Goal: Transaction & Acquisition: Book appointment/travel/reservation

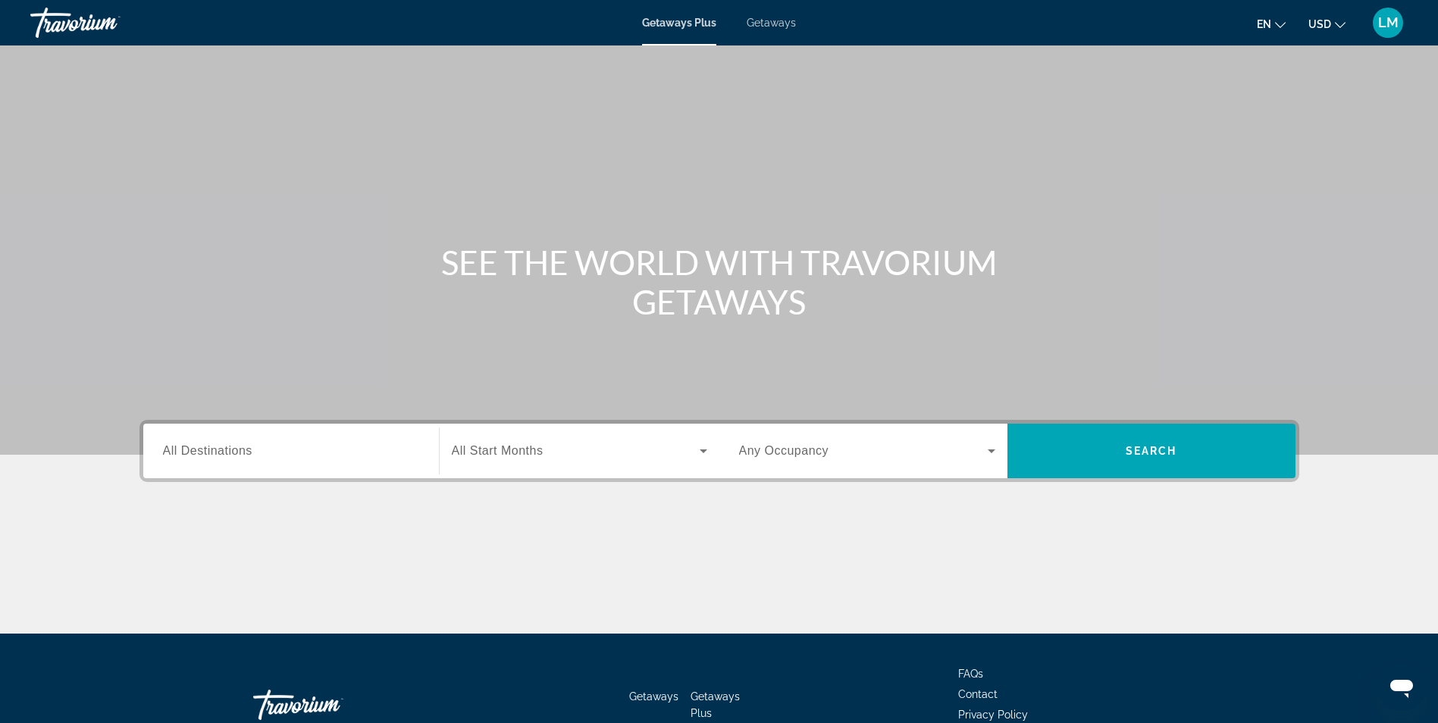
click at [251, 450] on span "All Destinations" at bounding box center [207, 450] width 89 height 13
click at [251, 450] on input "Destination All Destinations" at bounding box center [291, 452] width 256 height 18
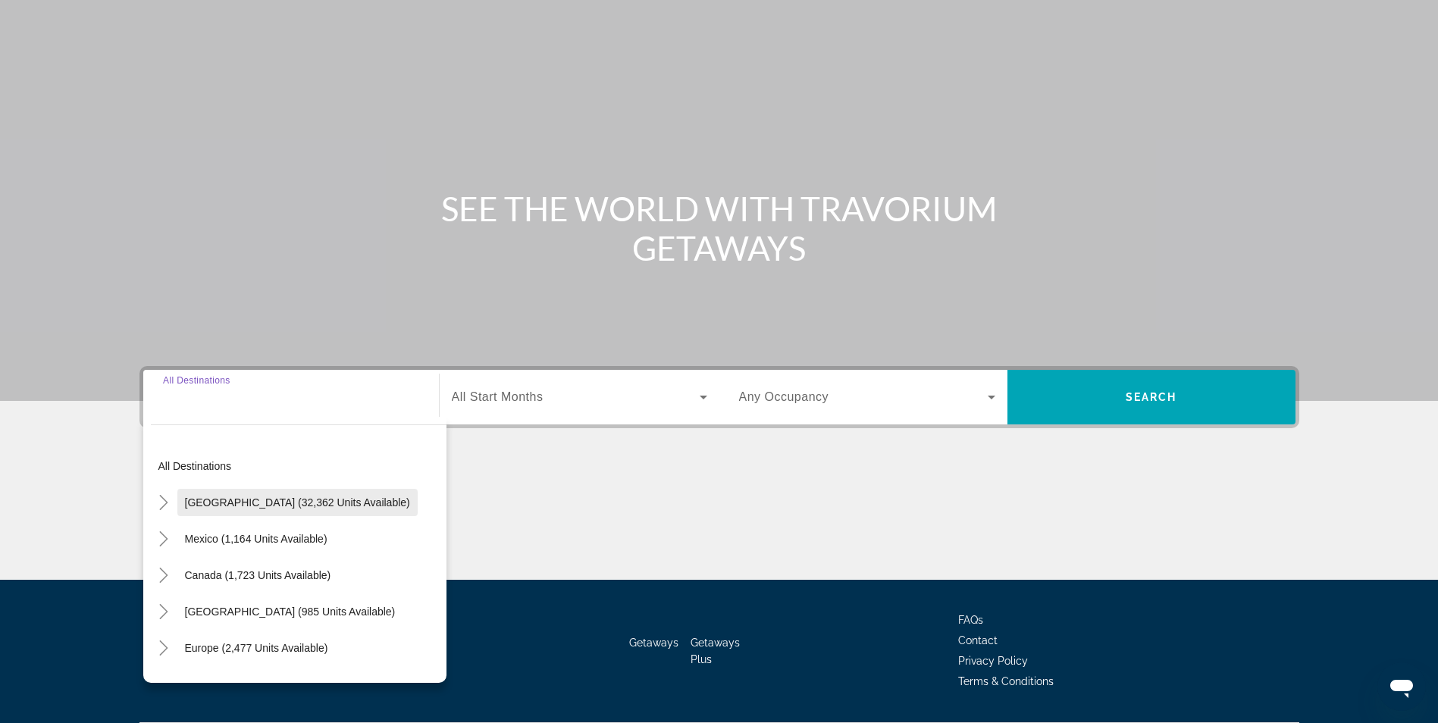
scroll to position [96, 0]
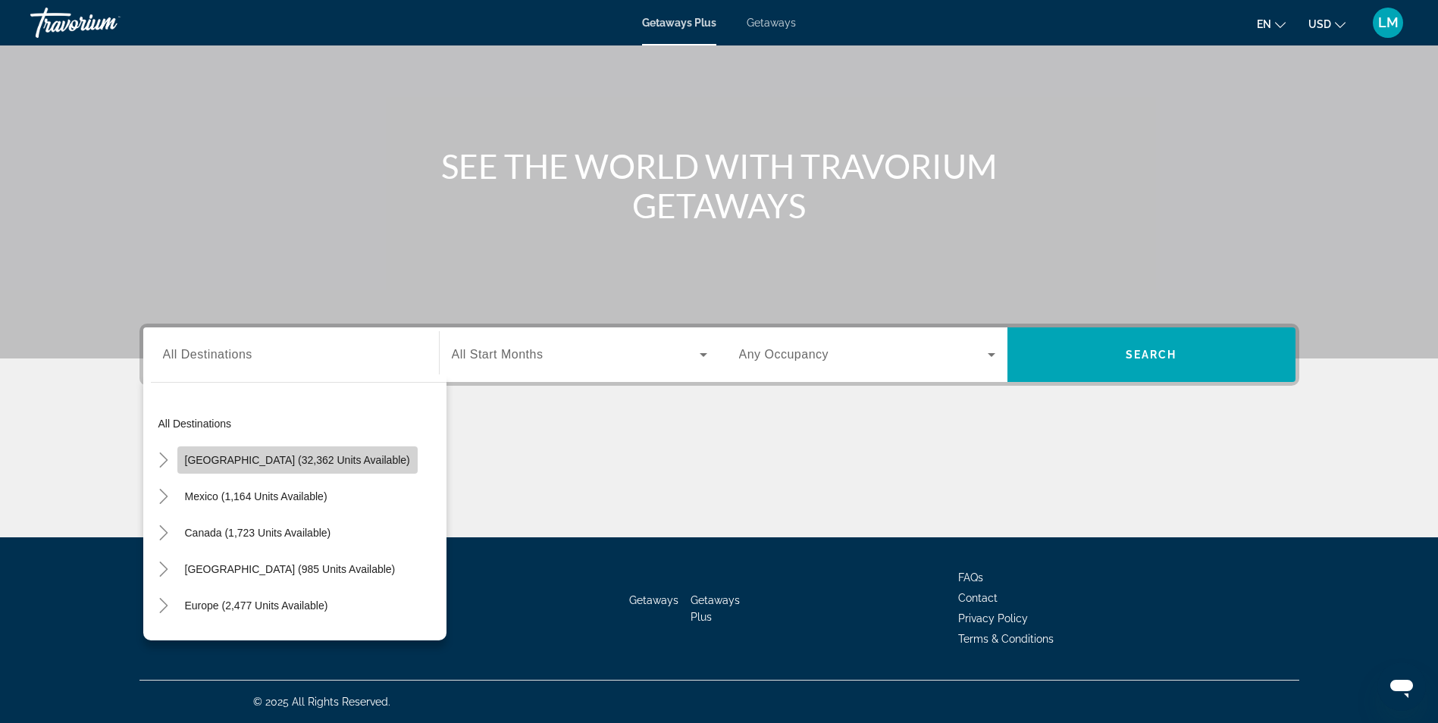
click at [305, 461] on span "United States (32,362 units available)" at bounding box center [297, 460] width 225 height 12
type input "**********"
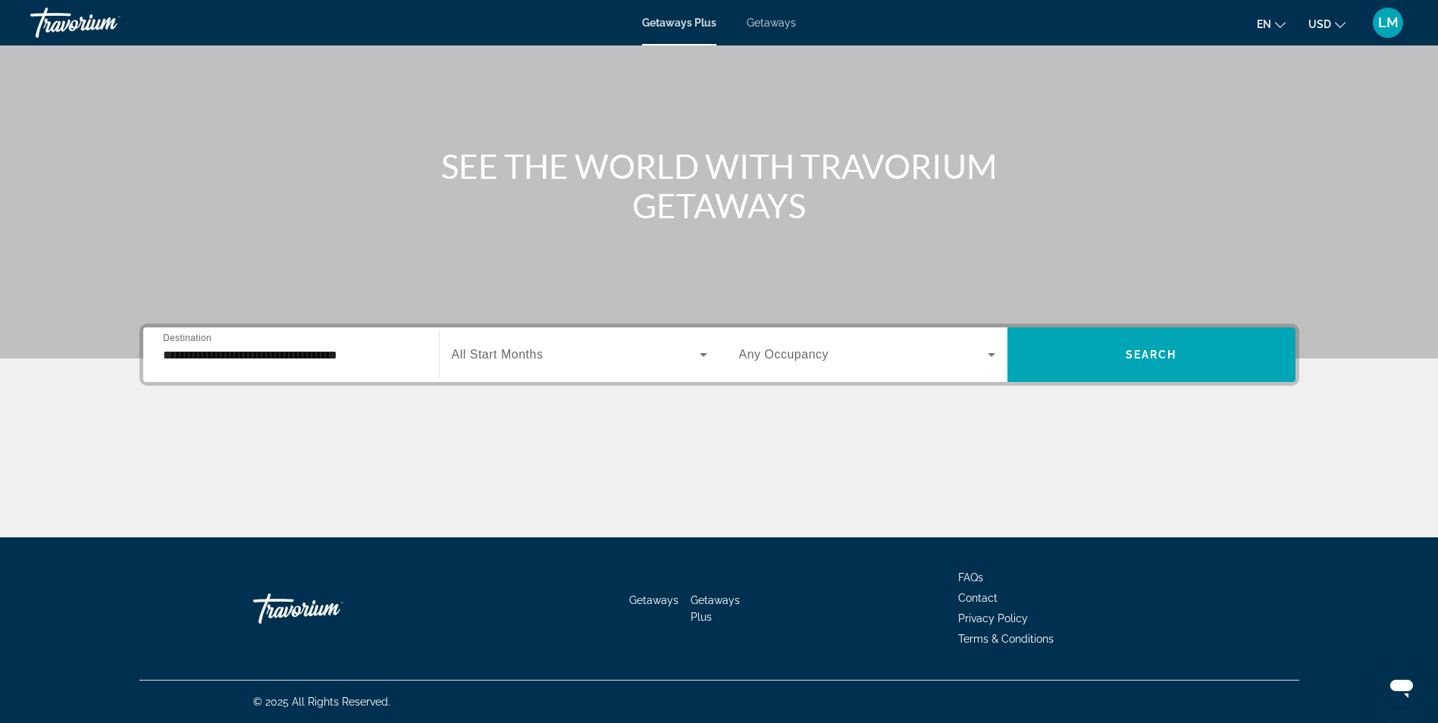
click at [484, 353] on span "All Start Months" at bounding box center [498, 354] width 92 height 13
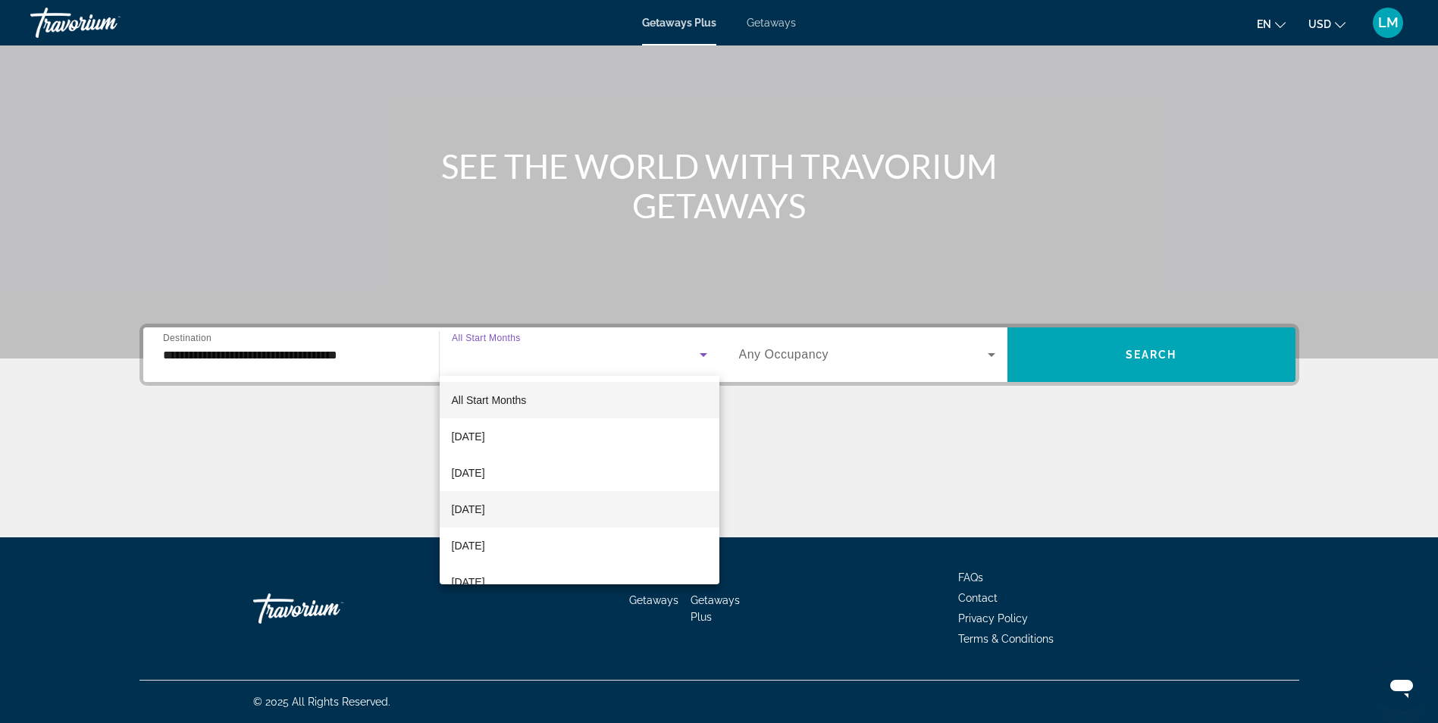
click at [485, 514] on span "[DATE]" at bounding box center [468, 509] width 33 height 18
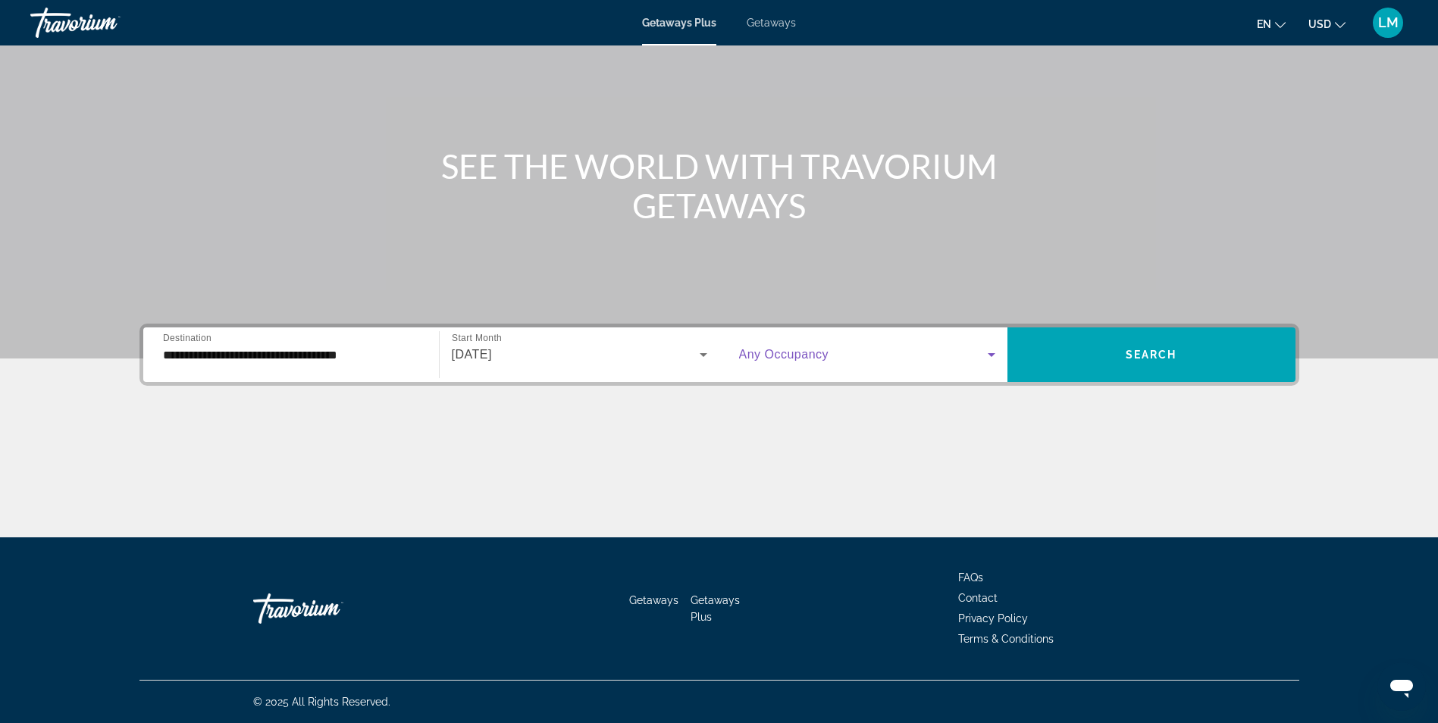
click at [813, 362] on span "Search widget" at bounding box center [863, 355] width 249 height 18
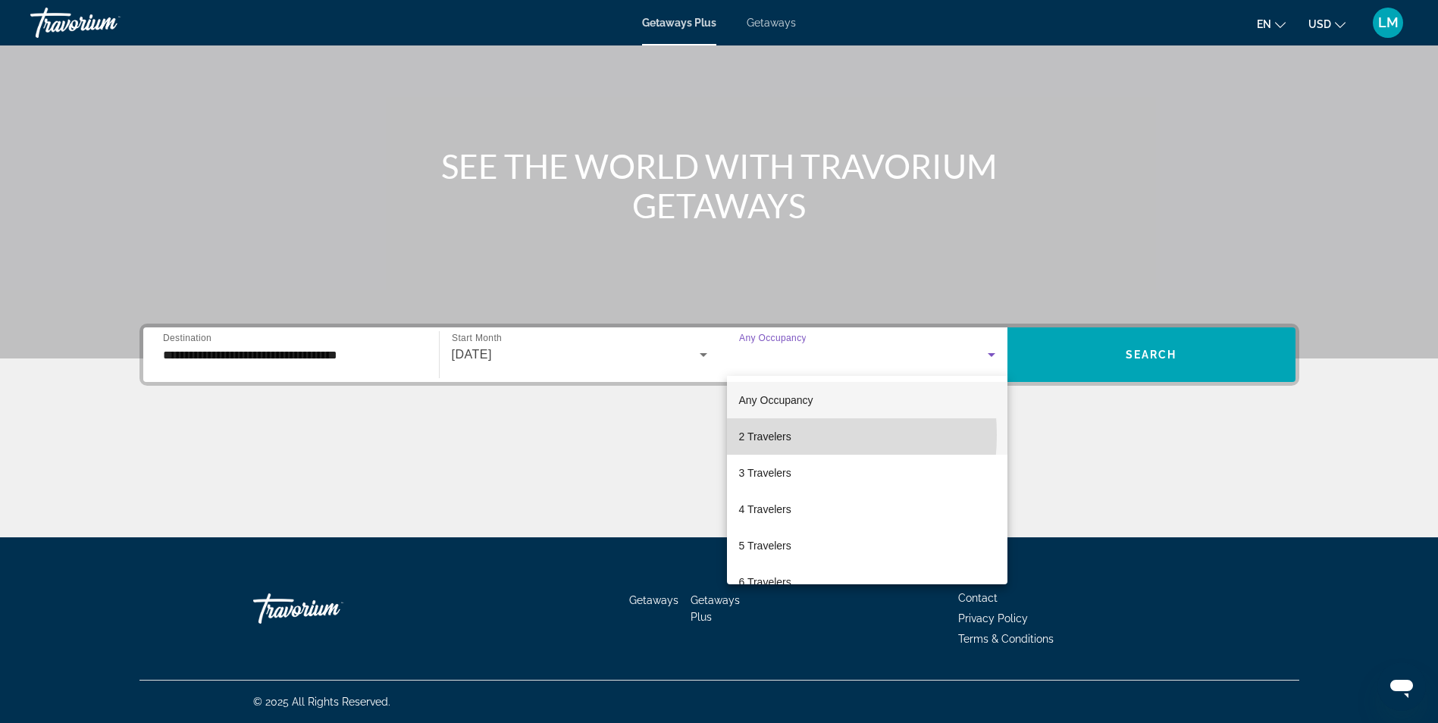
click at [776, 435] on span "2 Travelers" at bounding box center [765, 437] width 52 height 18
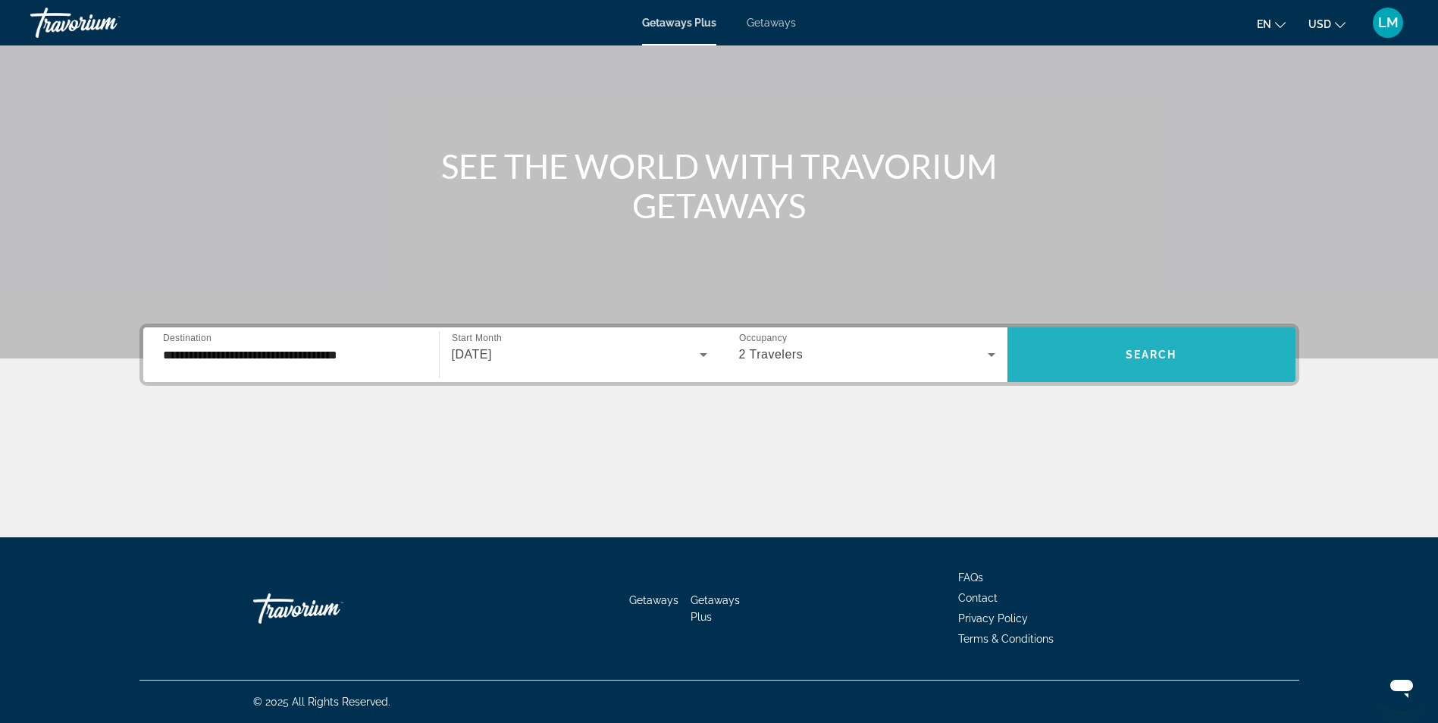
click at [1127, 350] on span "Search" at bounding box center [1152, 355] width 52 height 12
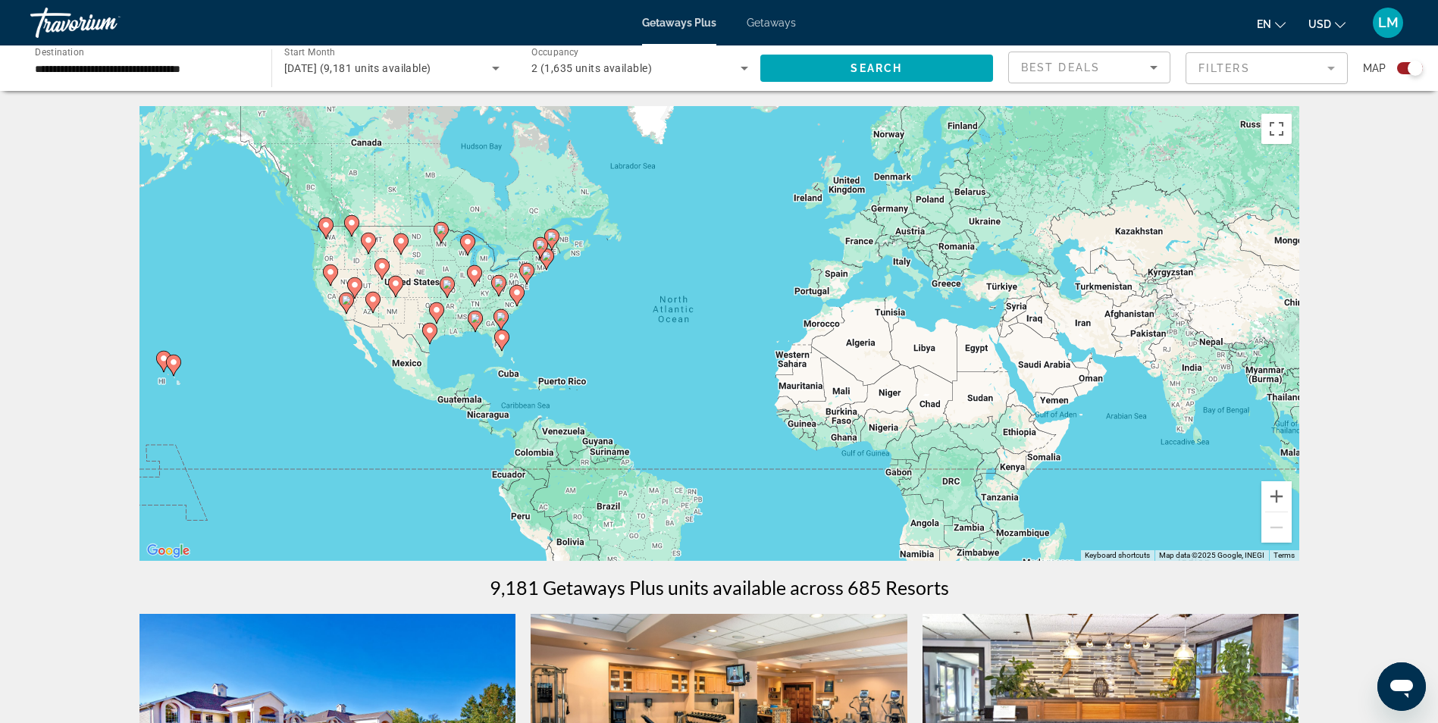
click at [502, 317] on image "Main content" at bounding box center [501, 316] width 9 height 9
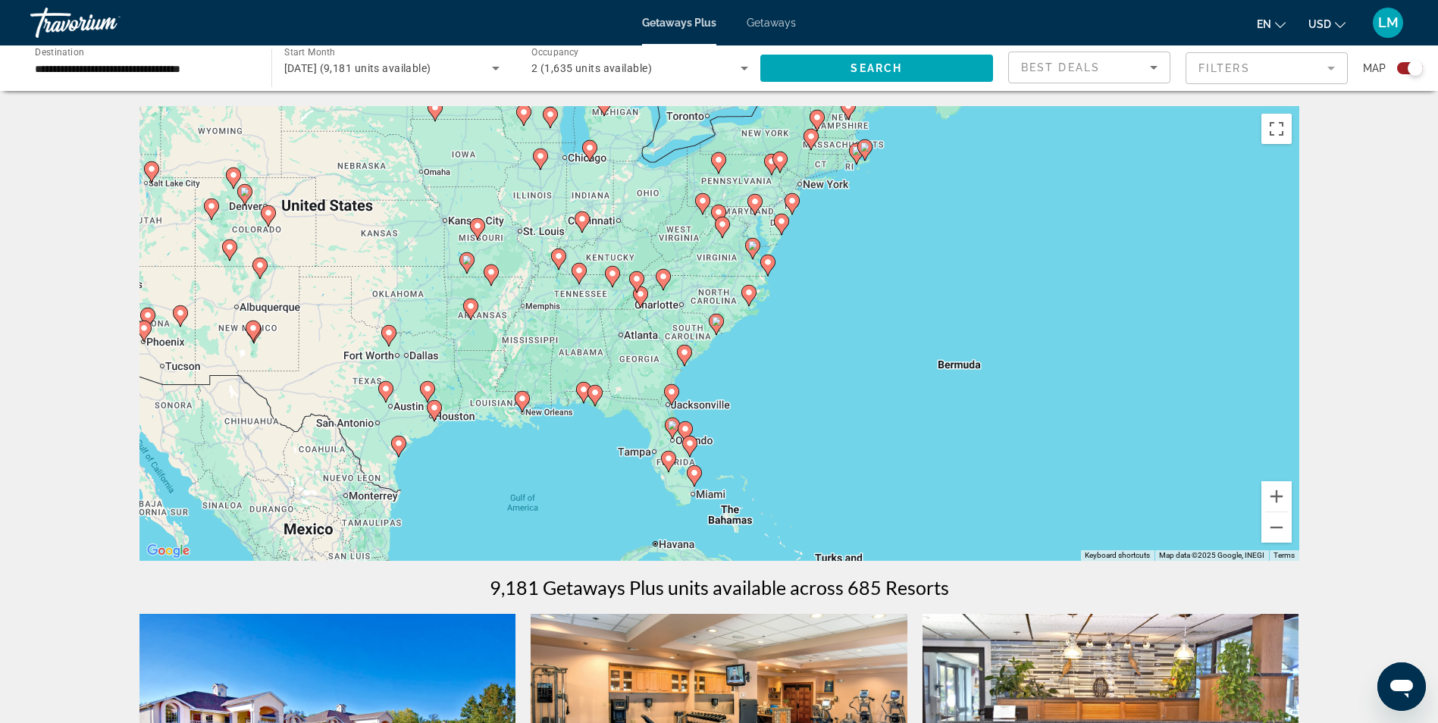
click at [641, 357] on div "To navigate, press the arrow keys. To activate drag with keyboard, press Alt + …" at bounding box center [720, 333] width 1160 height 455
click at [641, 352] on div "To navigate, press the arrow keys. To activate drag with keyboard, press Alt + …" at bounding box center [720, 333] width 1160 height 455
click at [626, 336] on div "To navigate, press the arrow keys. To activate drag with keyboard, press Alt + …" at bounding box center [720, 333] width 1160 height 455
click at [651, 356] on div "To navigate, press the arrow keys. To activate drag with keyboard, press Alt + …" at bounding box center [720, 333] width 1160 height 455
click at [668, 366] on div "To navigate, press the arrow keys. To activate drag with keyboard, press Alt + …" at bounding box center [720, 333] width 1160 height 455
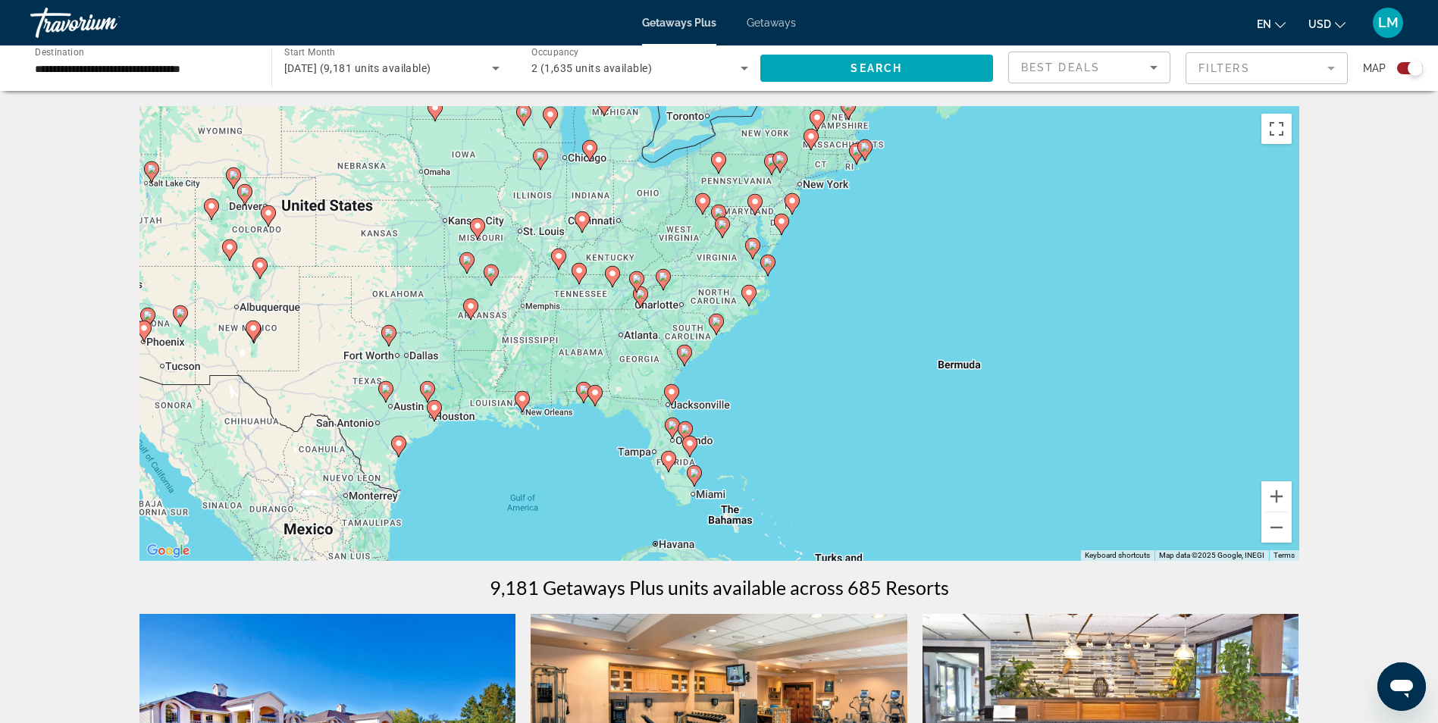
click at [1217, 59] on mat-form-field "Filters" at bounding box center [1267, 68] width 162 height 32
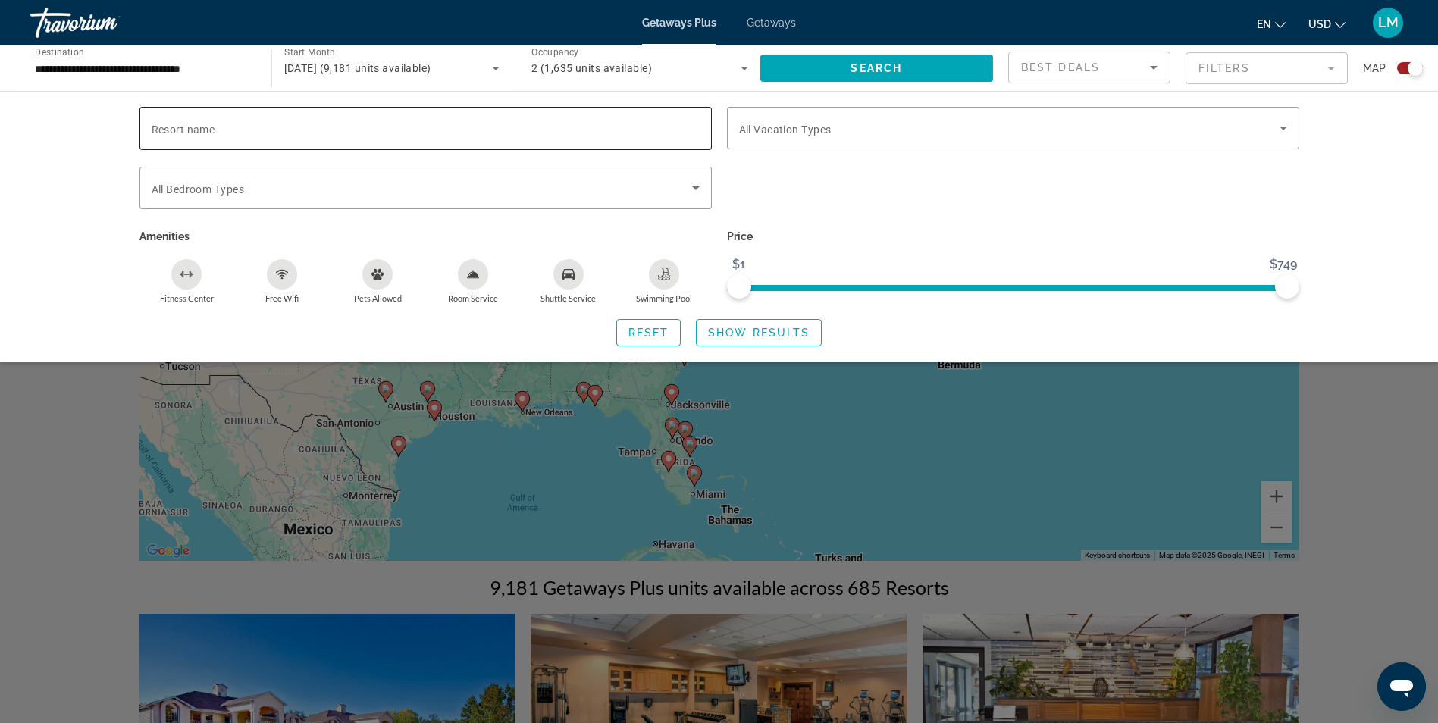
click at [230, 124] on input "Resort name" at bounding box center [426, 129] width 548 height 18
click at [843, 78] on span "Search widget" at bounding box center [877, 68] width 234 height 36
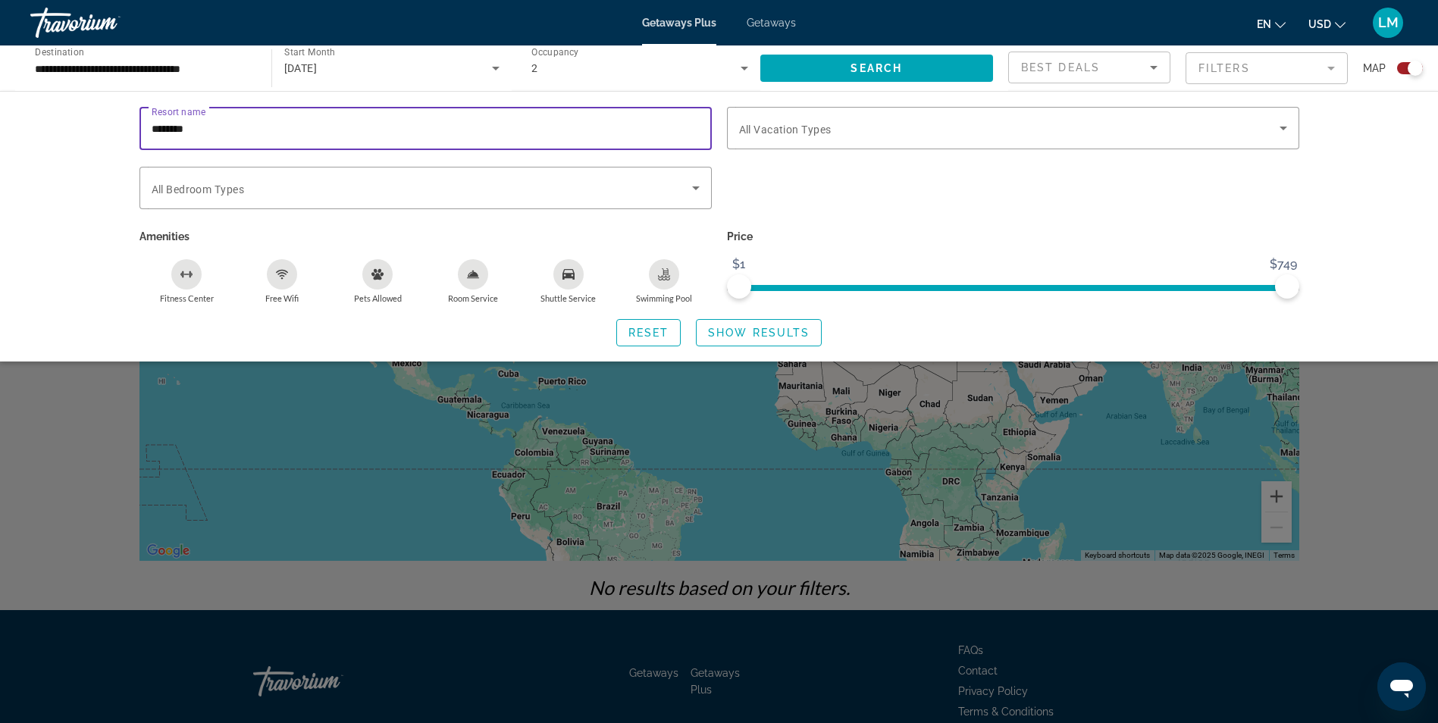
click at [241, 126] on input "********" at bounding box center [426, 129] width 548 height 18
type input "**********"
click at [1040, 192] on div "Search widget" at bounding box center [1014, 196] width 588 height 59
click at [1221, 67] on mat-form-field "Filters" at bounding box center [1267, 68] width 162 height 32
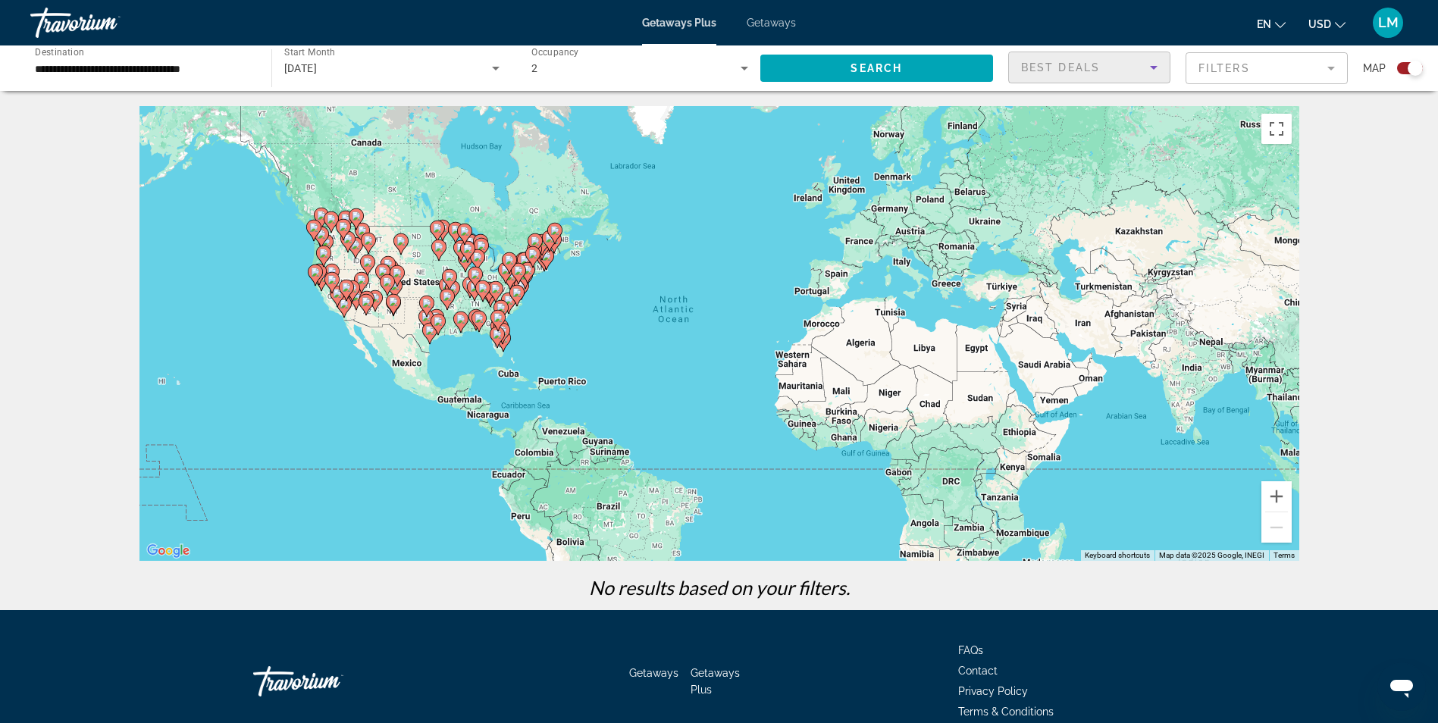
click at [1158, 74] on icon "Sort by" at bounding box center [1154, 67] width 18 height 18
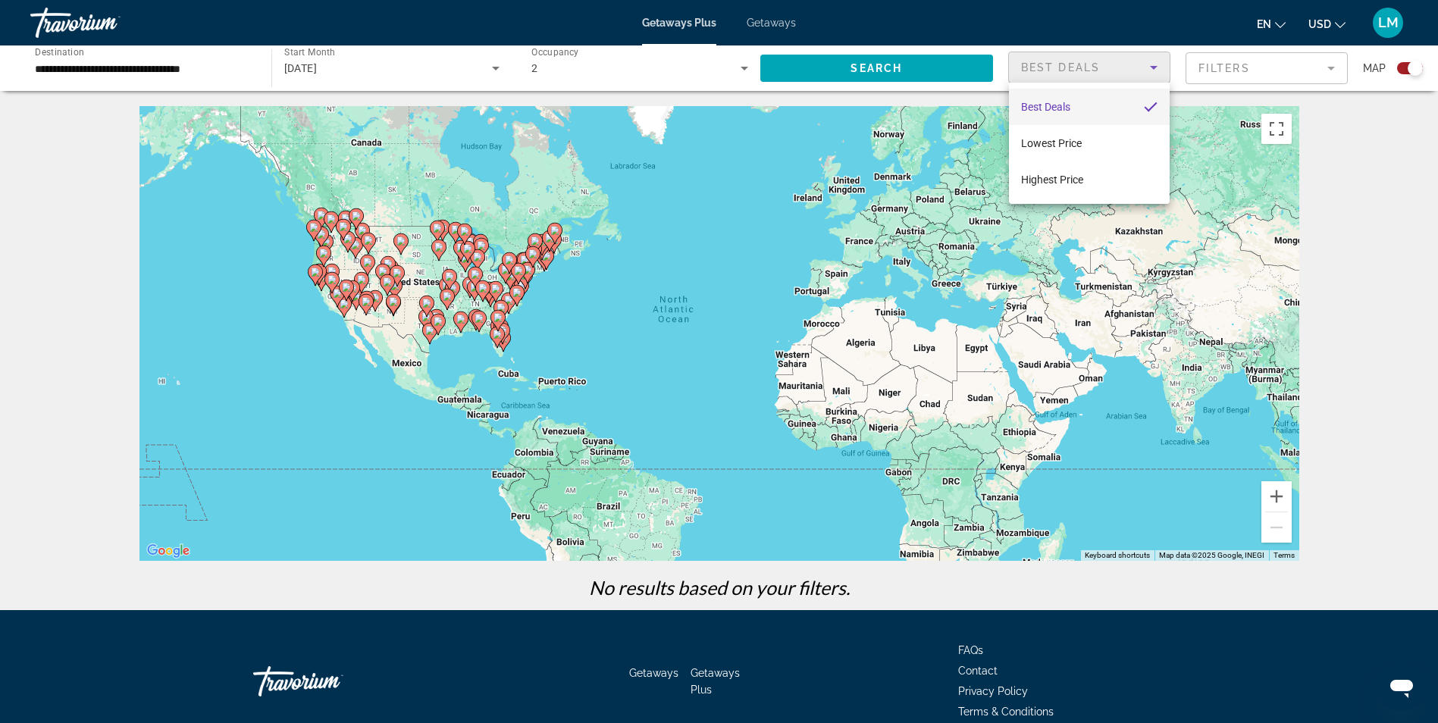
click at [1372, 243] on div at bounding box center [719, 361] width 1438 height 723
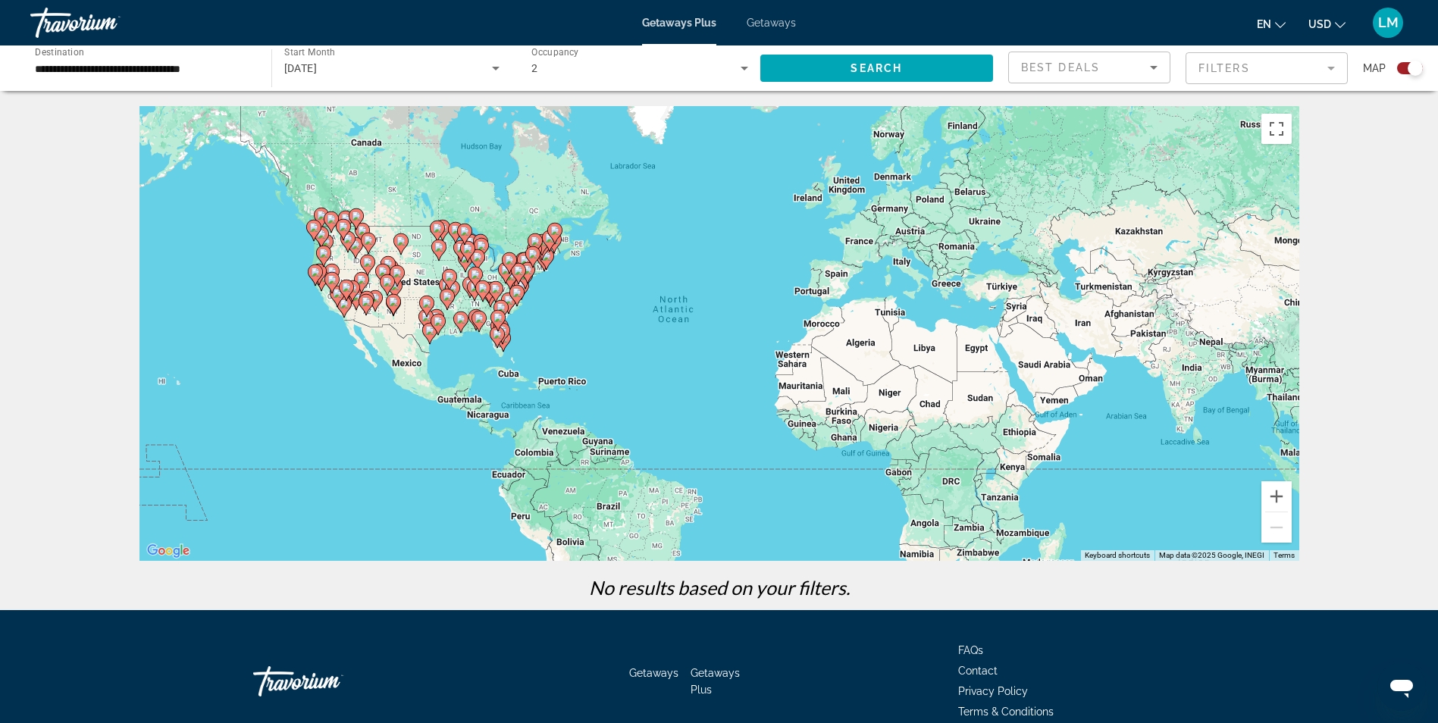
click at [1259, 63] on mat-form-field "Filters" at bounding box center [1267, 68] width 162 height 32
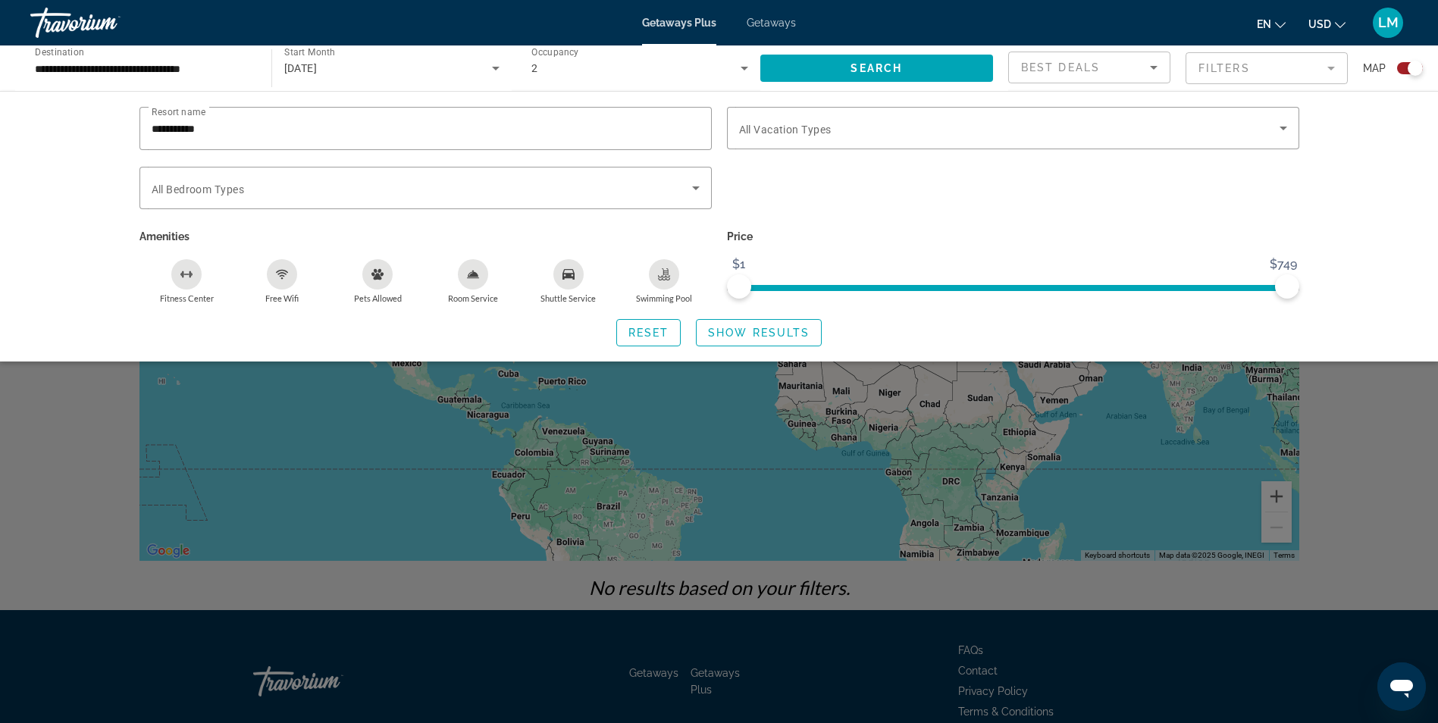
click at [1330, 70] on mat-form-field "Filters" at bounding box center [1267, 68] width 162 height 32
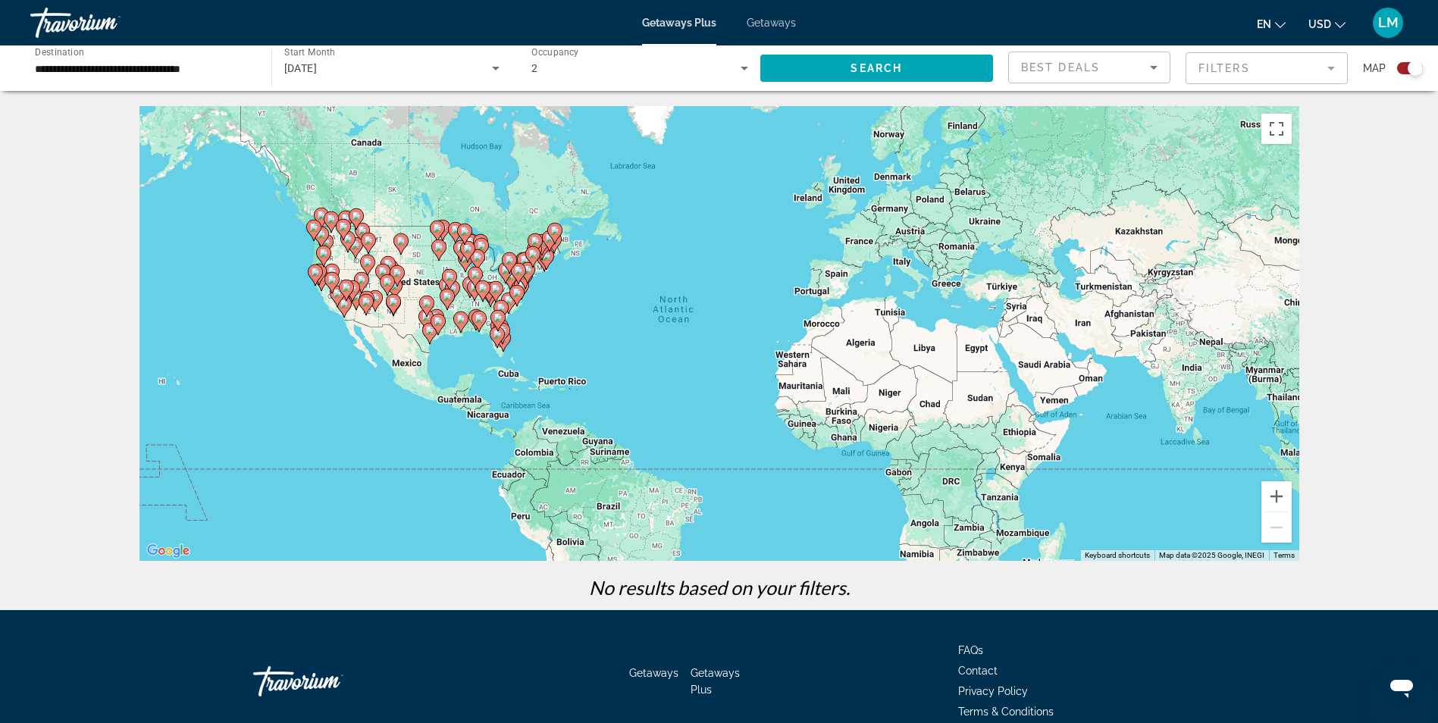
click at [493, 324] on gmp-advanced-marker "Main content" at bounding box center [498, 320] width 15 height 23
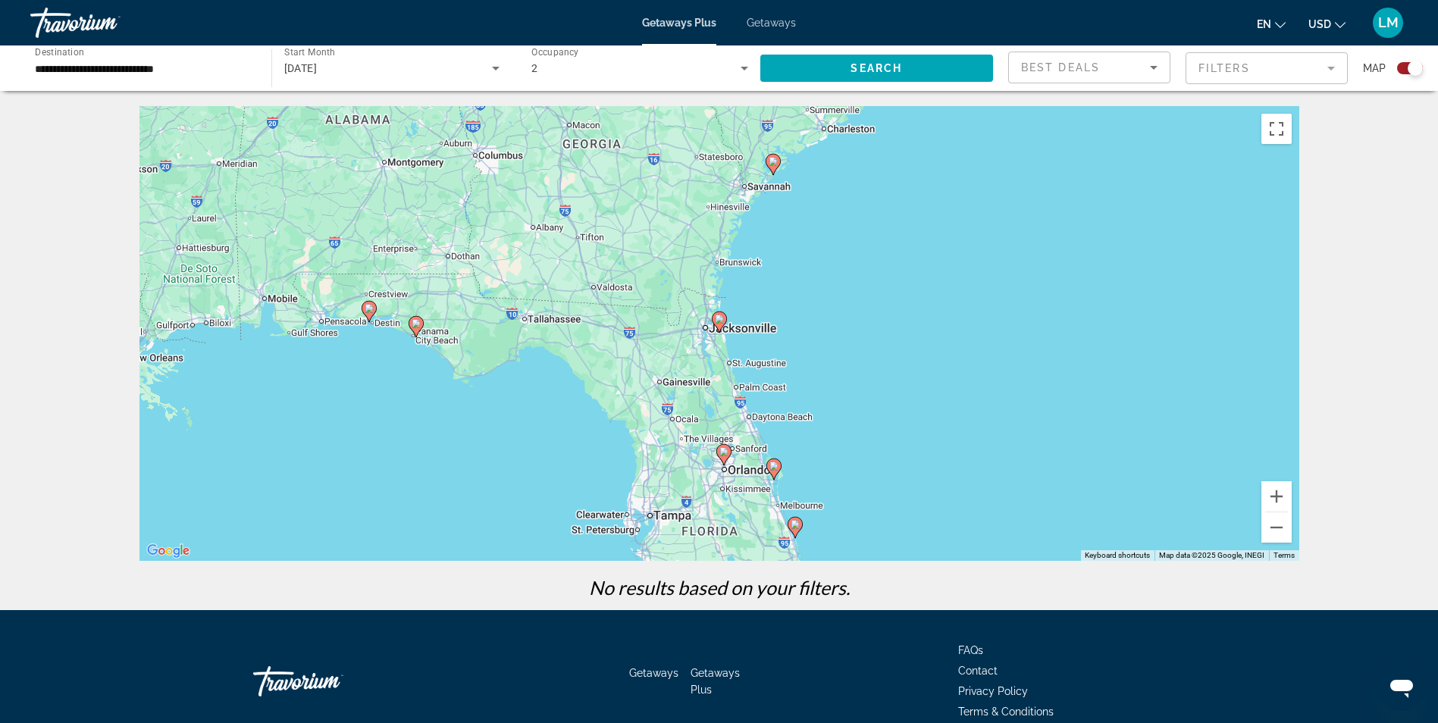
click at [600, 182] on div "To navigate, press the arrow keys. To activate drag with keyboard, press Alt + …" at bounding box center [720, 333] width 1160 height 455
click at [1074, 347] on div "To activate drag with keyboard, press Alt + Enter. Once in keyboard drag state,…" at bounding box center [720, 333] width 1160 height 455
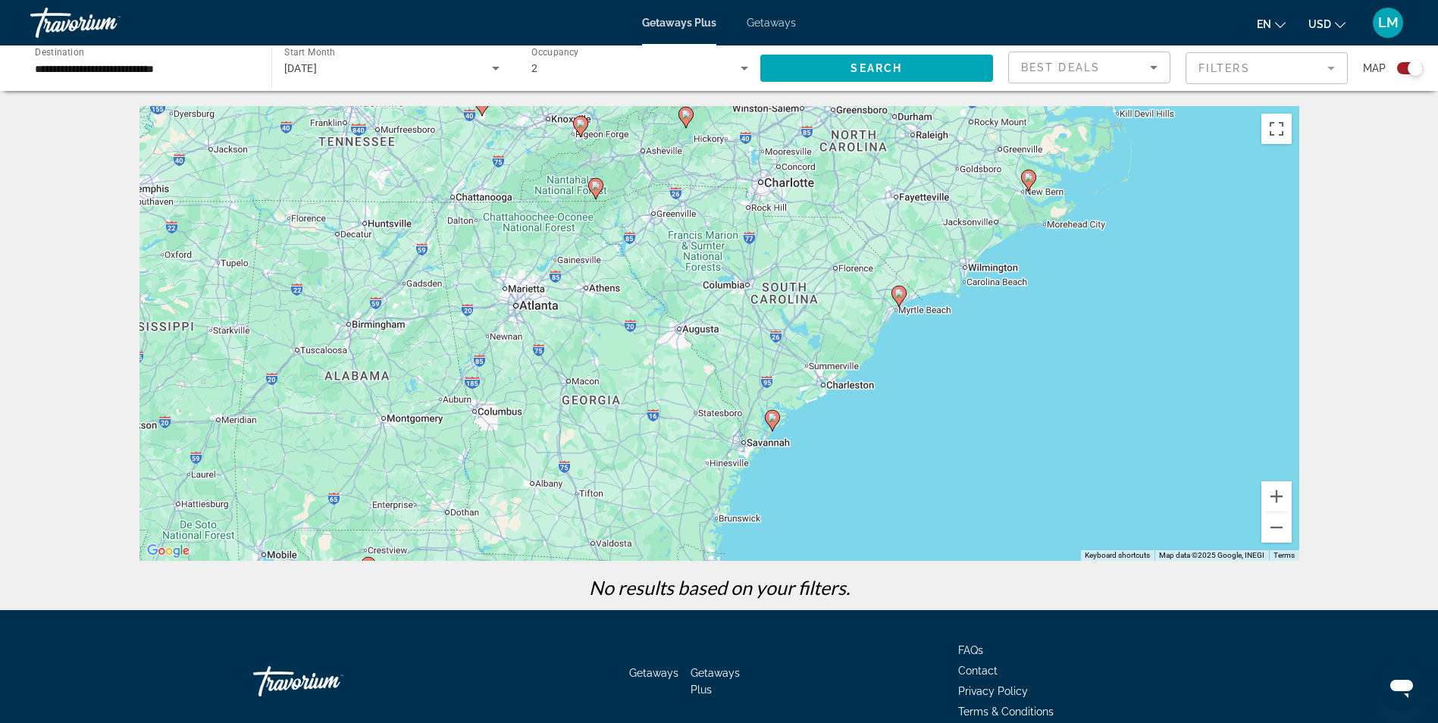
drag, startPoint x: 1014, startPoint y: 204, endPoint x: 1014, endPoint y: 462, distance: 258.5
click at [1014, 462] on div "To activate drag with keyboard, press Alt + Enter. Once in keyboard drag state,…" at bounding box center [720, 333] width 1160 height 455
click at [773, 422] on icon "Main content" at bounding box center [772, 421] width 14 height 20
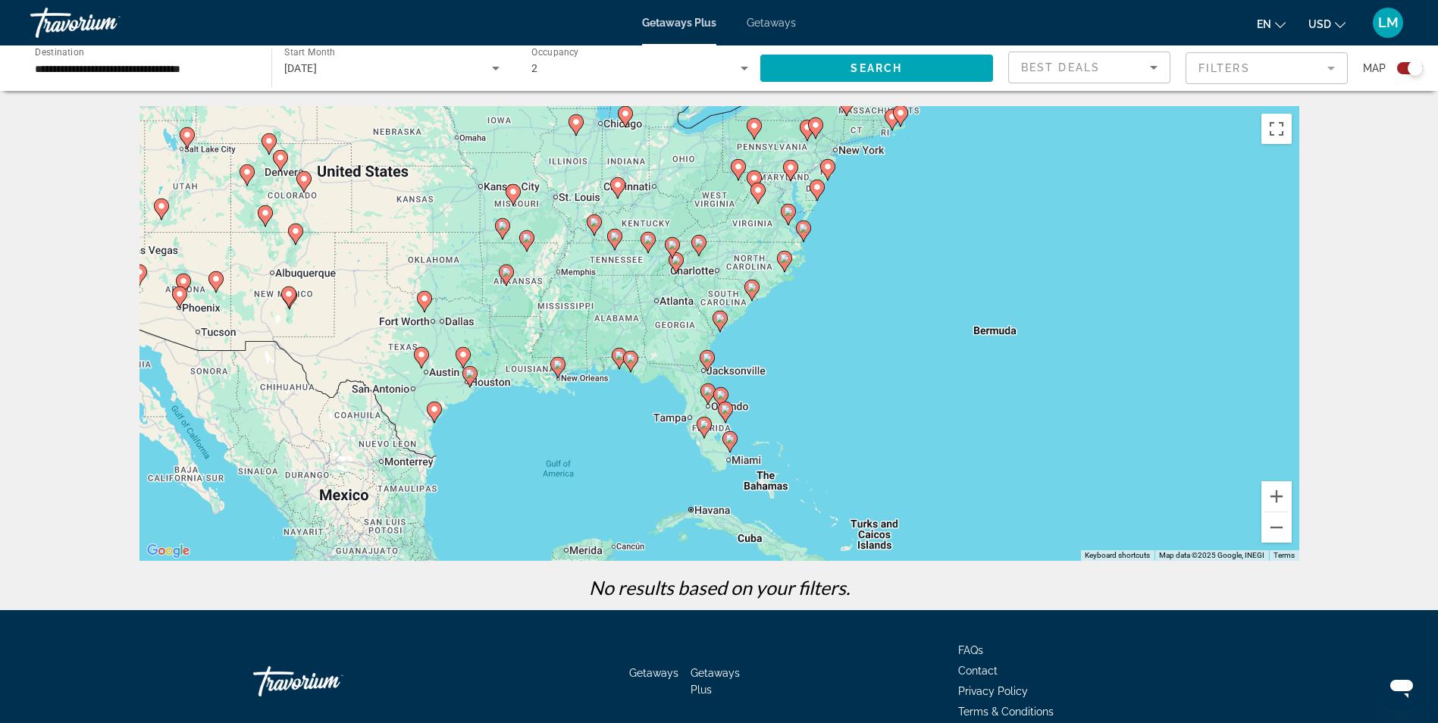
click at [720, 320] on image "Main content" at bounding box center [720, 318] width 9 height 9
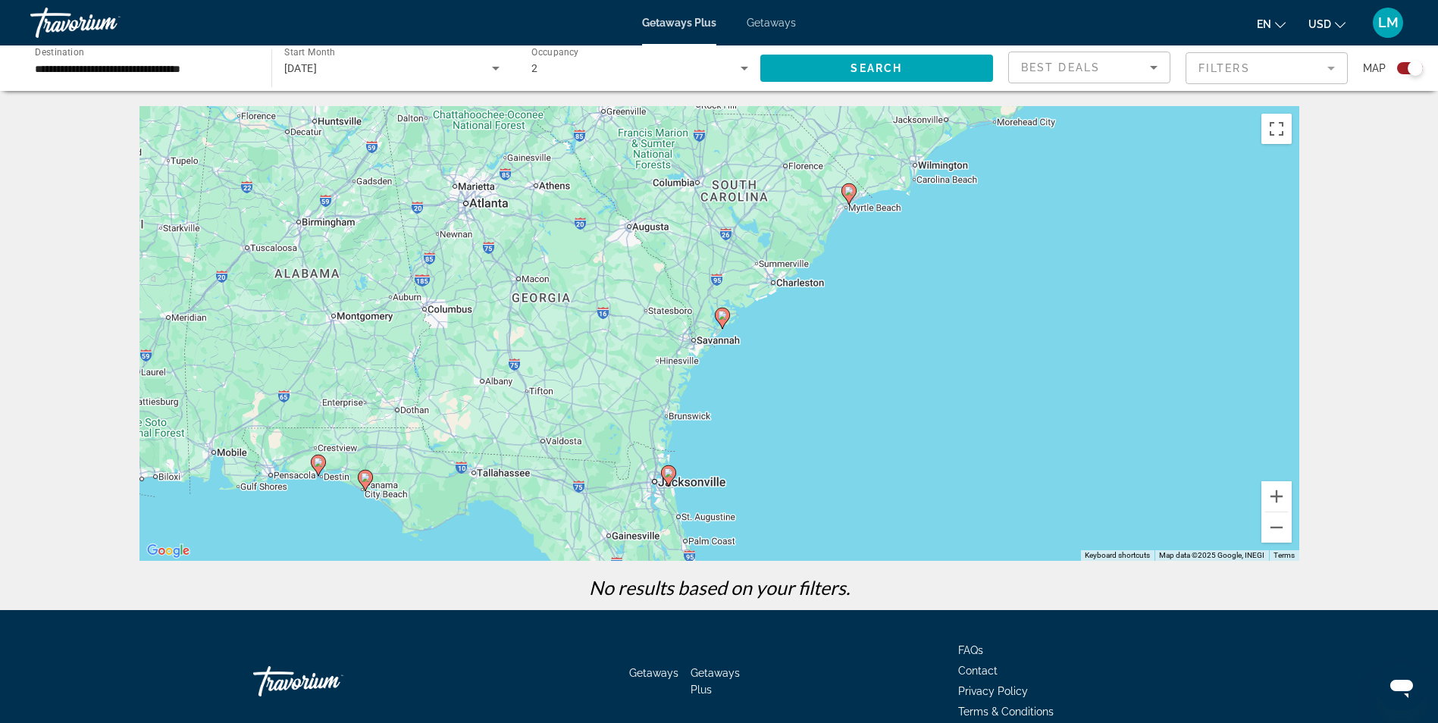
click at [720, 320] on icon "Main content" at bounding box center [722, 319] width 14 height 20
click at [720, 320] on gmp-advanced-marker "Main content" at bounding box center [722, 318] width 15 height 23
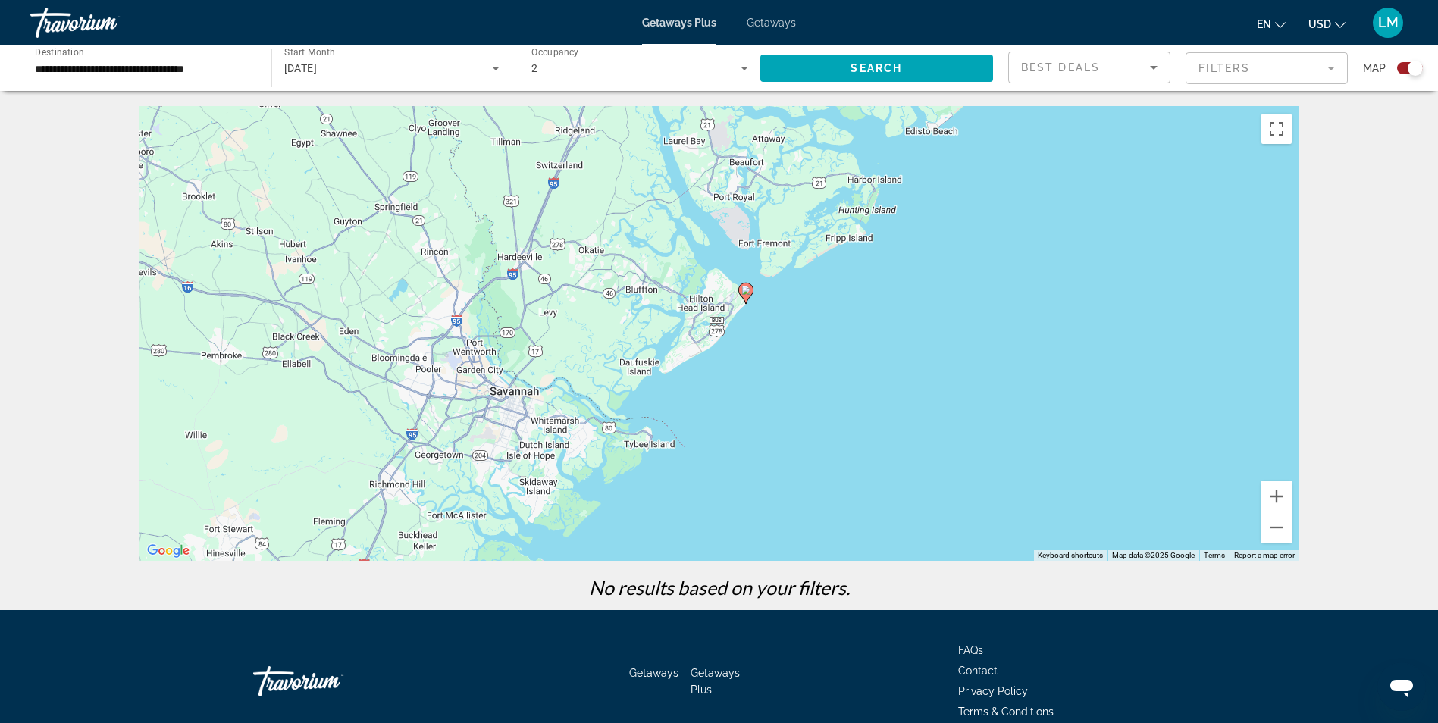
click at [720, 320] on div "To activate drag with keyboard, press Alt + Enter. Once in keyboard drag state,…" at bounding box center [720, 333] width 1160 height 455
click at [516, 389] on div "To activate drag with keyboard, press Alt + Enter. Once in keyboard drag state,…" at bounding box center [720, 333] width 1160 height 455
click at [916, 433] on div "To activate drag with keyboard, press Alt + Enter. Once in keyboard drag state,…" at bounding box center [720, 333] width 1160 height 455
click at [810, 69] on span "Search widget" at bounding box center [877, 68] width 234 height 36
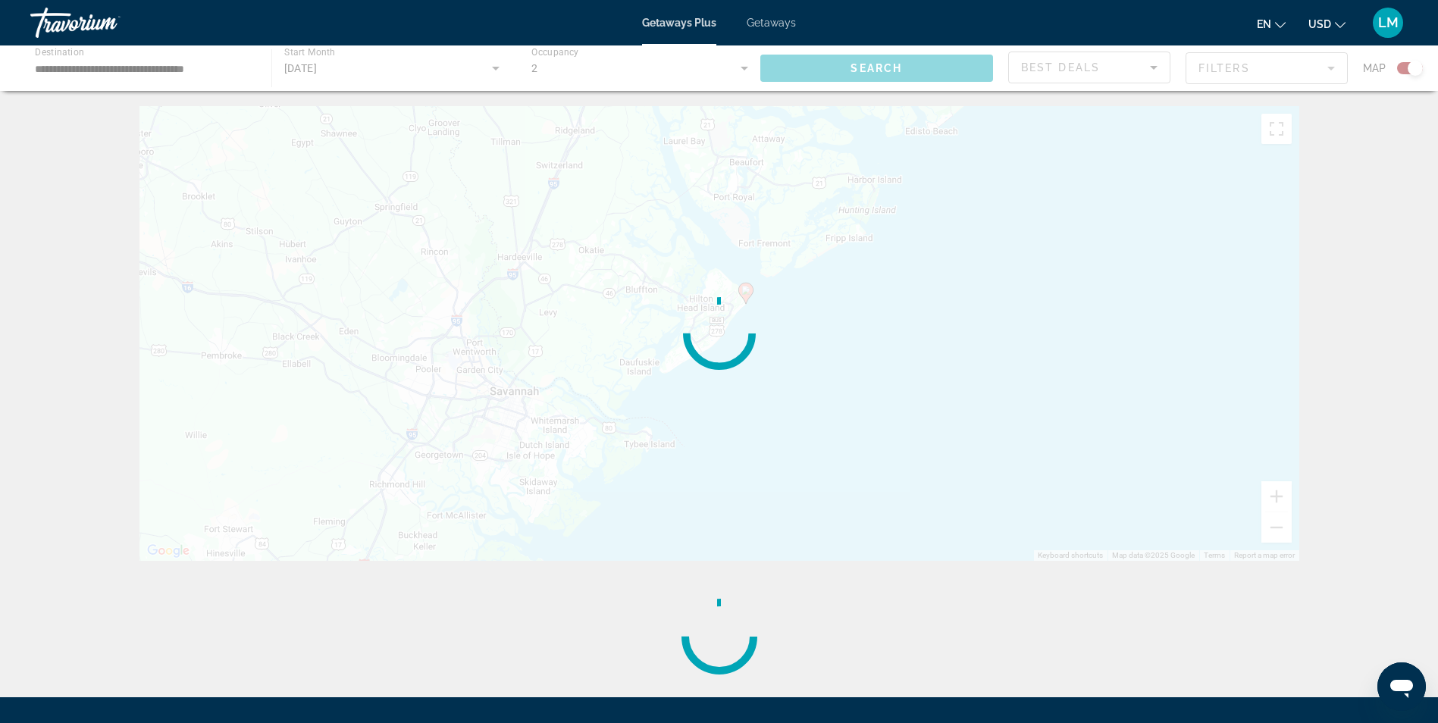
click at [748, 67] on div "Main content" at bounding box center [719, 67] width 1438 height 45
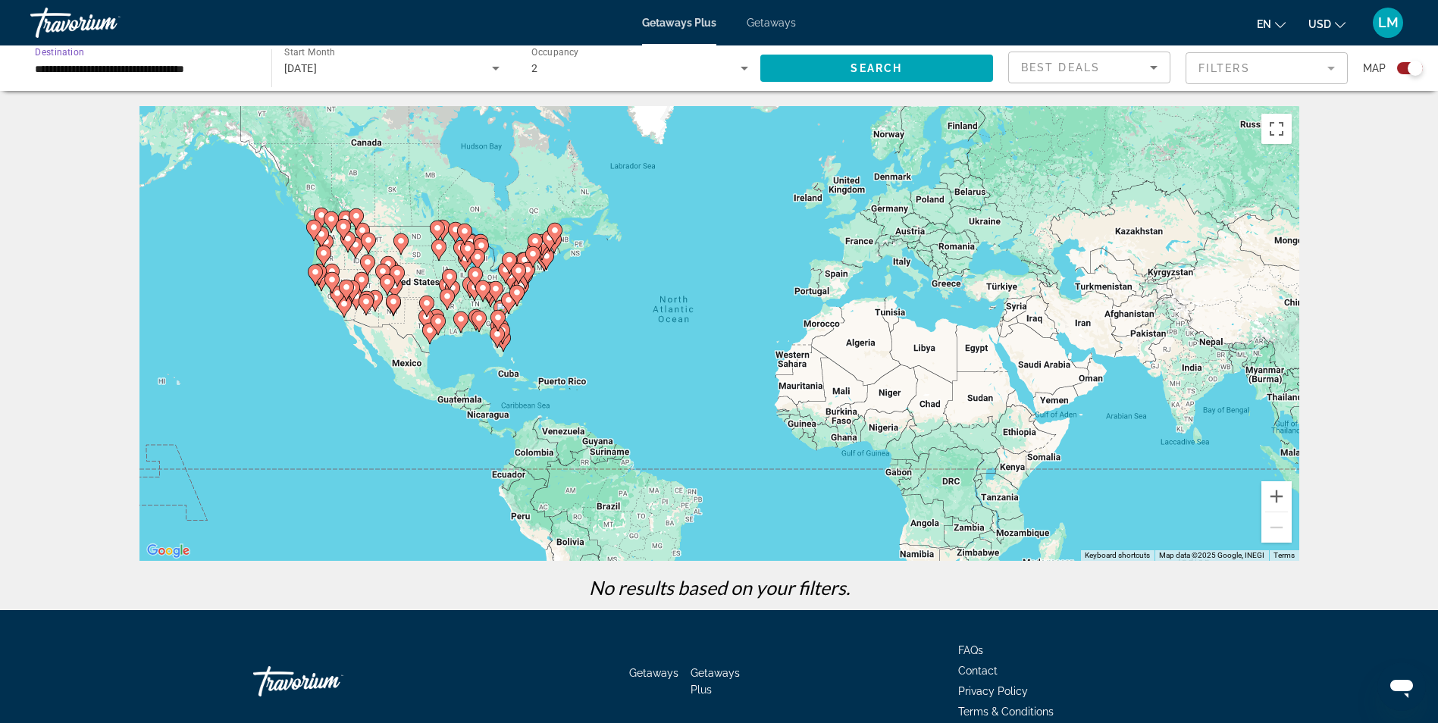
click at [106, 67] on input "**********" at bounding box center [143, 69] width 217 height 18
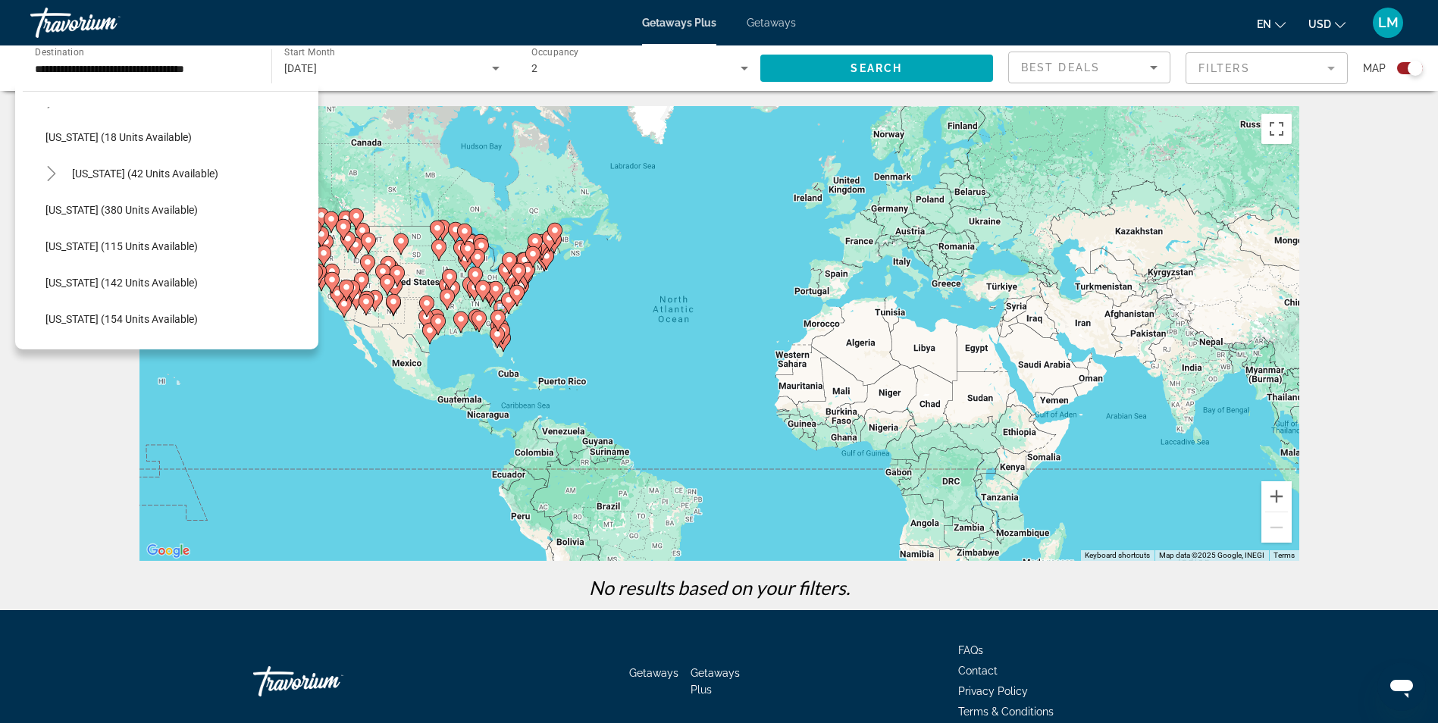
scroll to position [234, 0]
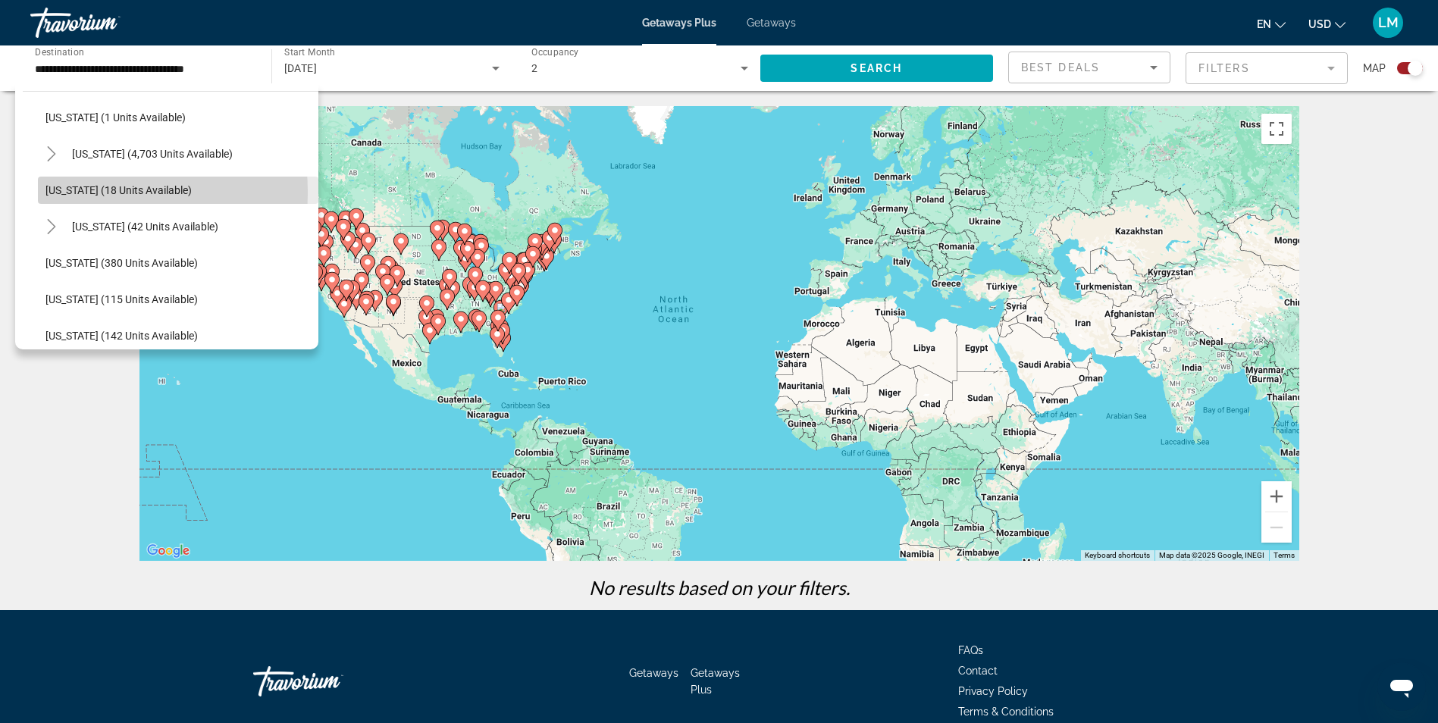
click at [65, 193] on span "Georgia (18 units available)" at bounding box center [118, 190] width 146 height 12
type input "**********"
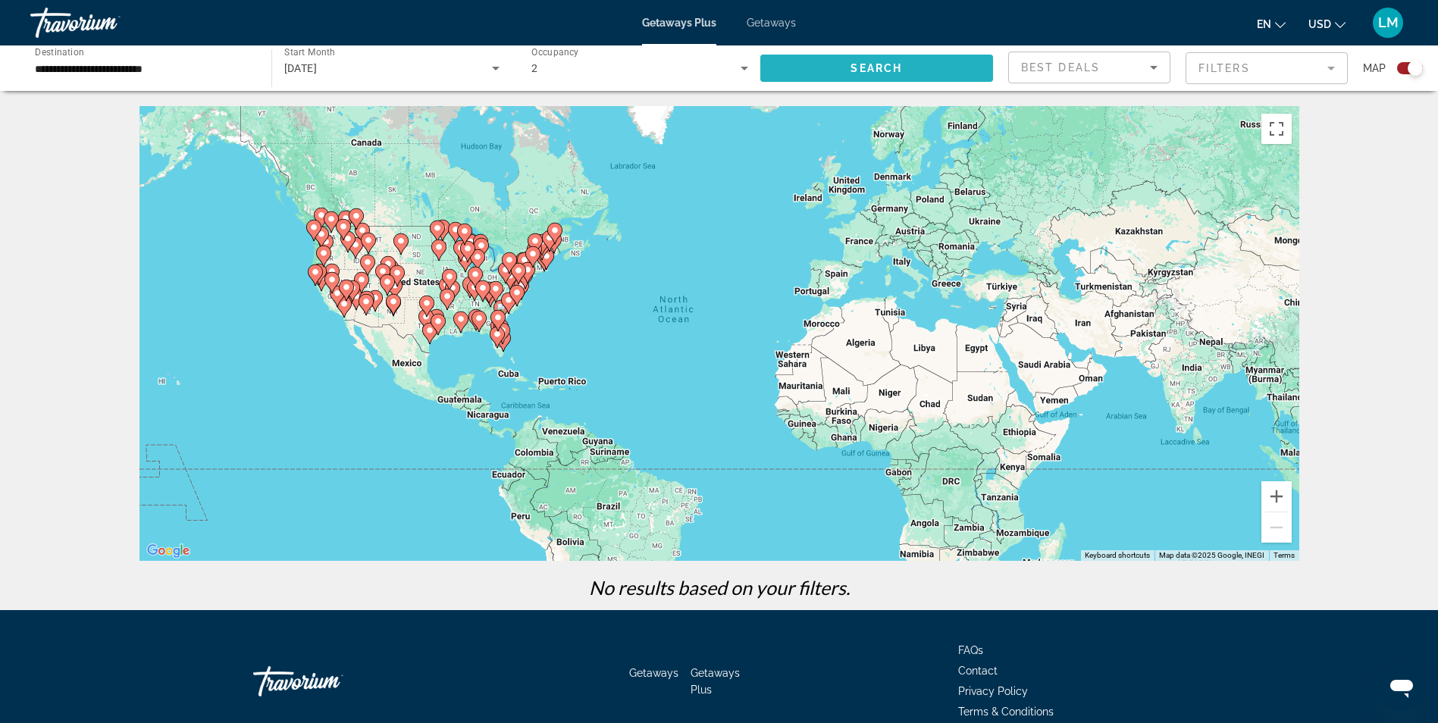
click at [886, 62] on span "Search" at bounding box center [877, 68] width 52 height 12
click at [888, 64] on span "Search" at bounding box center [877, 68] width 52 height 12
click at [146, 67] on input "**********" at bounding box center [143, 69] width 217 height 18
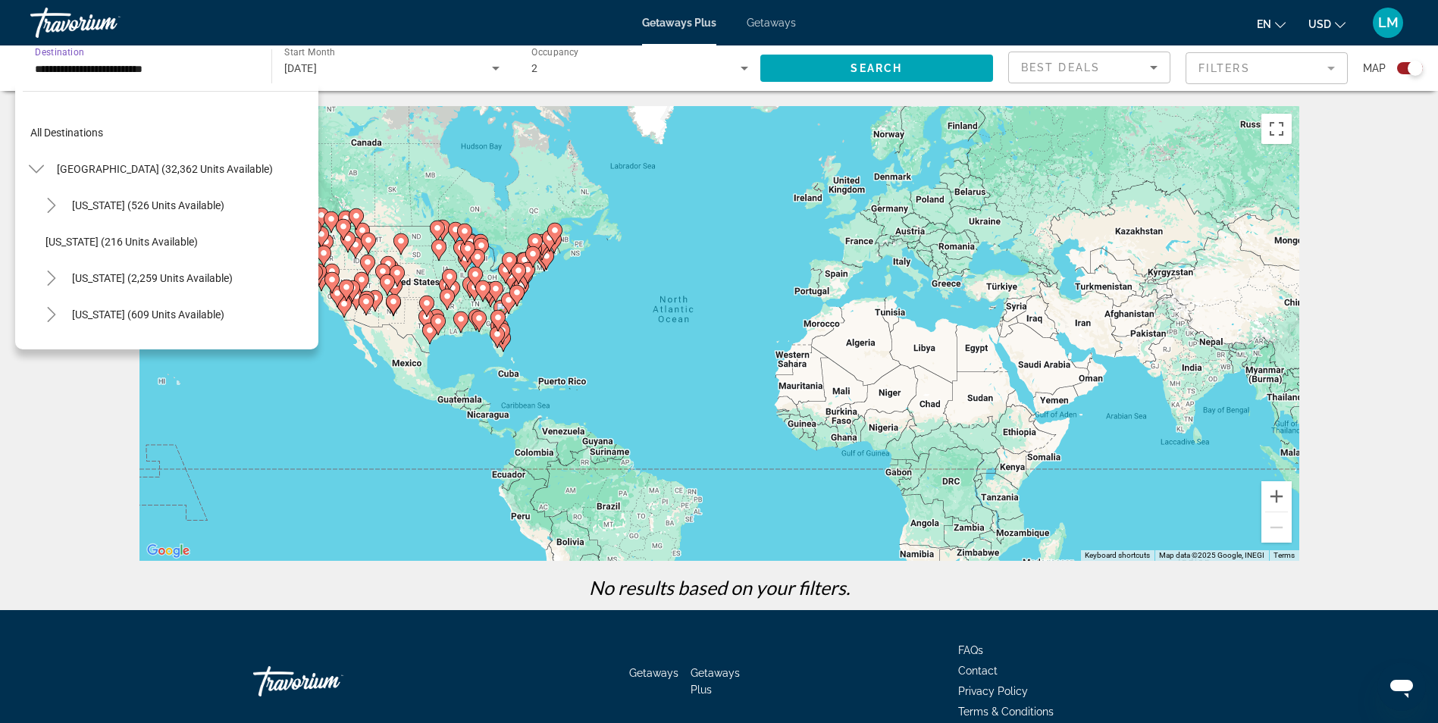
scroll to position [199, 0]
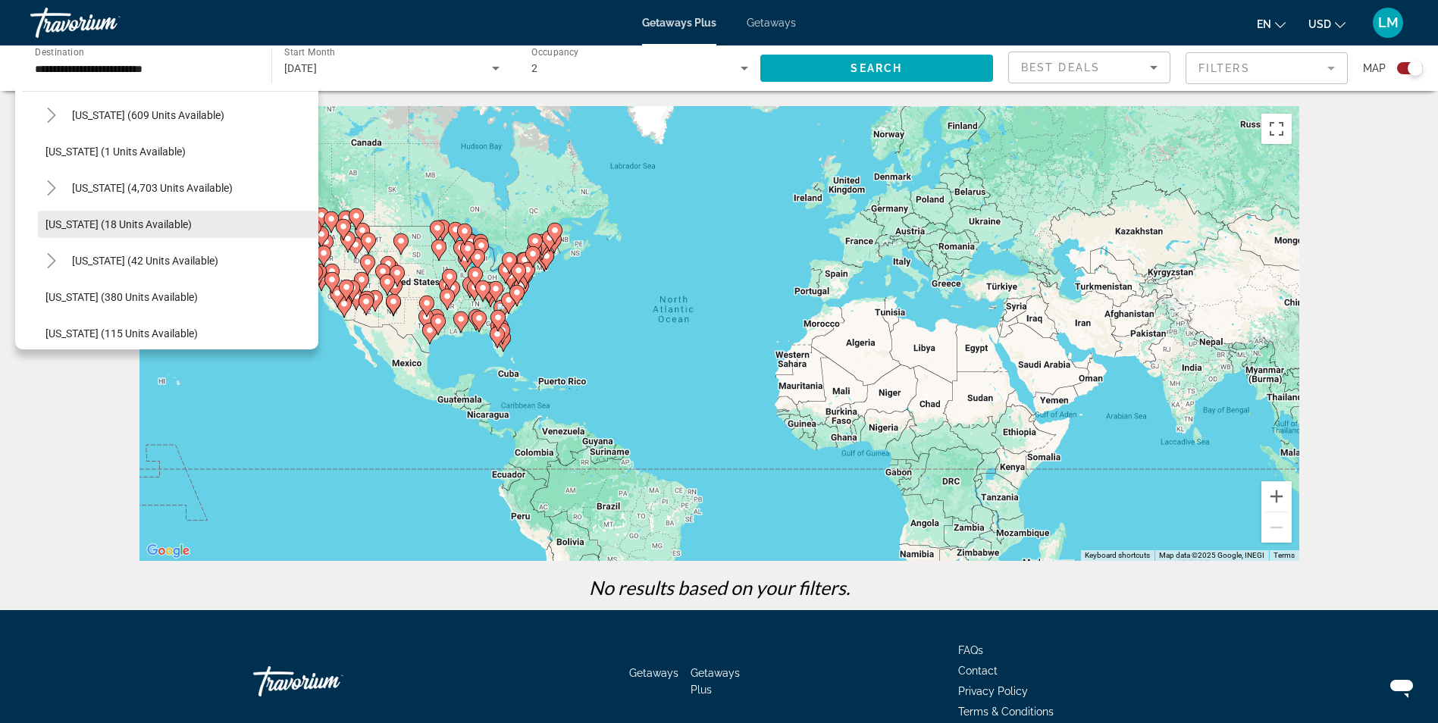
click at [101, 220] on span "Georgia (18 units available)" at bounding box center [118, 224] width 146 height 12
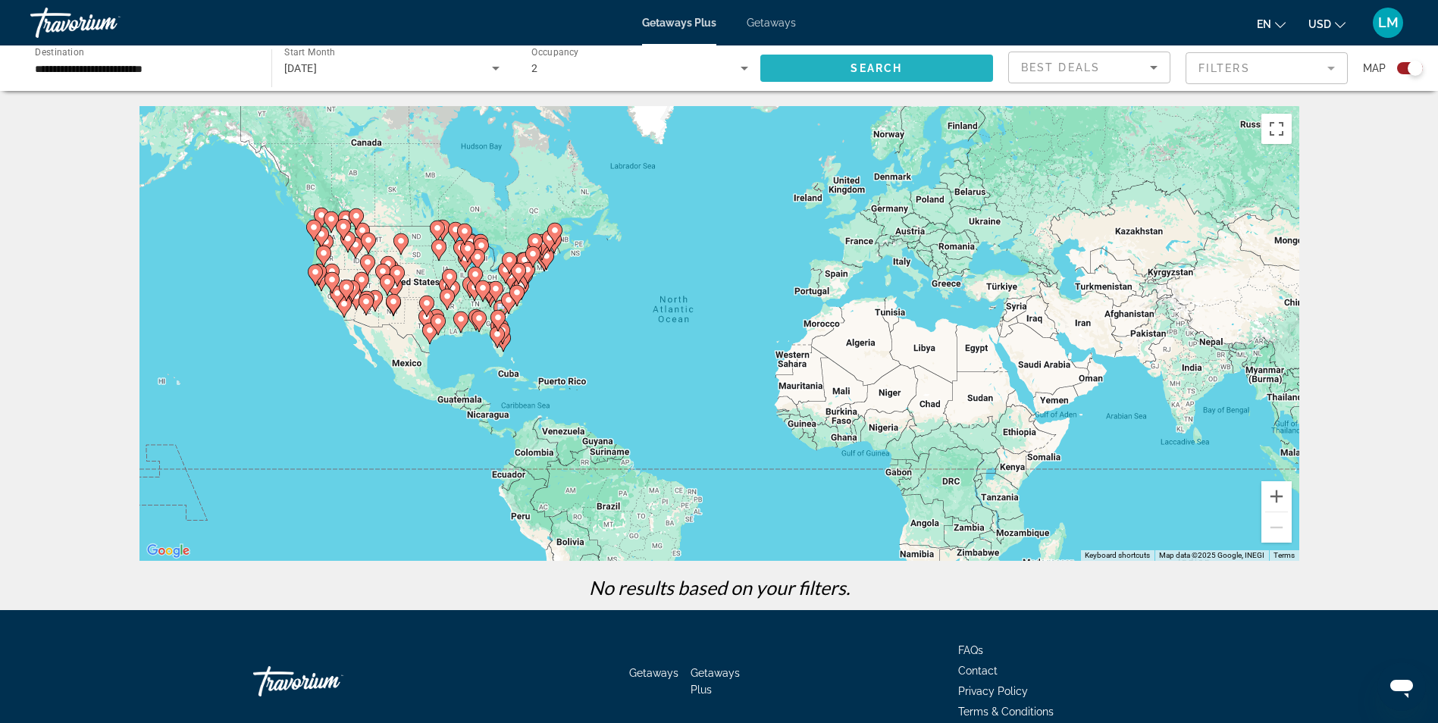
click at [809, 69] on span "Search widget" at bounding box center [877, 68] width 234 height 36
click at [779, 27] on span "Getaways" at bounding box center [771, 23] width 49 height 12
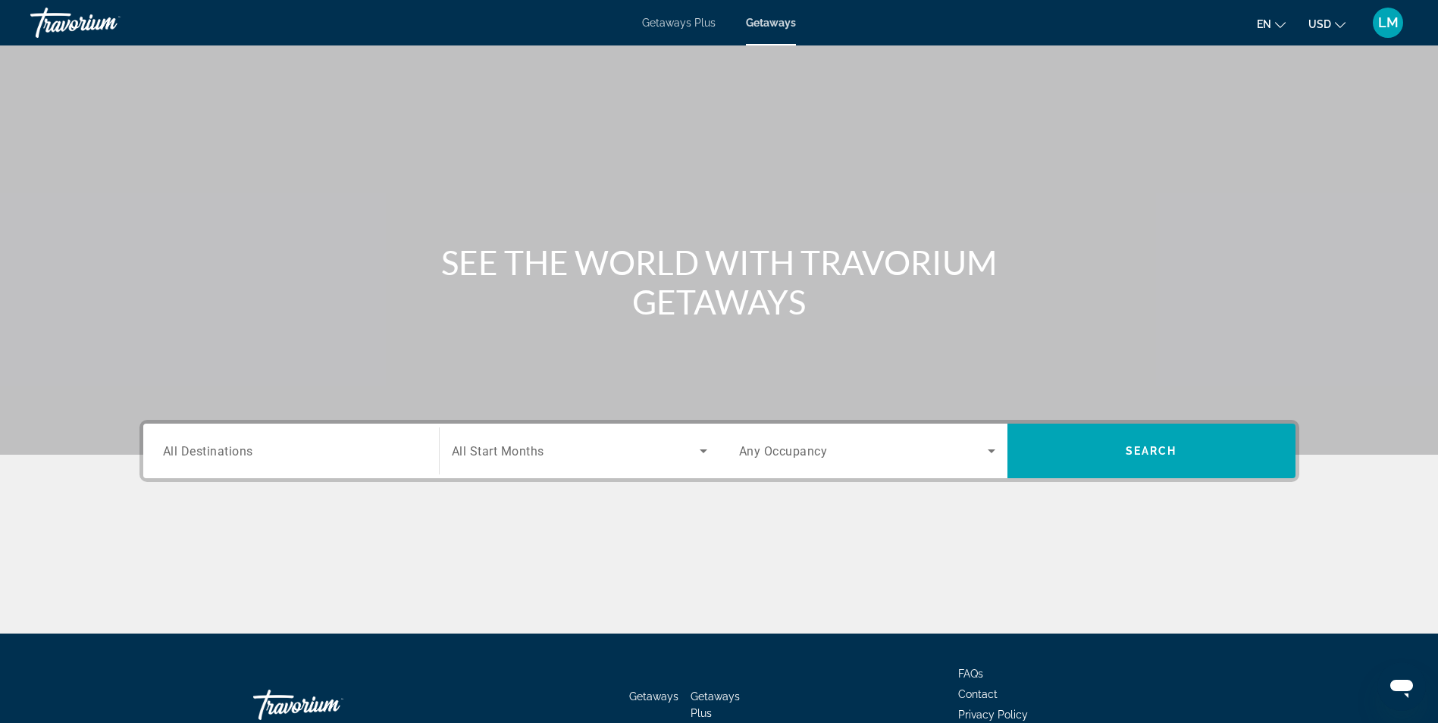
click at [282, 440] on div "Search widget" at bounding box center [291, 451] width 256 height 43
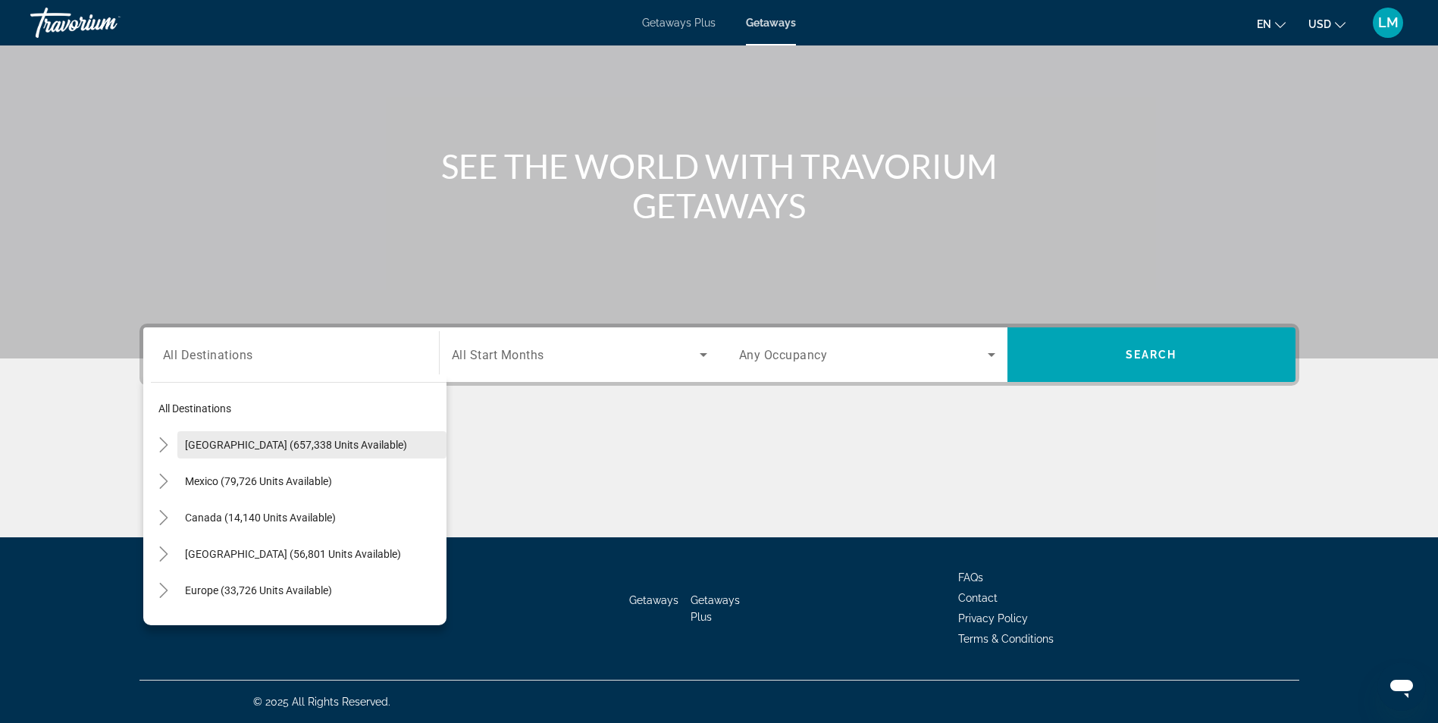
click at [246, 442] on span "United States (657,338 units available)" at bounding box center [296, 445] width 222 height 12
type input "**********"
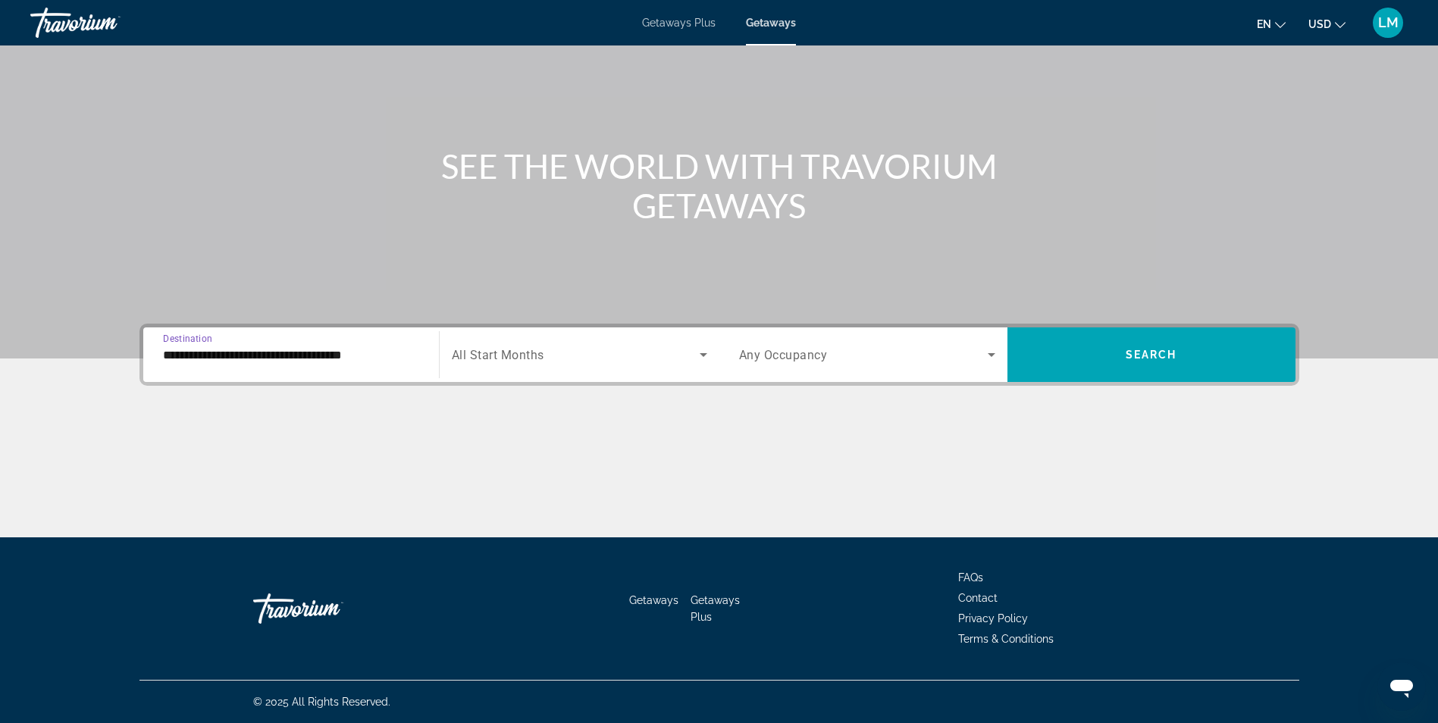
click at [547, 350] on span "Search widget" at bounding box center [576, 355] width 248 height 18
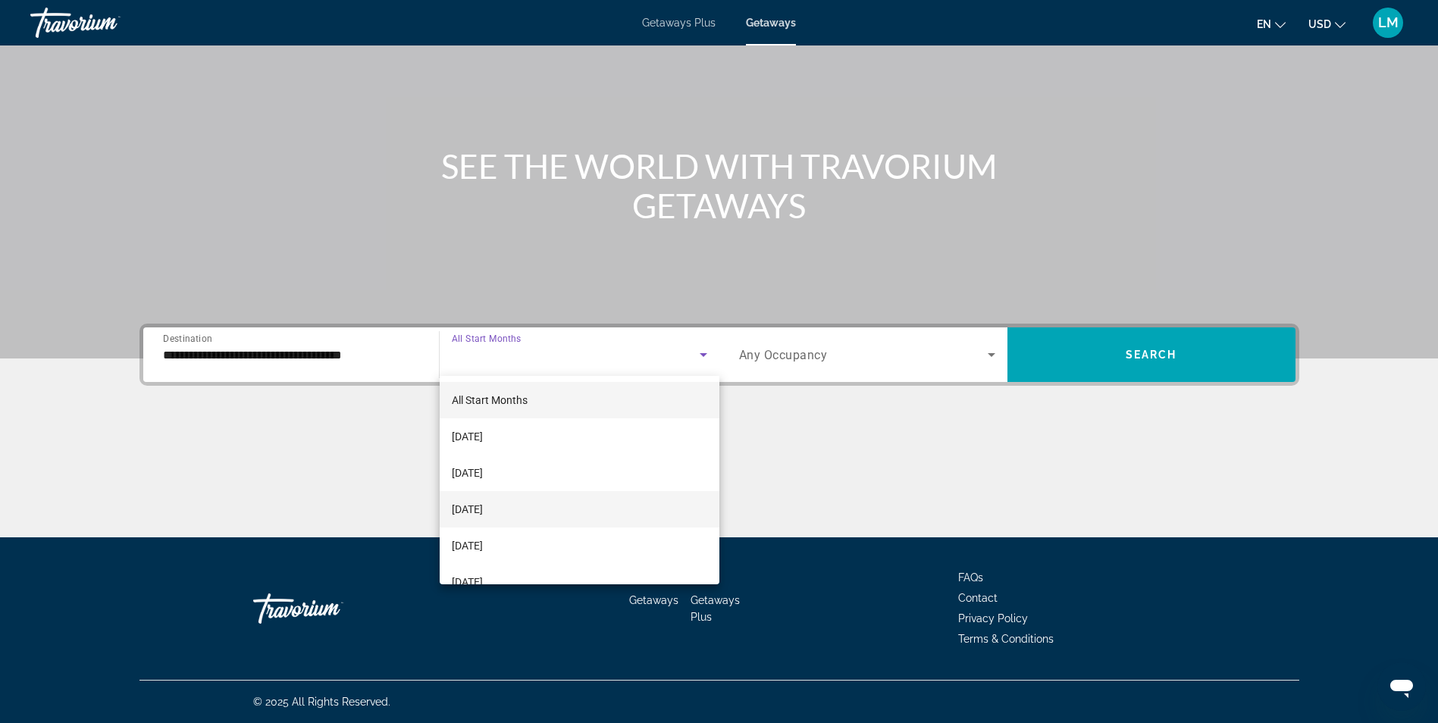
click at [472, 505] on span "[DATE]" at bounding box center [467, 509] width 31 height 18
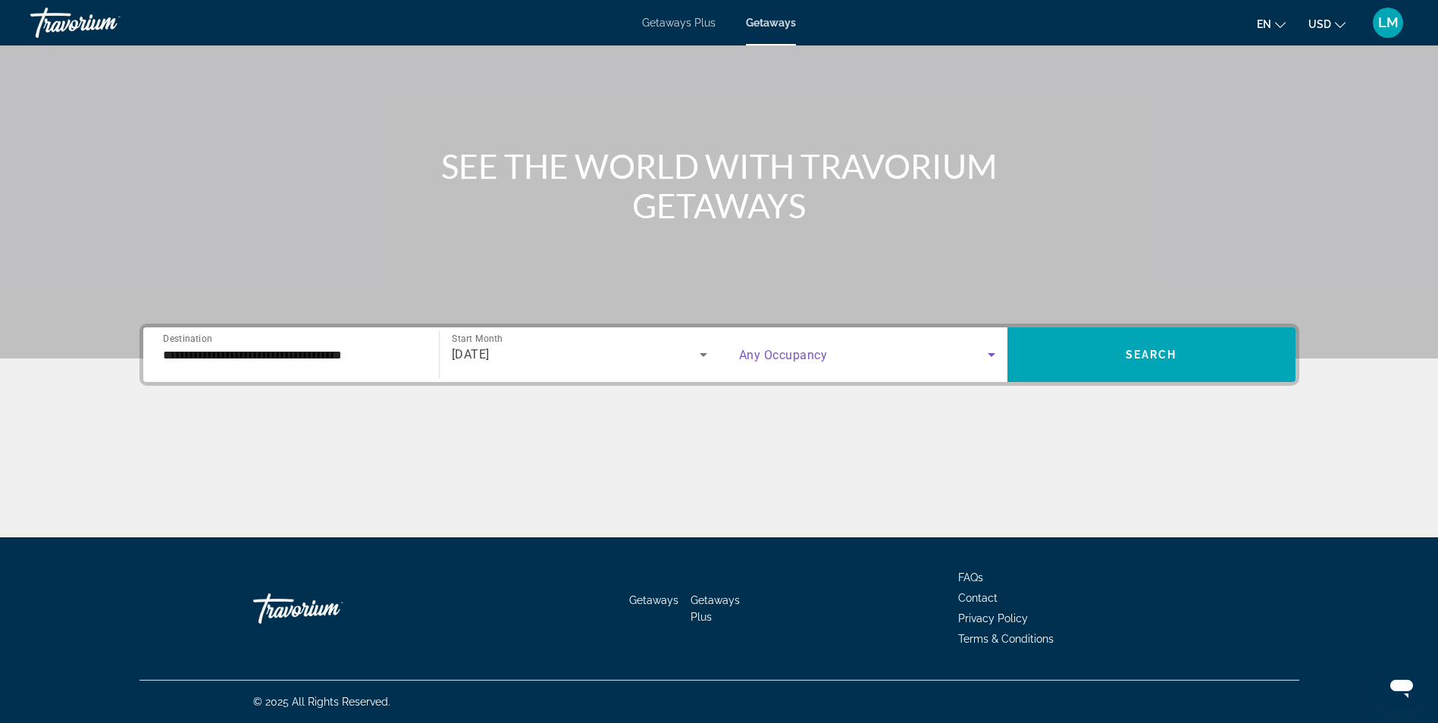
click at [986, 356] on icon "Search widget" at bounding box center [992, 355] width 18 height 18
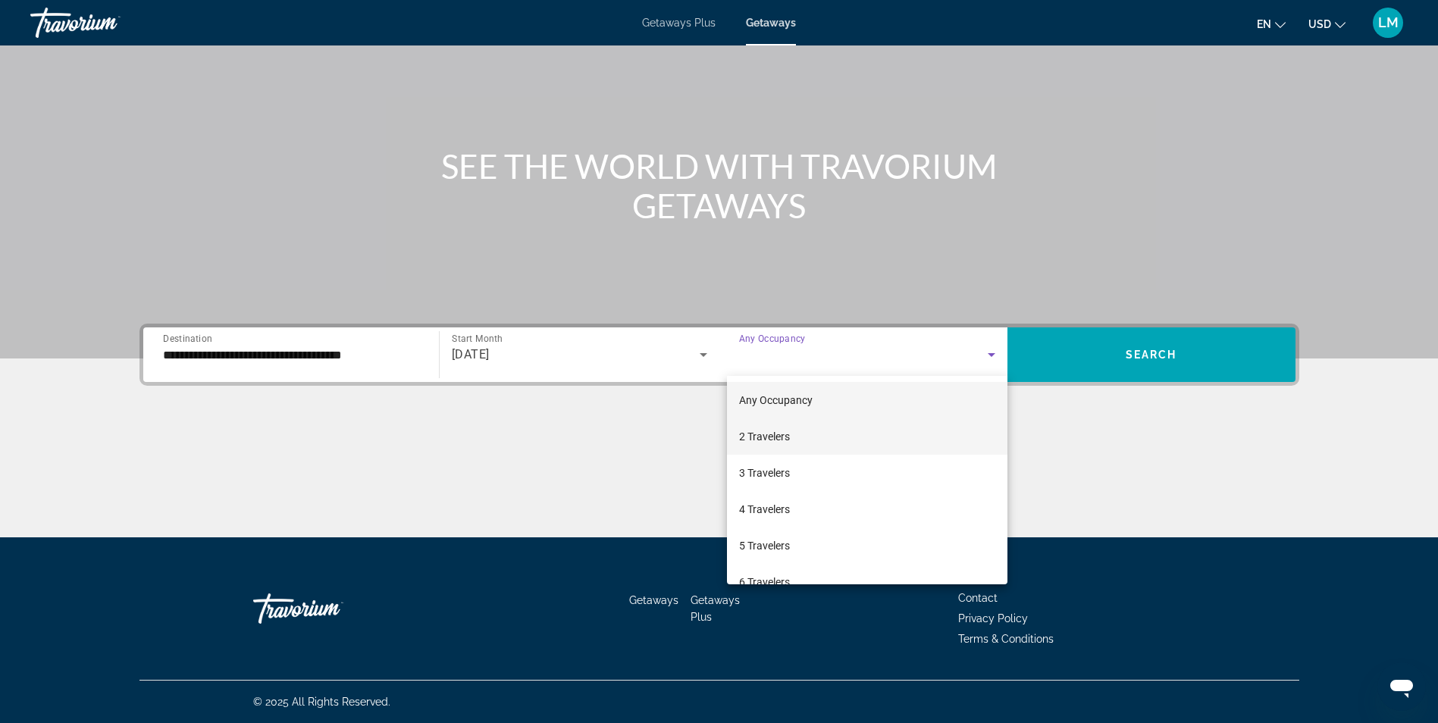
click at [785, 434] on span "2 Travelers" at bounding box center [764, 437] width 51 height 18
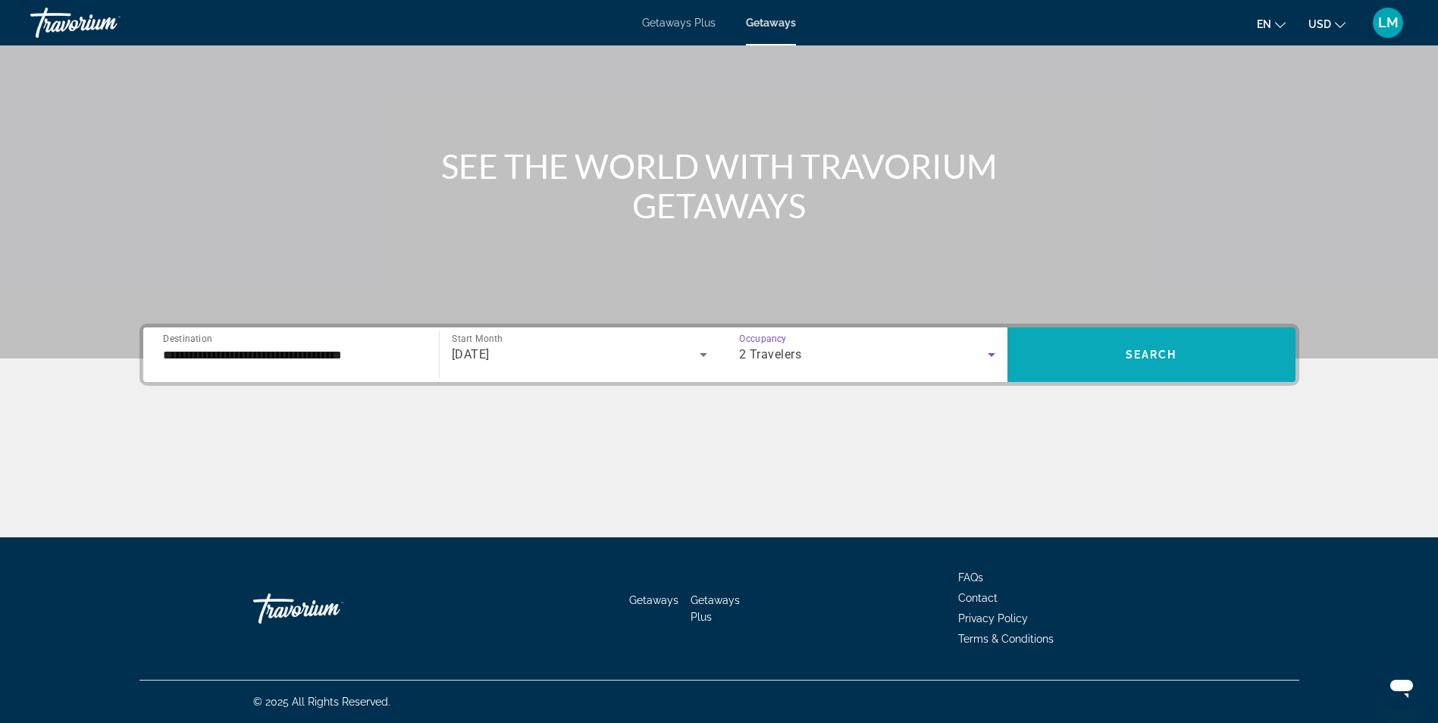
click at [1174, 350] on span "Search" at bounding box center [1152, 355] width 52 height 12
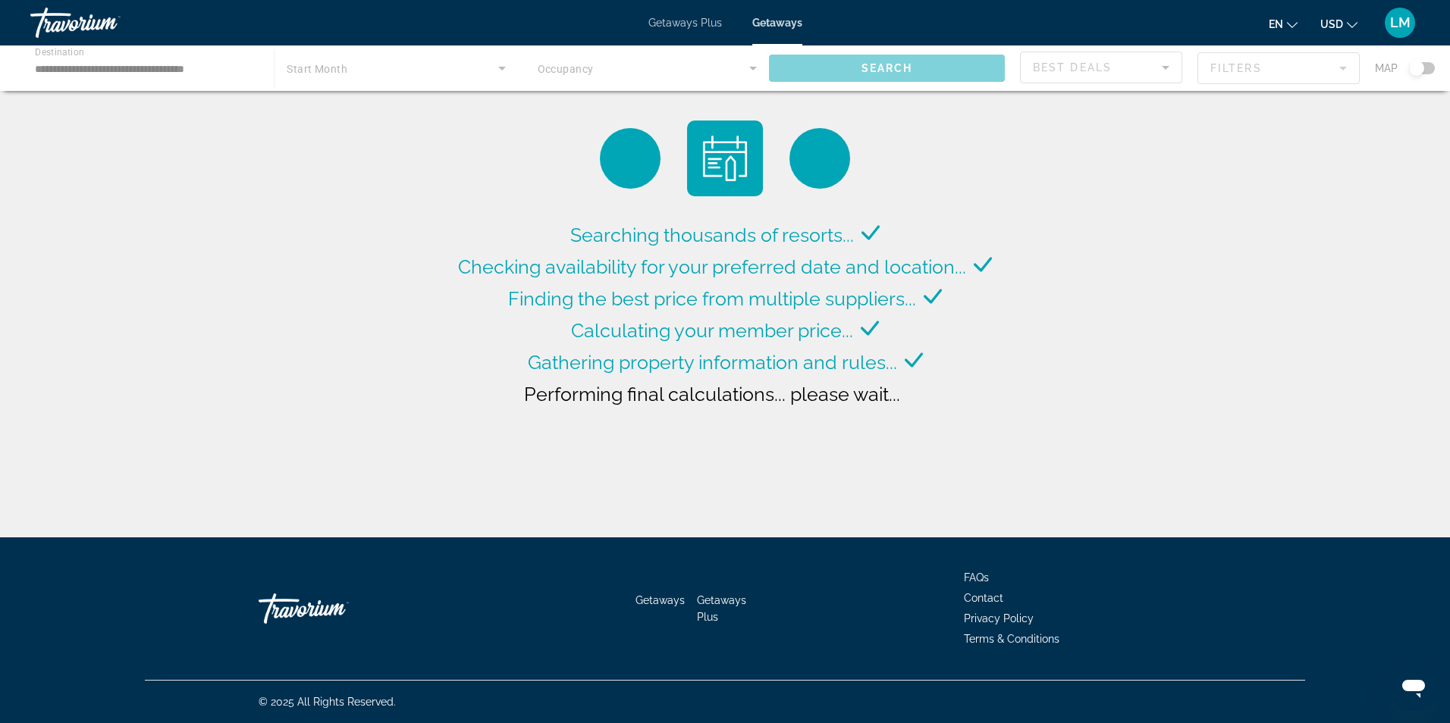
click at [662, 23] on span "Getaways Plus" at bounding box center [685, 23] width 74 height 12
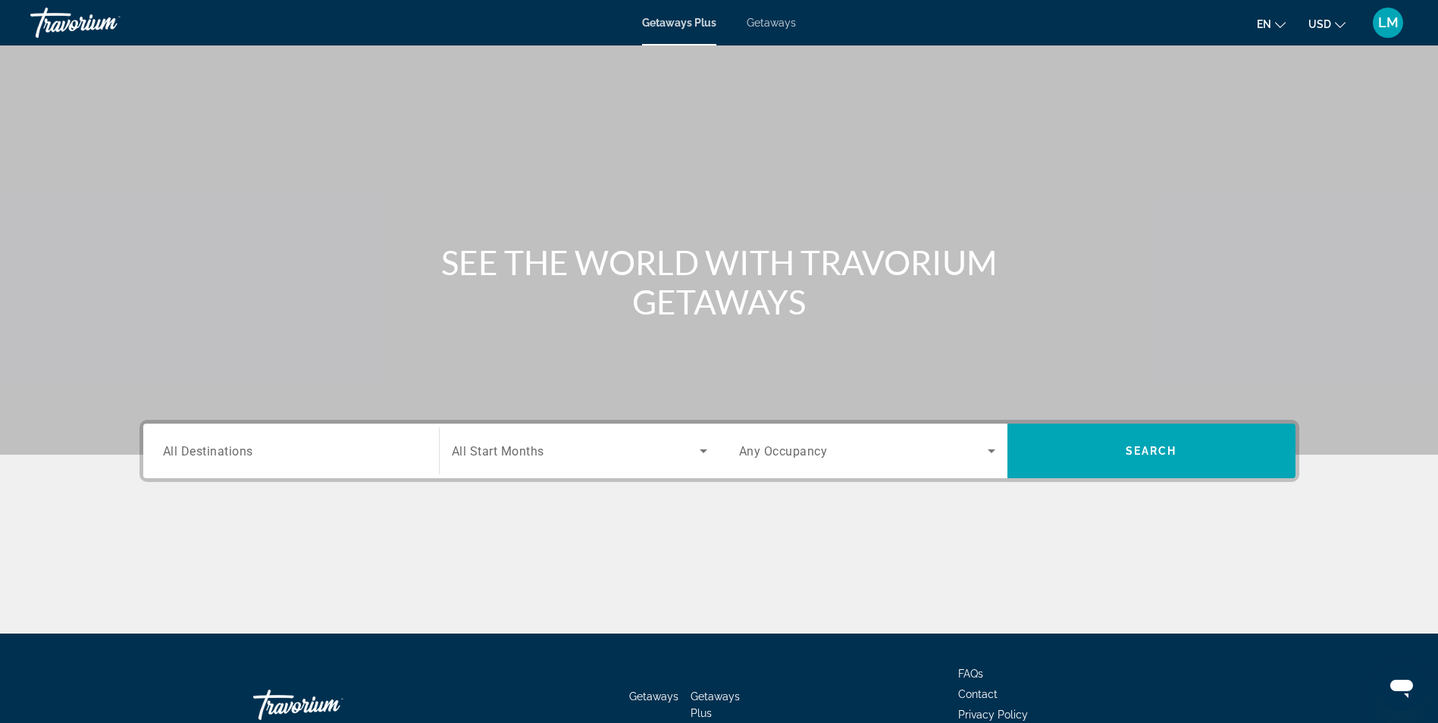
click at [1165, 289] on div "SEE THE WORLD WITH TRAVORIUM GETAWAYS" at bounding box center [719, 282] width 1221 height 79
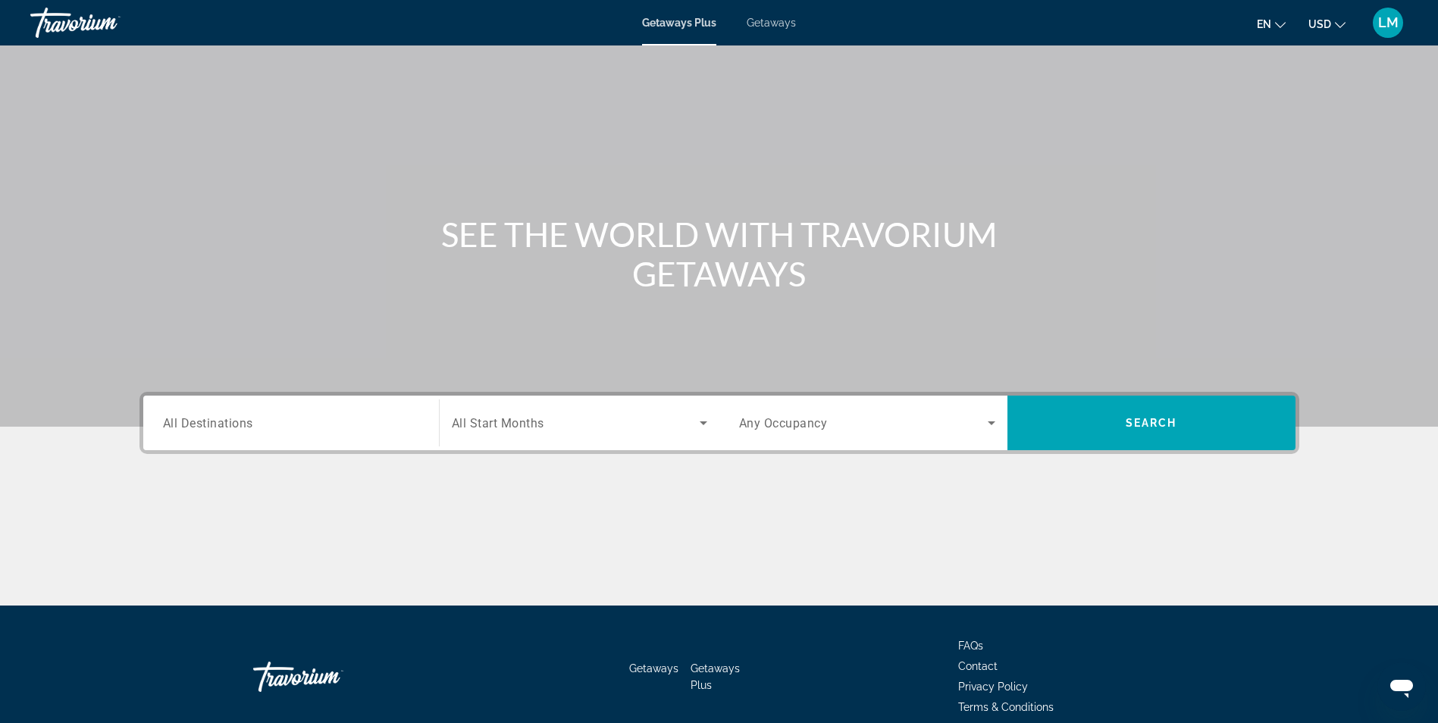
scroll to position [9, 0]
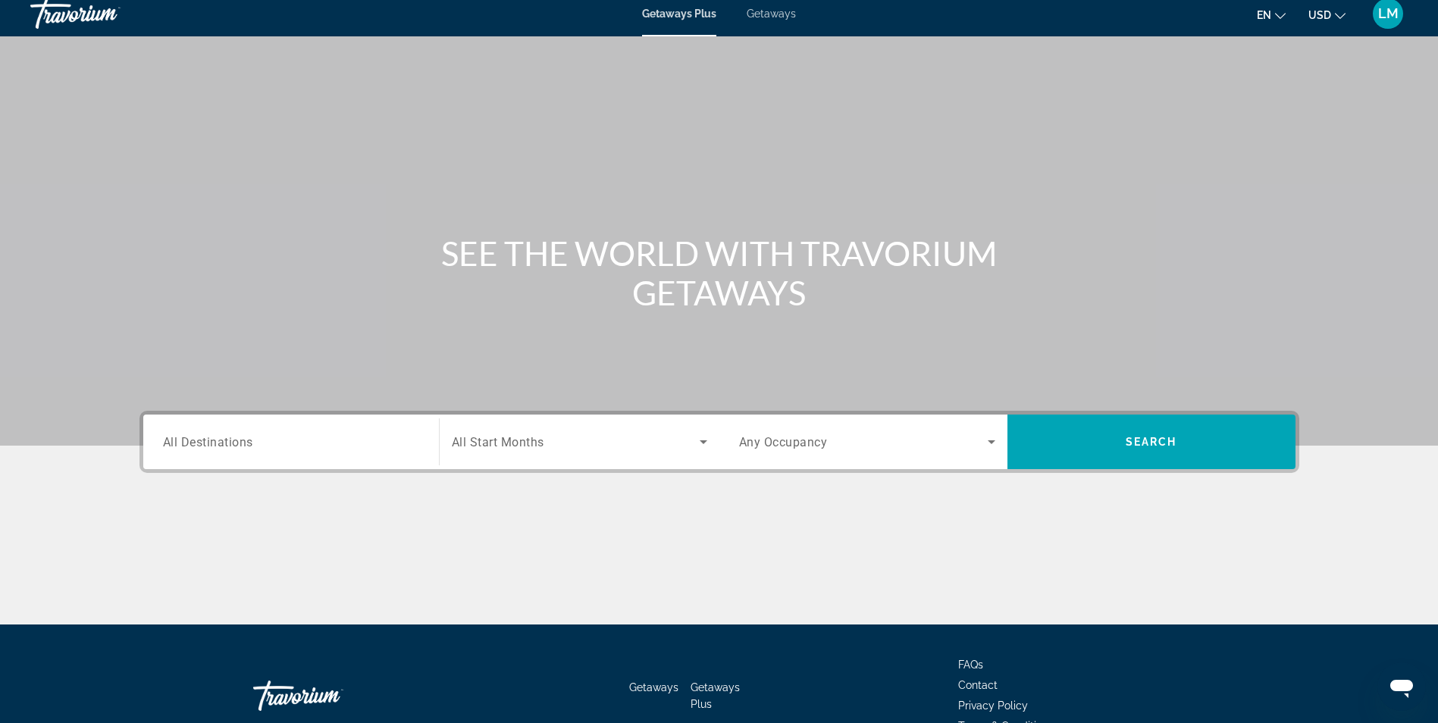
click at [213, 450] on input "Destination All Destinations" at bounding box center [291, 443] width 256 height 18
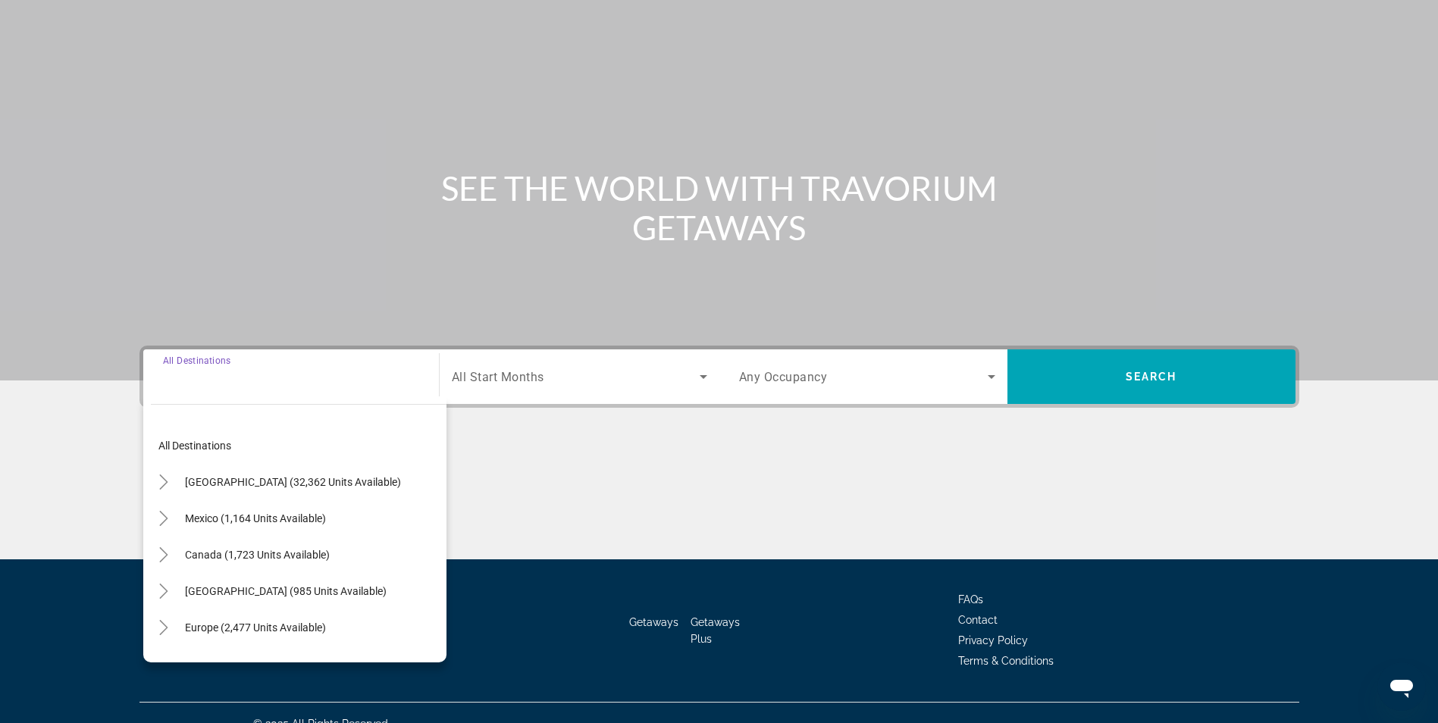
scroll to position [96, 0]
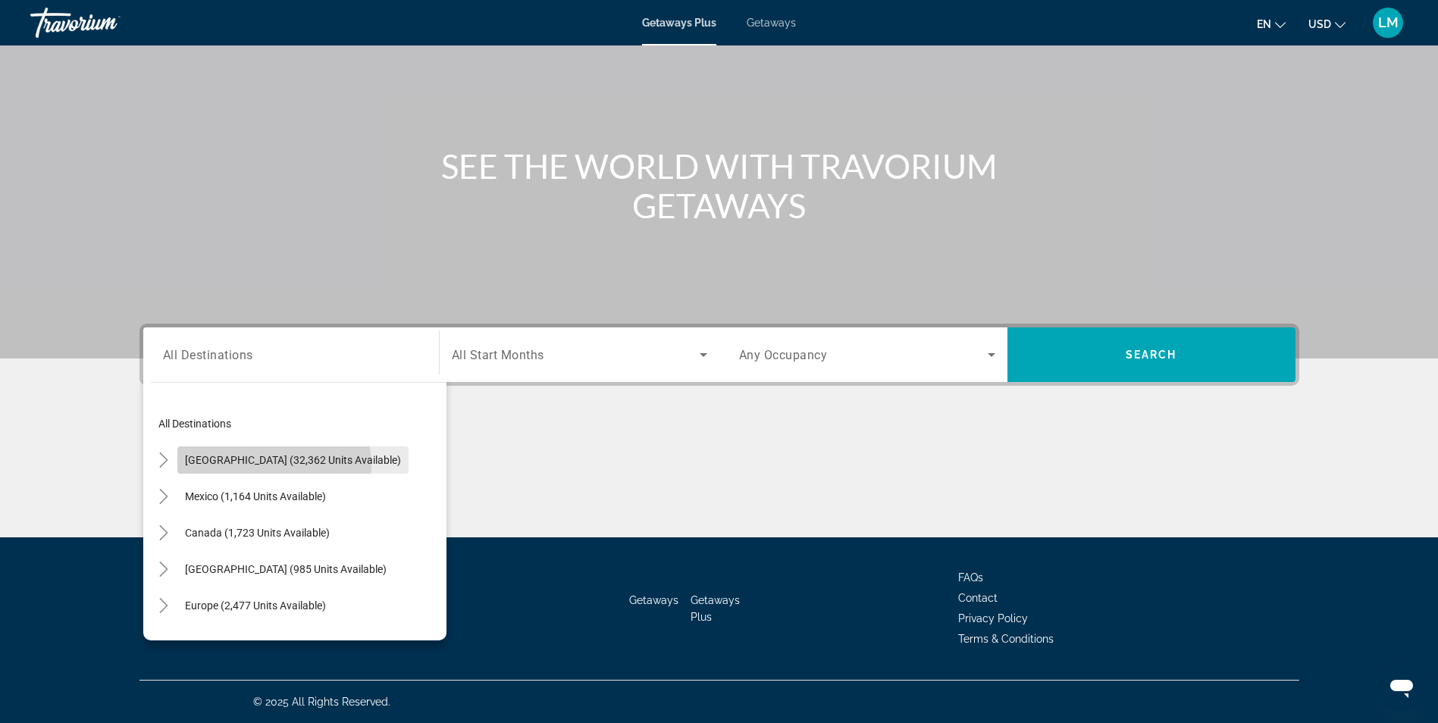
click at [249, 468] on span "Search widget" at bounding box center [292, 460] width 231 height 36
type input "**********"
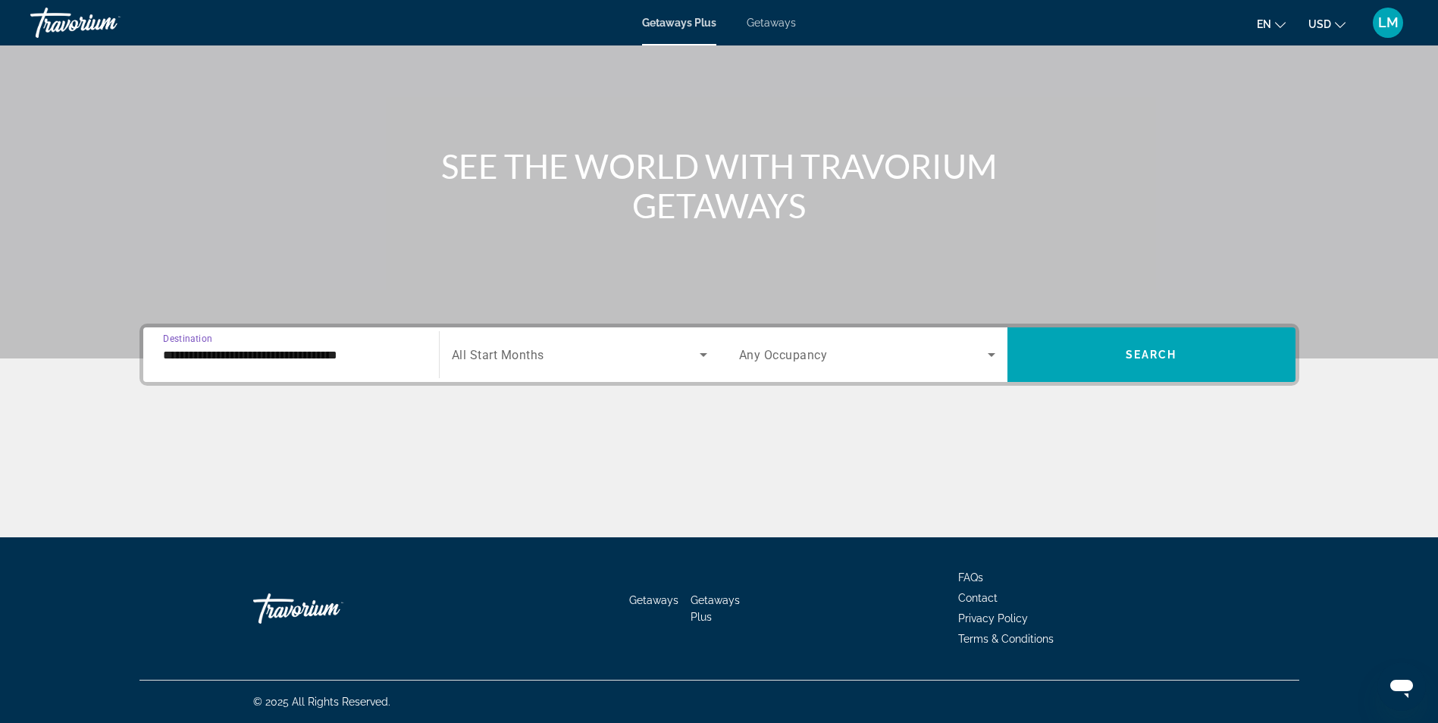
click at [522, 363] on span "Search widget" at bounding box center [576, 355] width 248 height 18
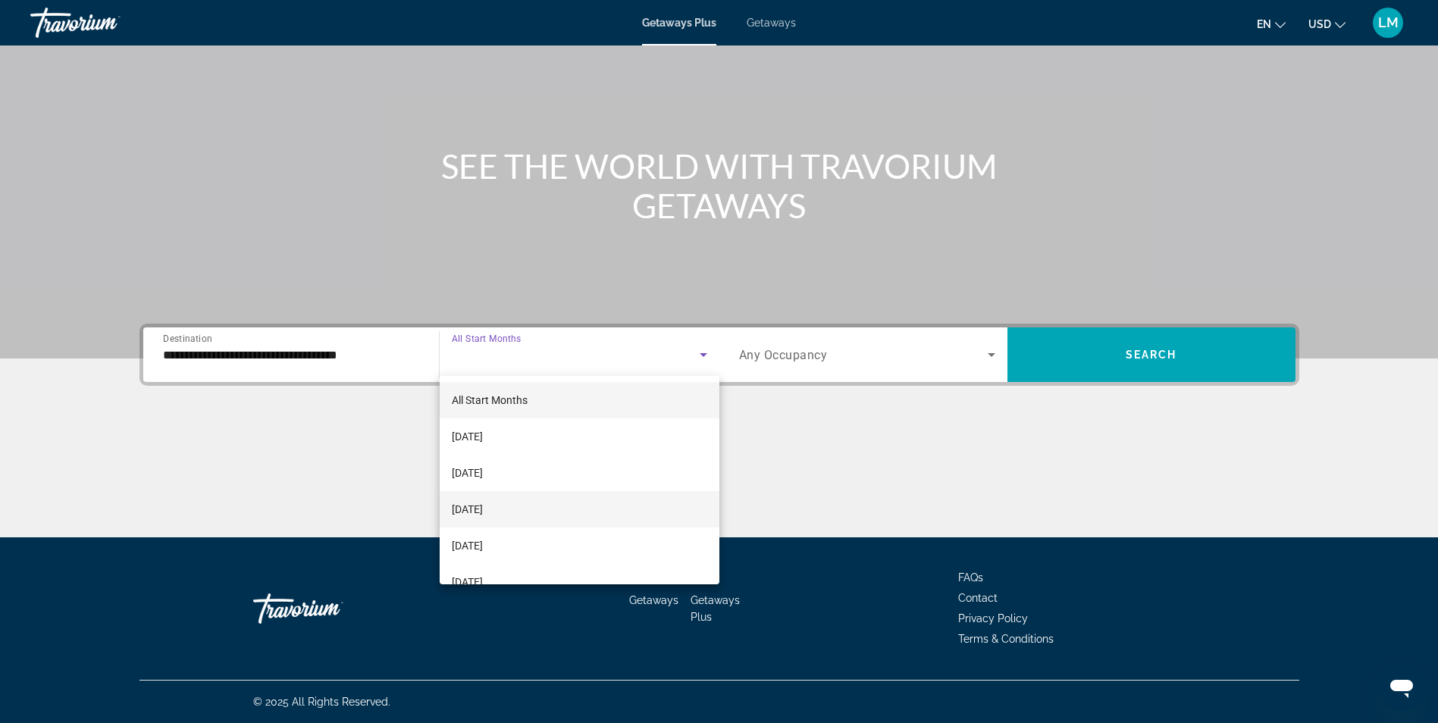
click at [483, 509] on span "[DATE]" at bounding box center [467, 509] width 31 height 18
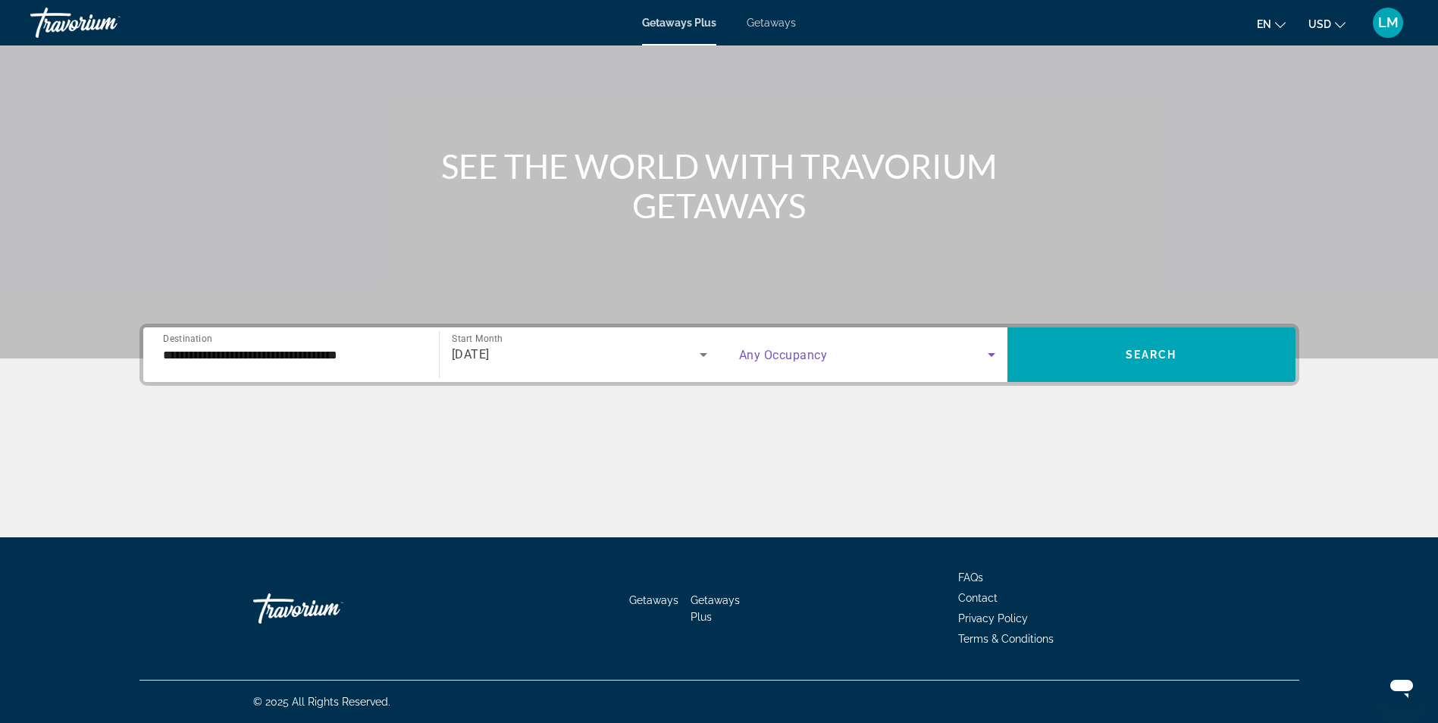
click at [986, 353] on icon "Search widget" at bounding box center [992, 355] width 18 height 18
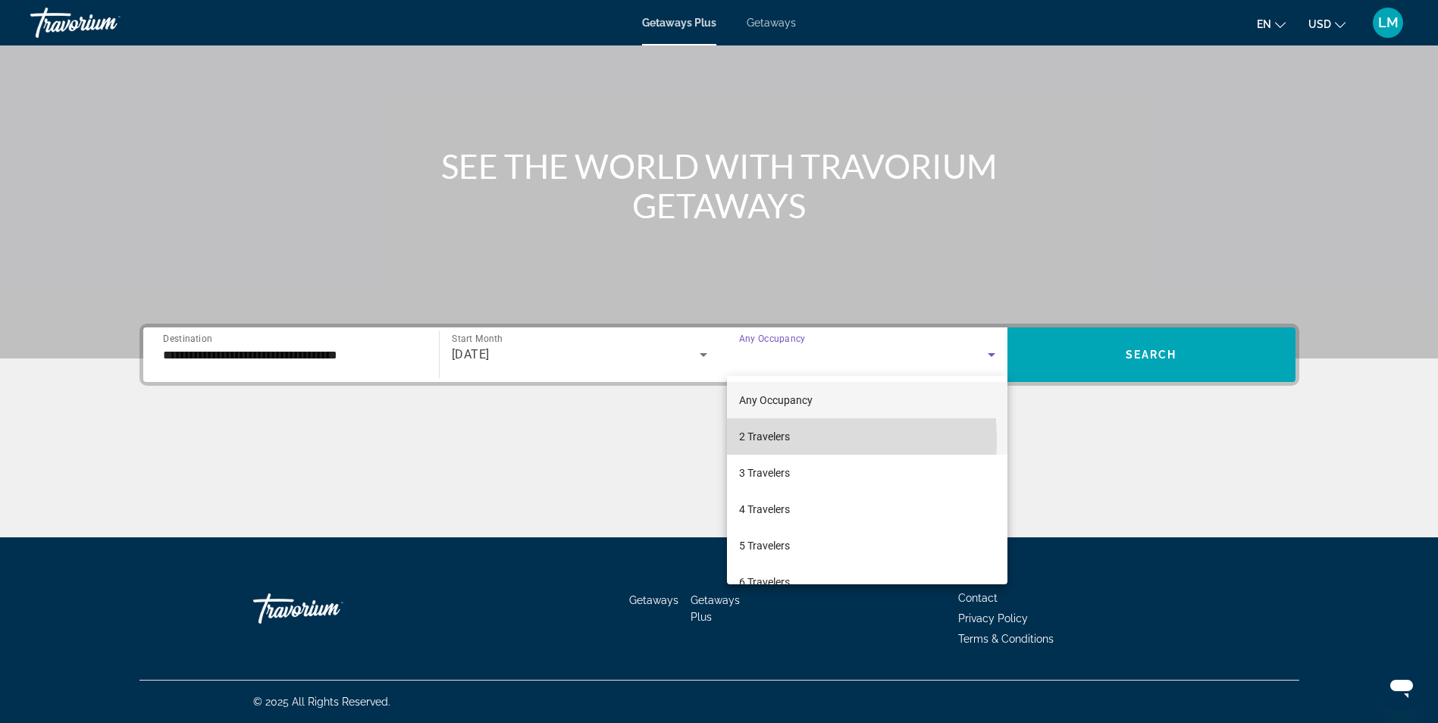
click at [745, 440] on span "2 Travelers" at bounding box center [764, 437] width 51 height 18
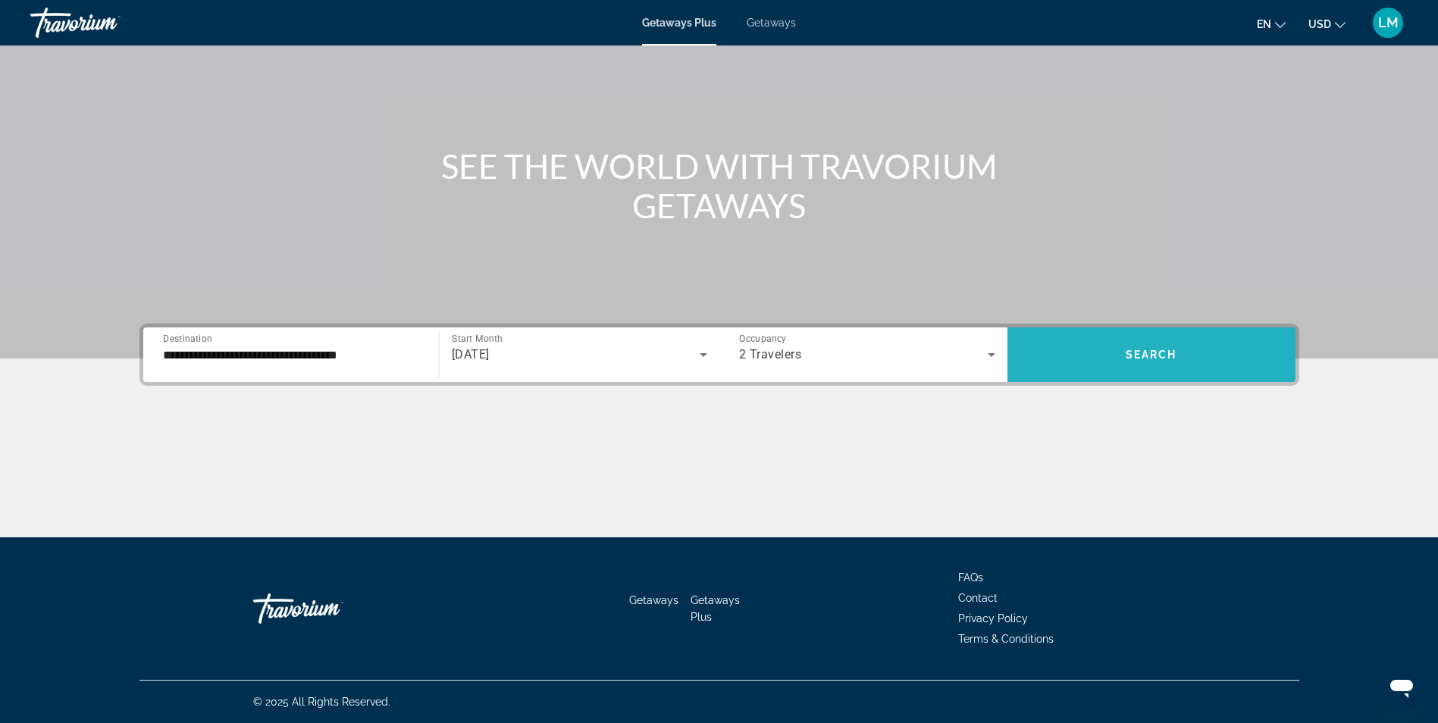
click at [1081, 348] on span "Search widget" at bounding box center [1152, 355] width 288 height 36
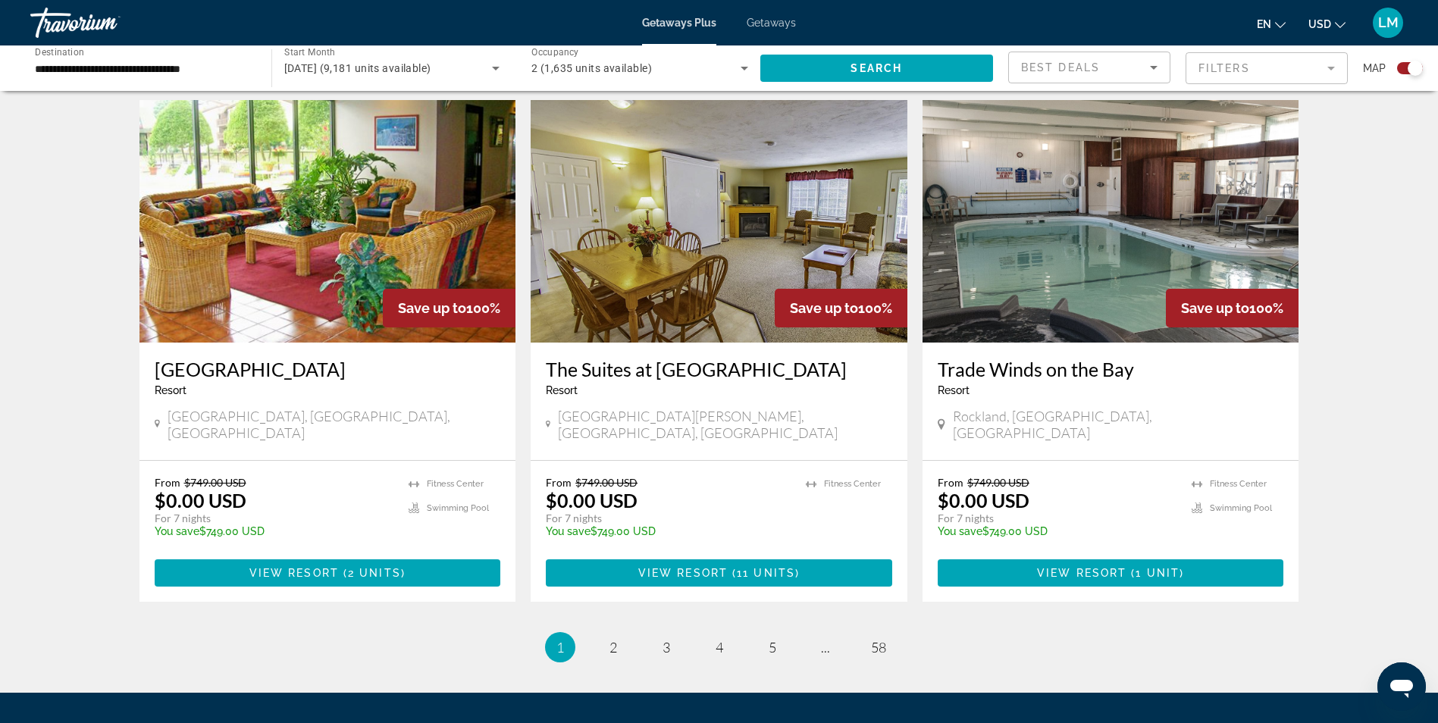
scroll to position [2215, 0]
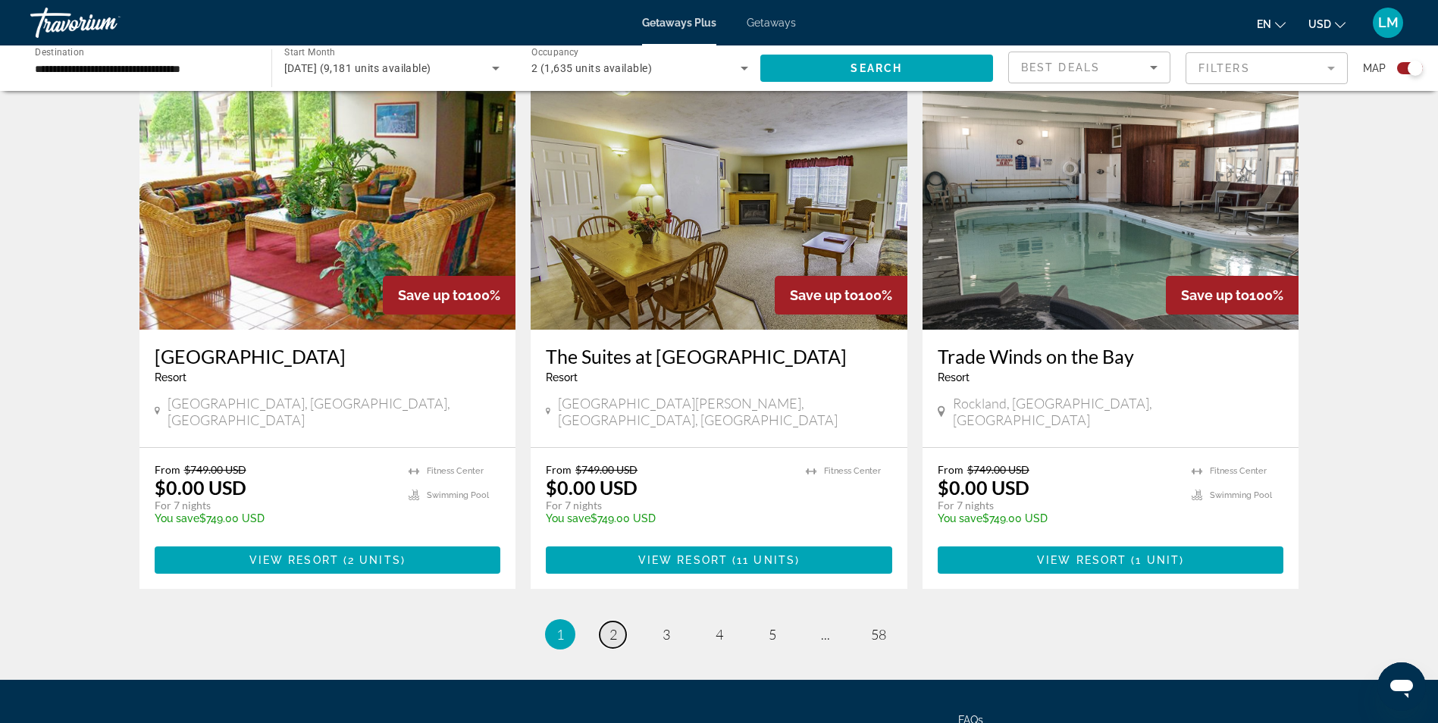
click at [615, 626] on span "2" at bounding box center [614, 634] width 8 height 17
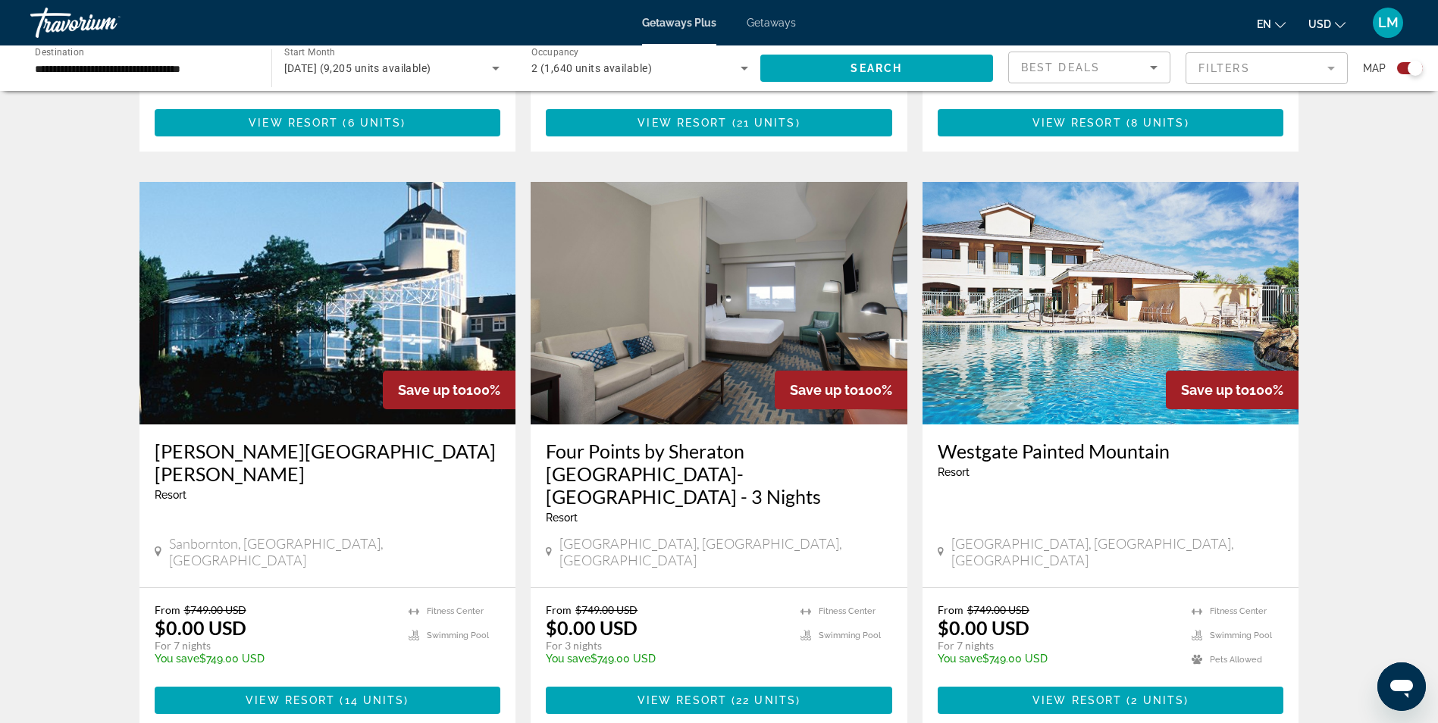
scroll to position [2130, 0]
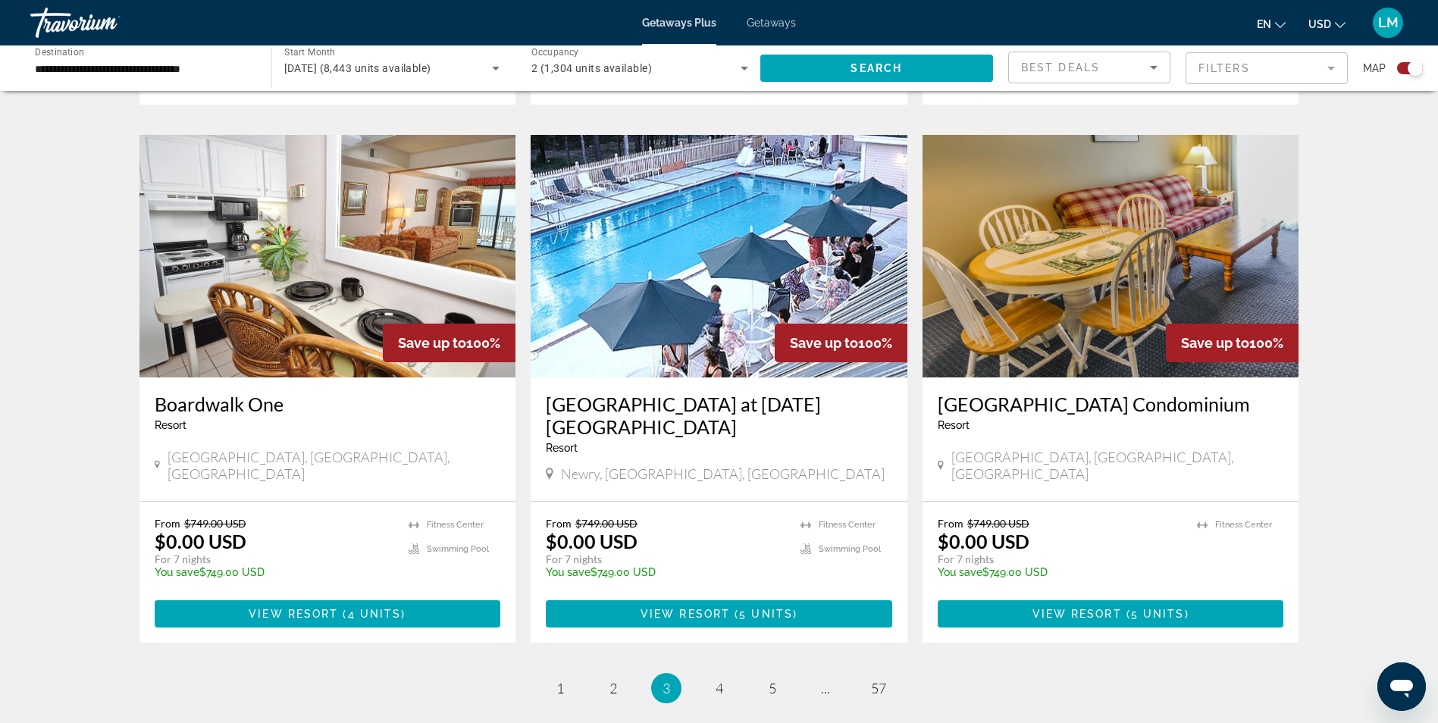
scroll to position [2157, 0]
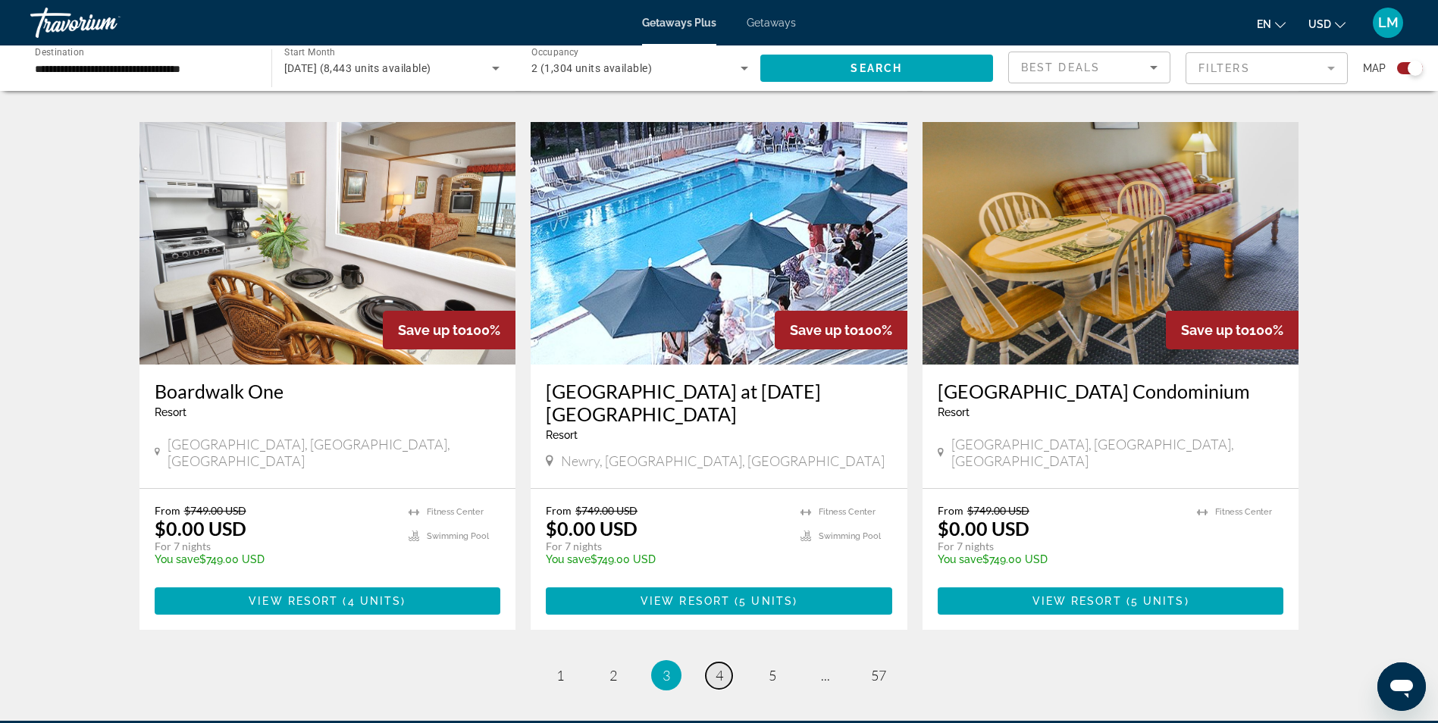
click at [715, 663] on link "page 4" at bounding box center [719, 676] width 27 height 27
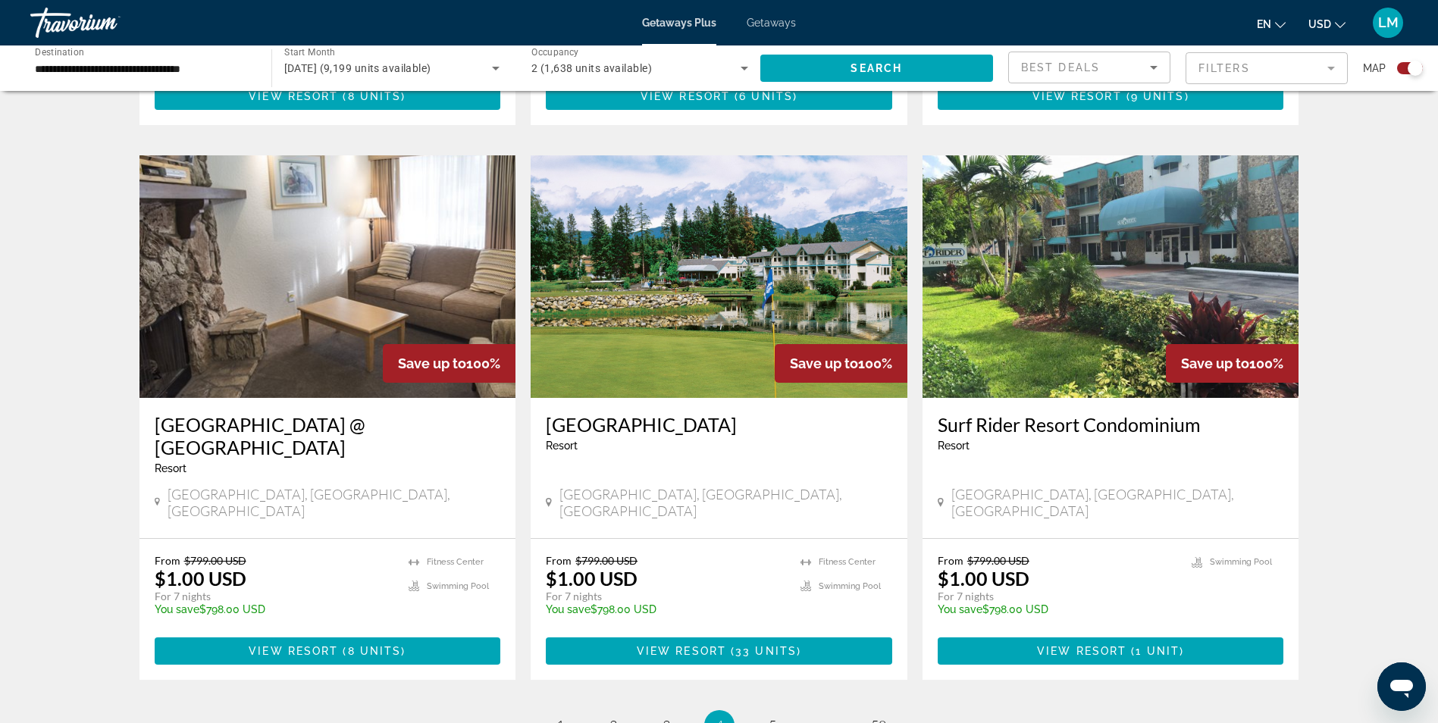
scroll to position [2084, 0]
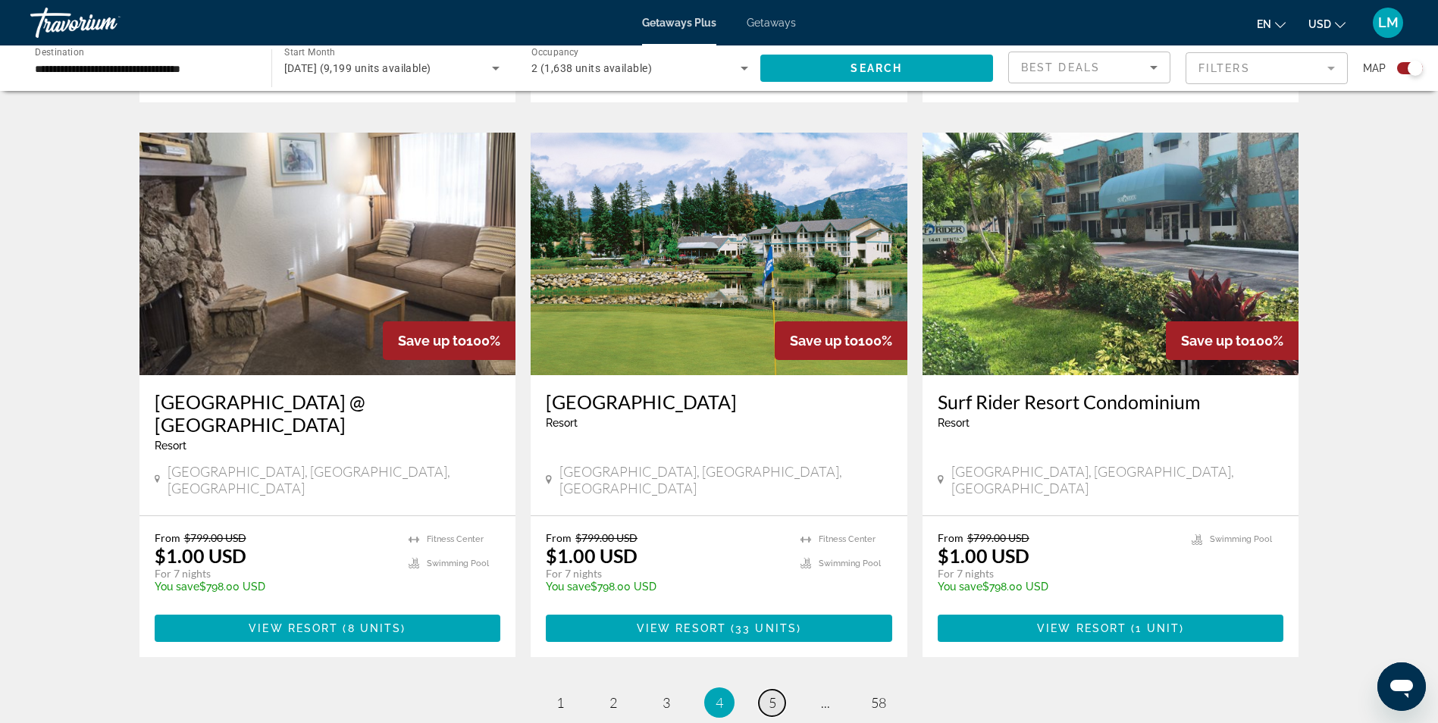
click at [770, 694] on span "5" at bounding box center [773, 702] width 8 height 17
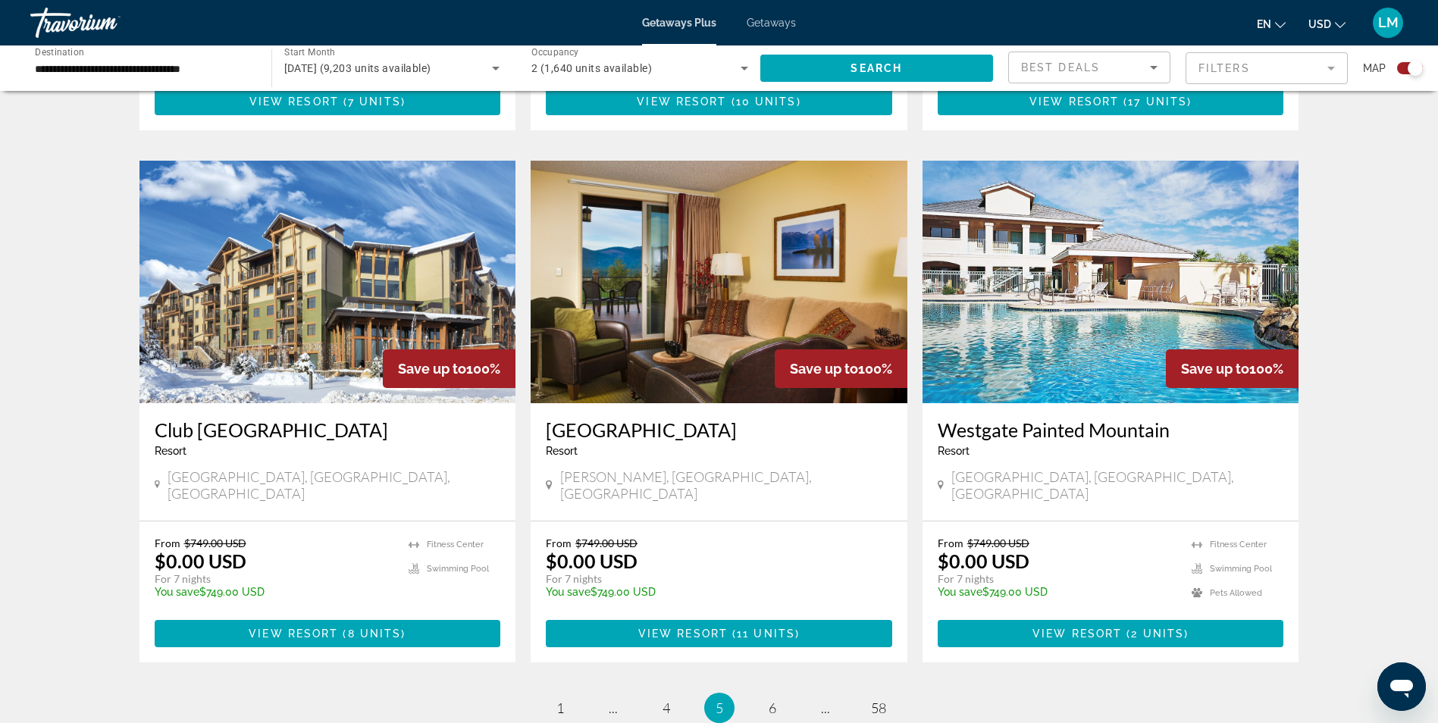
scroll to position [2080, 0]
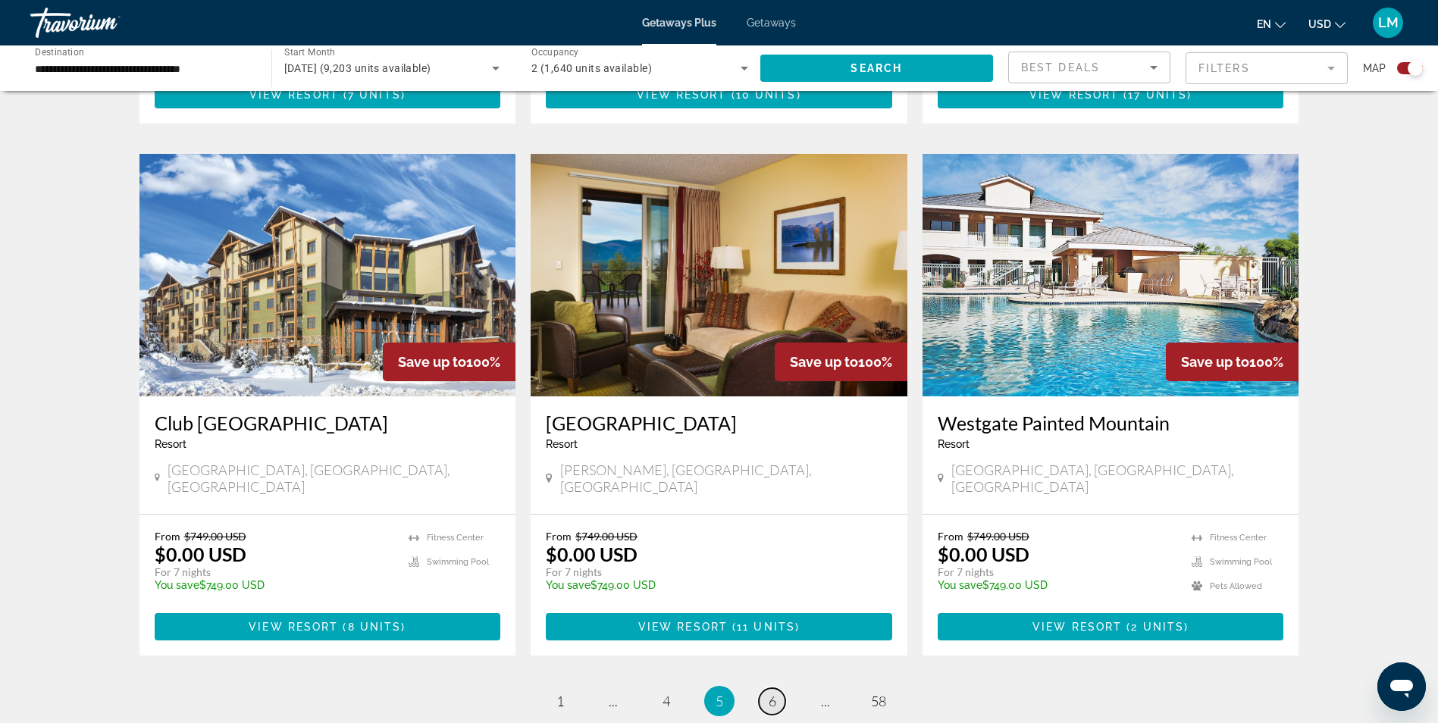
click at [774, 693] on span "6" at bounding box center [773, 701] width 8 height 17
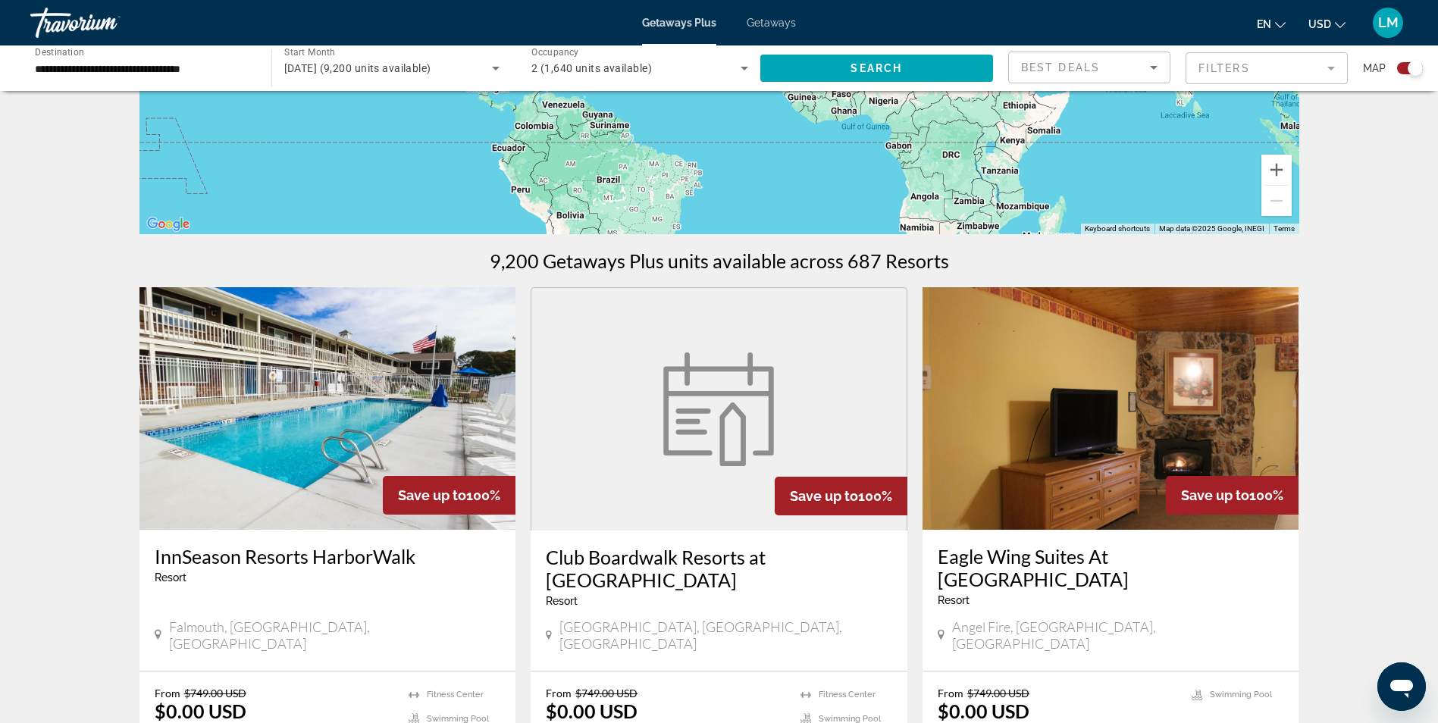
scroll to position [317, 0]
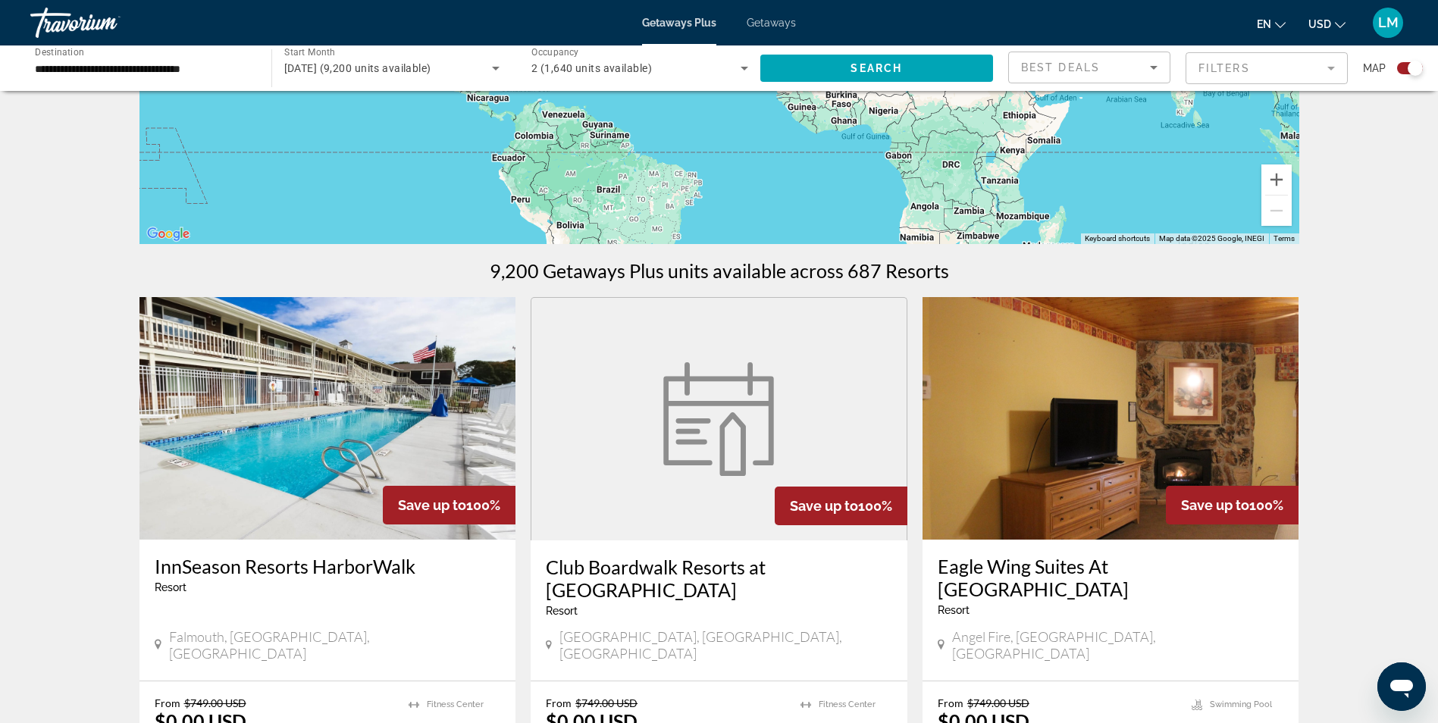
click at [1407, 71] on div "Search widget" at bounding box center [1410, 68] width 26 height 12
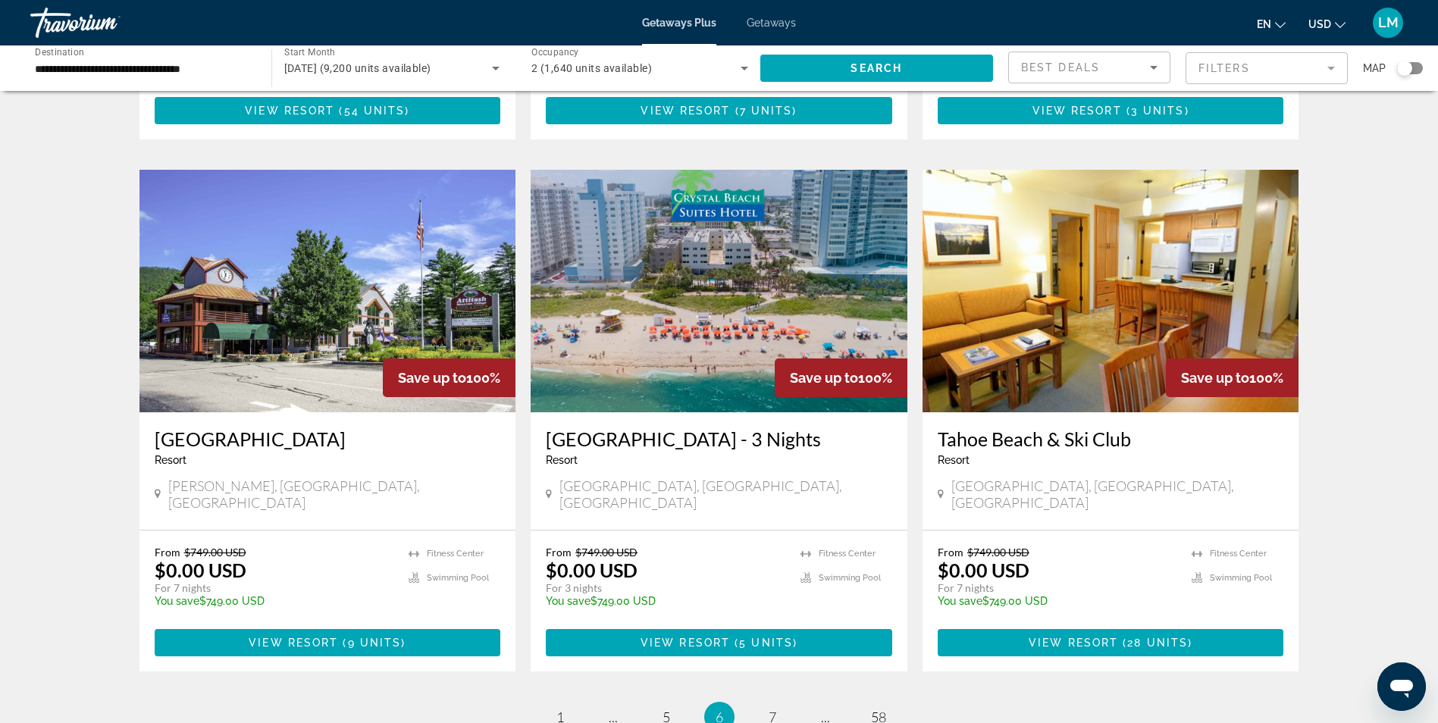
scroll to position [1597, 0]
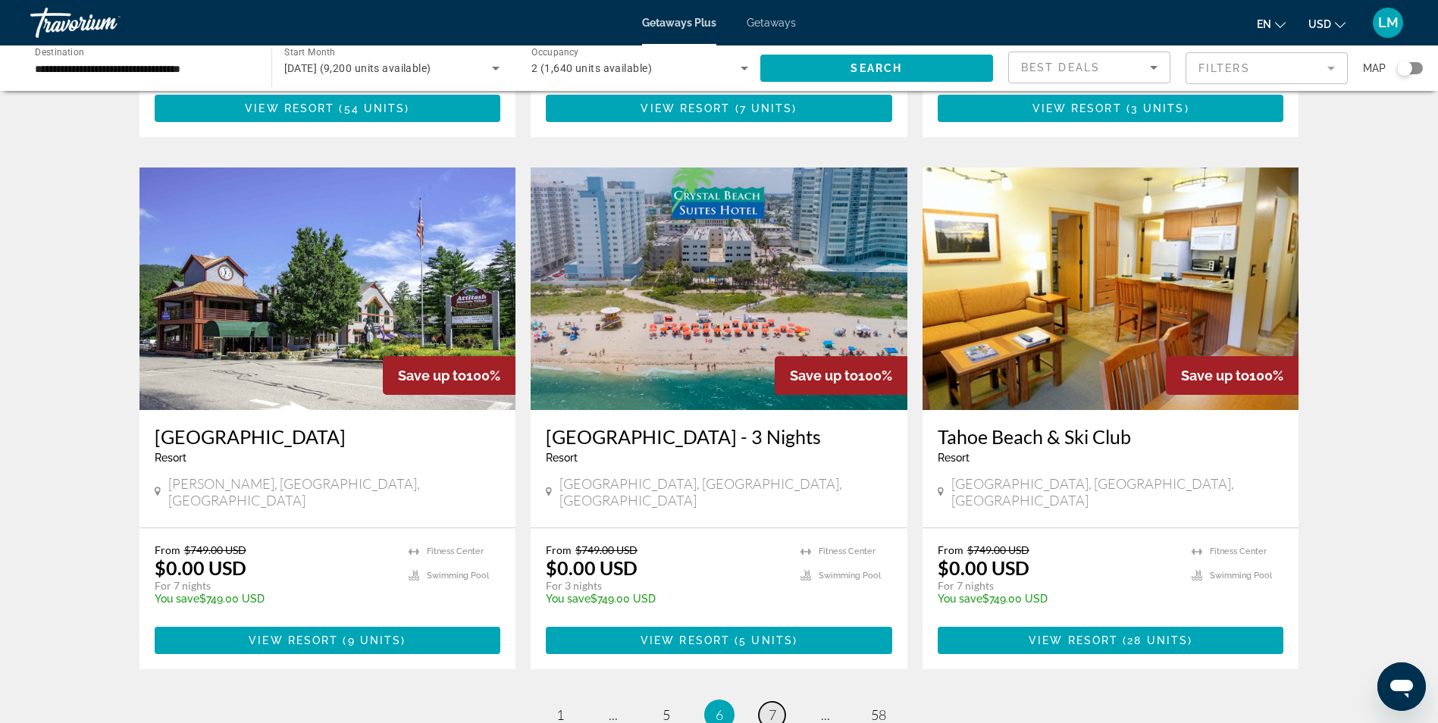
click at [778, 702] on link "page 7" at bounding box center [772, 715] width 27 height 27
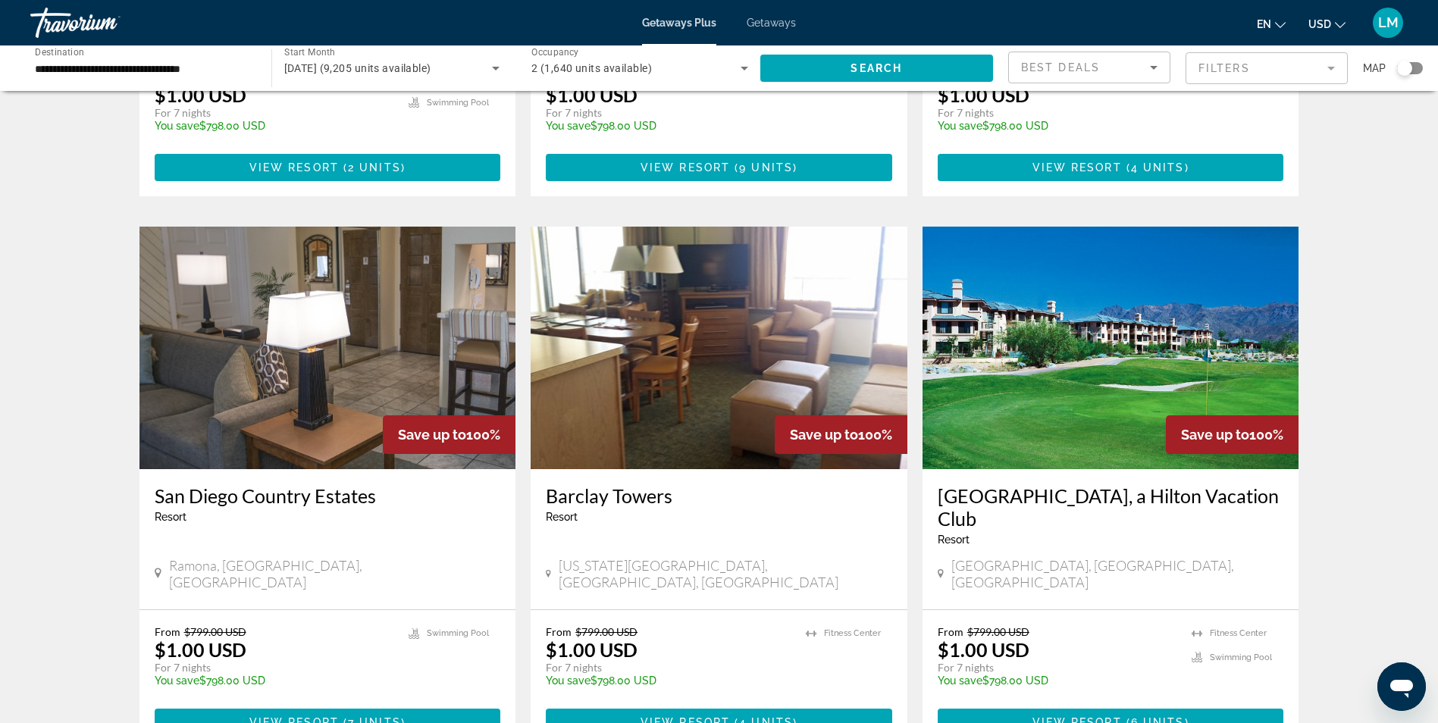
scroll to position [1594, 0]
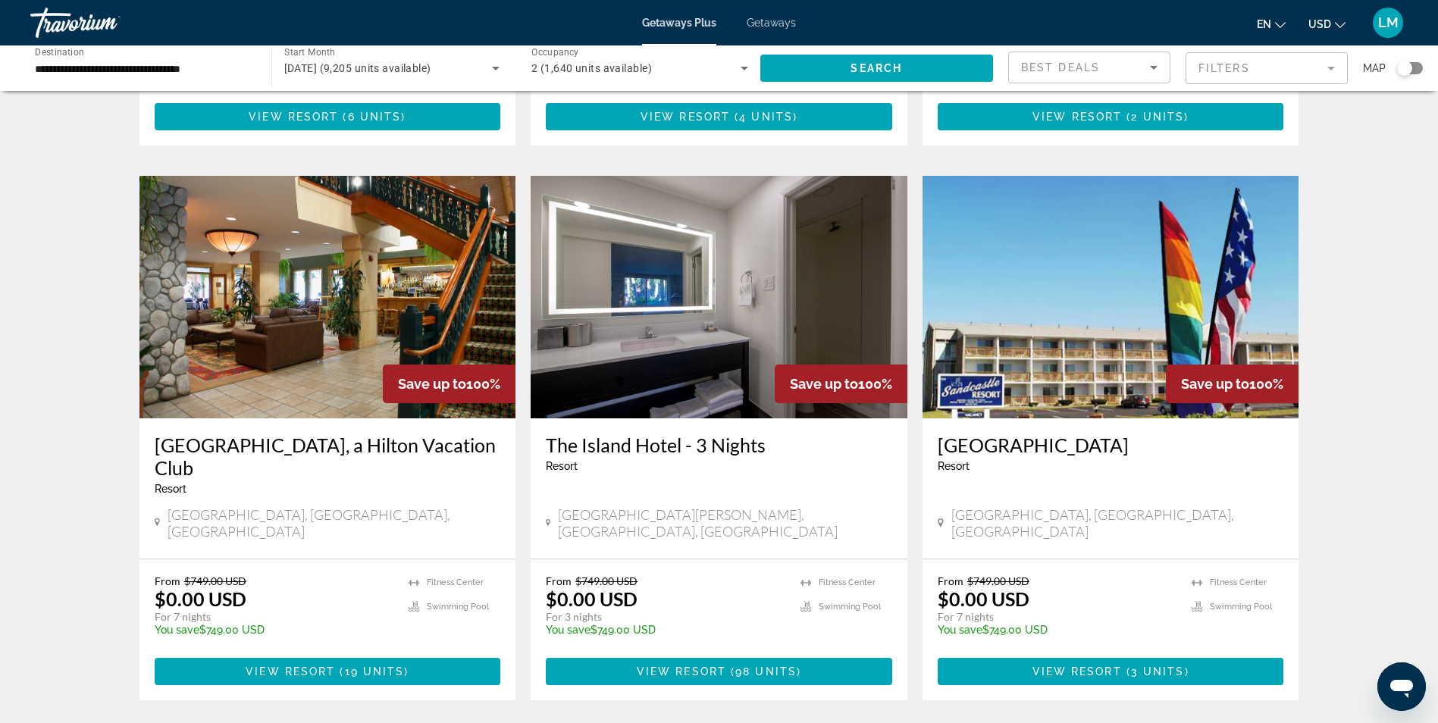
scroll to position [1629, 0]
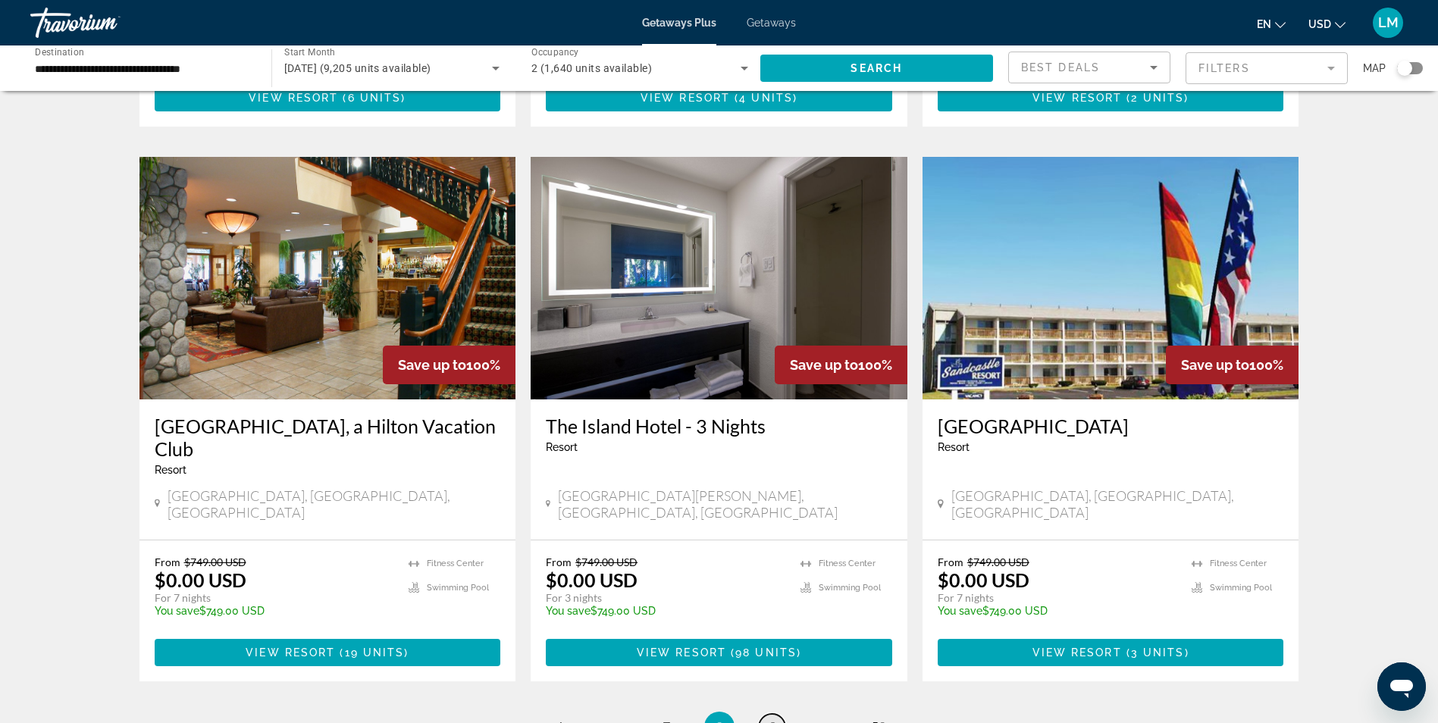
click at [773, 719] on span "9" at bounding box center [773, 727] width 8 height 17
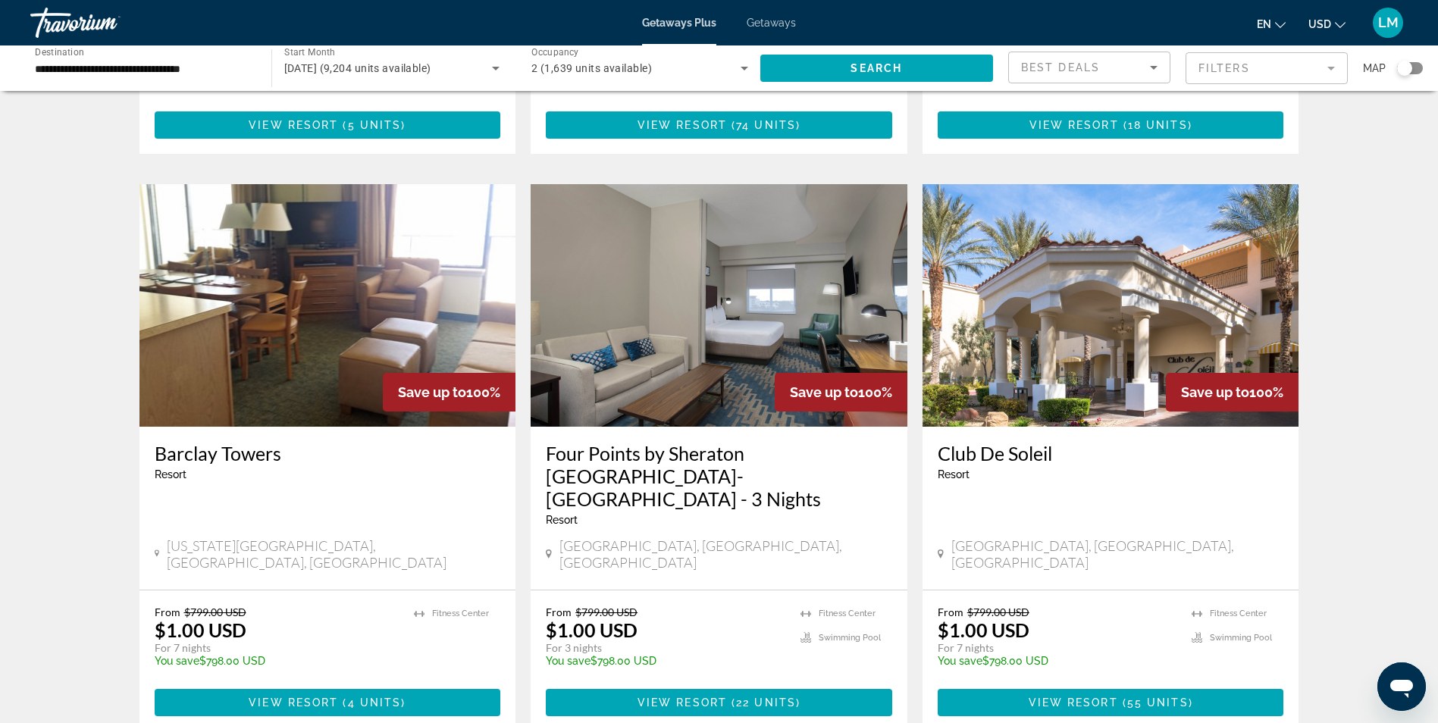
scroll to position [1613, 0]
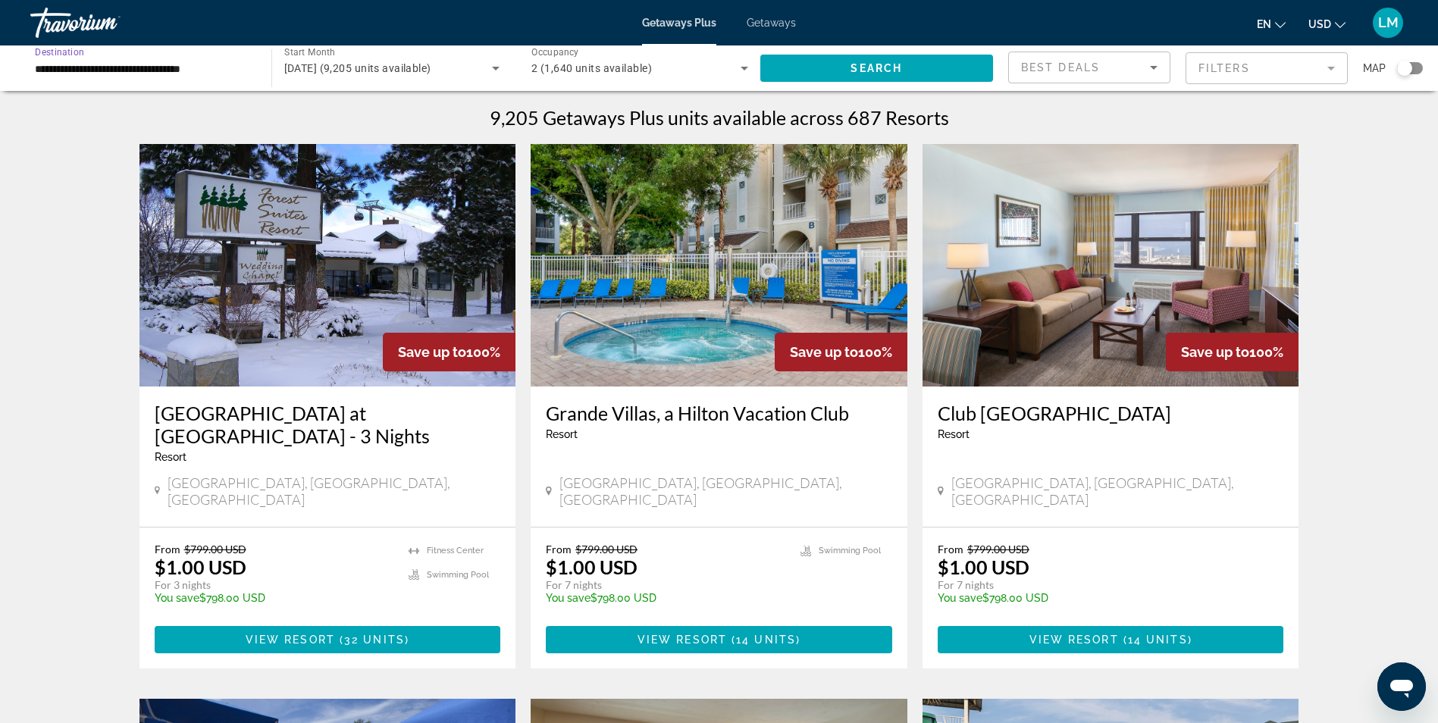
click at [36, 60] on input "**********" at bounding box center [143, 69] width 217 height 18
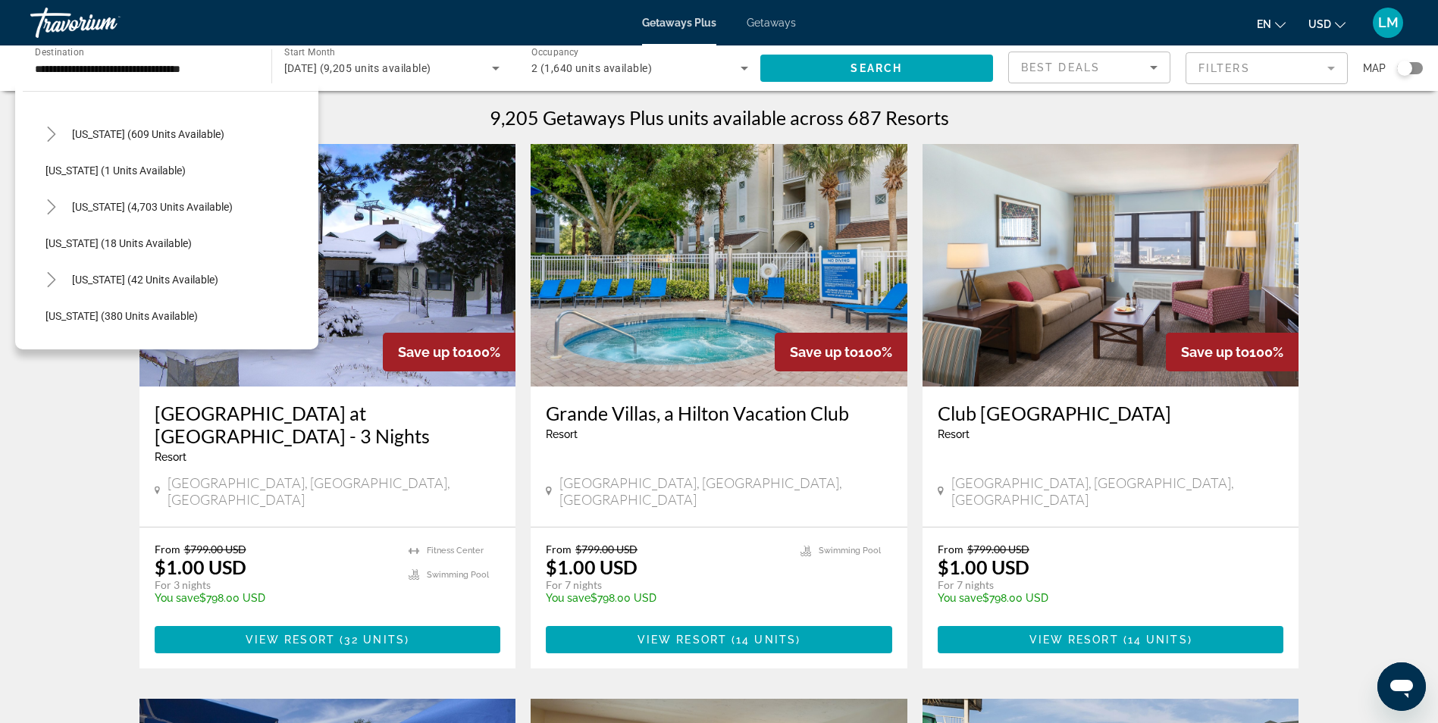
scroll to position [158, 0]
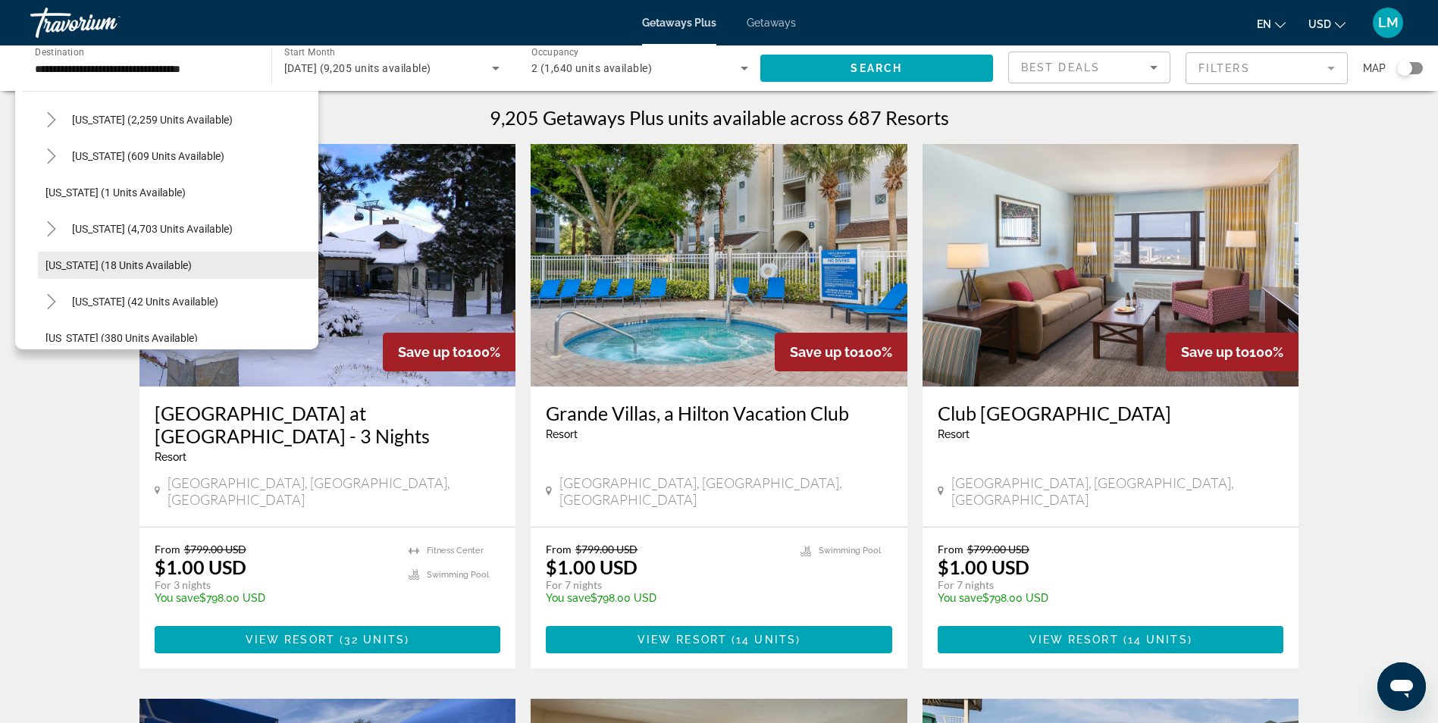
click at [75, 259] on span "Georgia (18 units available)" at bounding box center [118, 265] width 146 height 12
type input "**********"
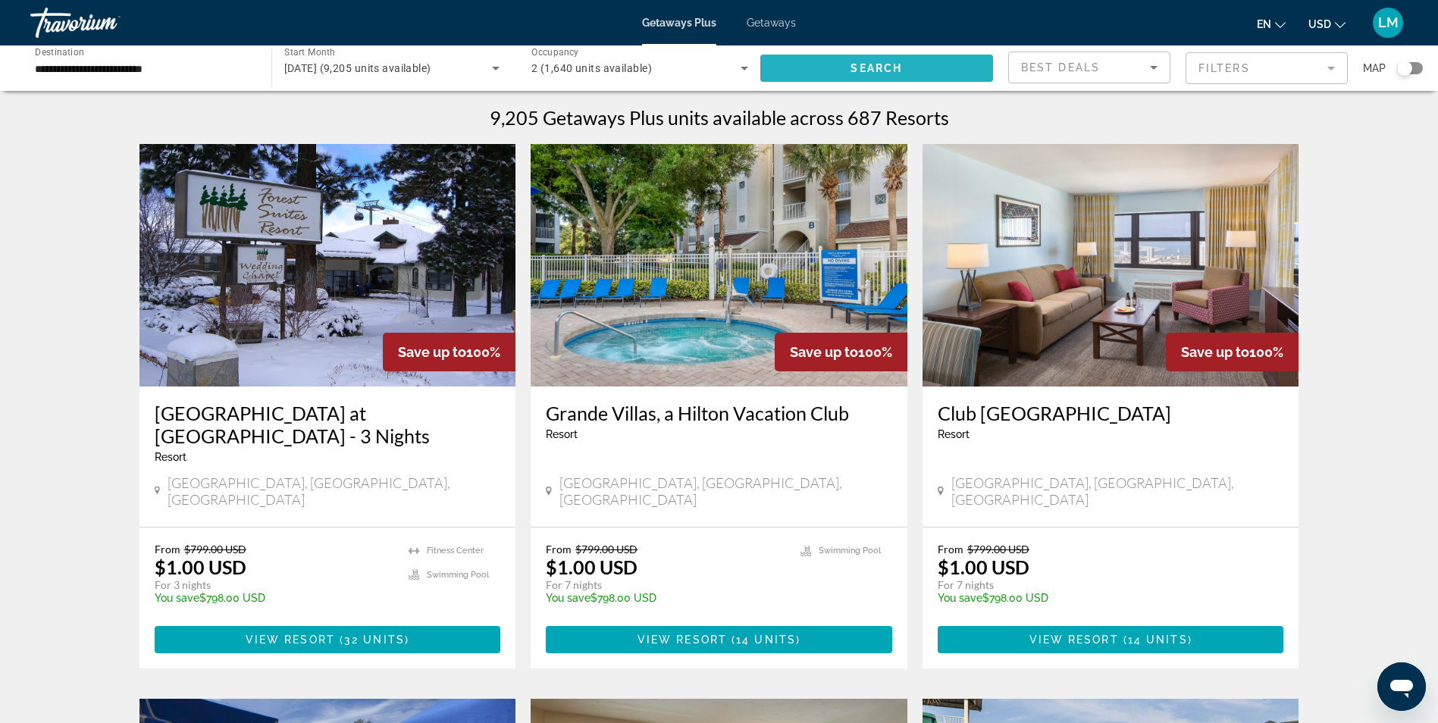
click at [895, 67] on span "Search" at bounding box center [877, 68] width 52 height 12
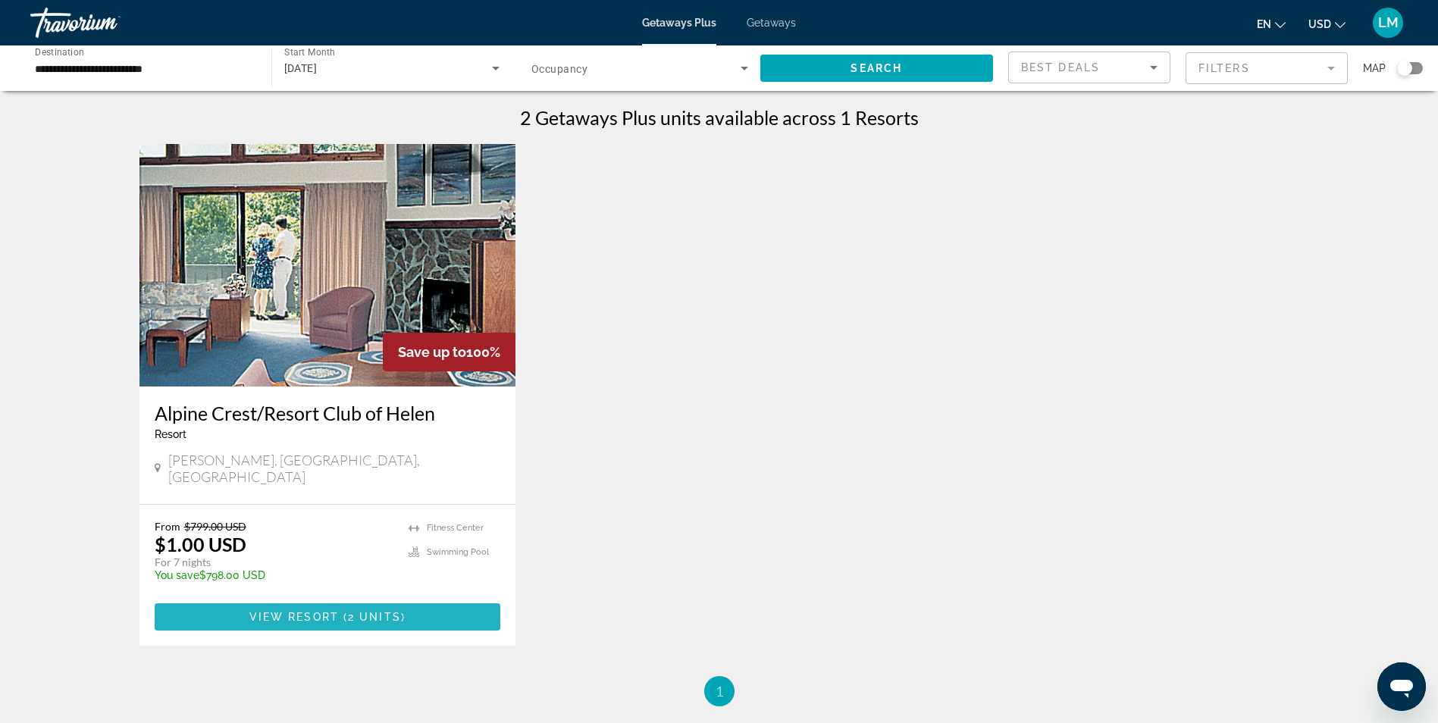
click at [306, 611] on span "View Resort" at bounding box center [293, 617] width 89 height 12
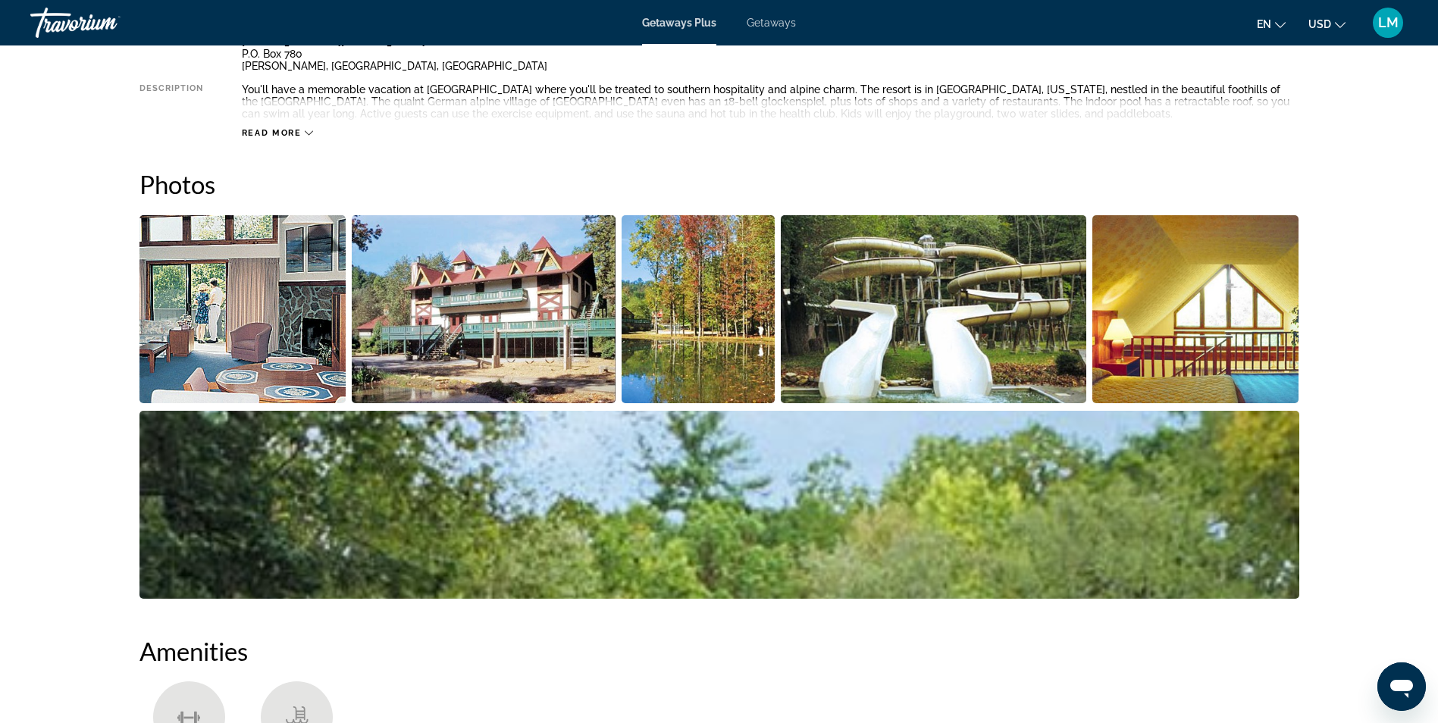
scroll to position [694, 0]
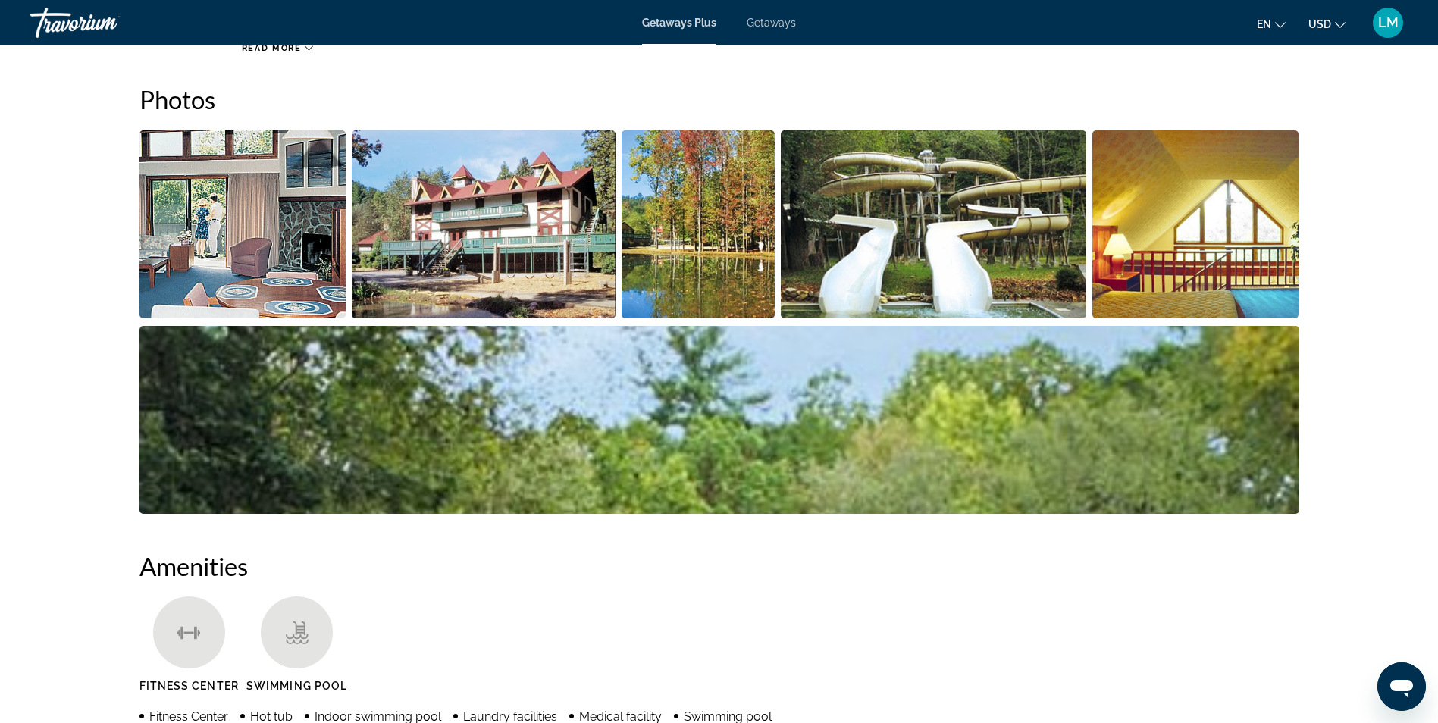
click at [259, 250] on img "Open full-screen image slider" at bounding box center [243, 224] width 207 height 188
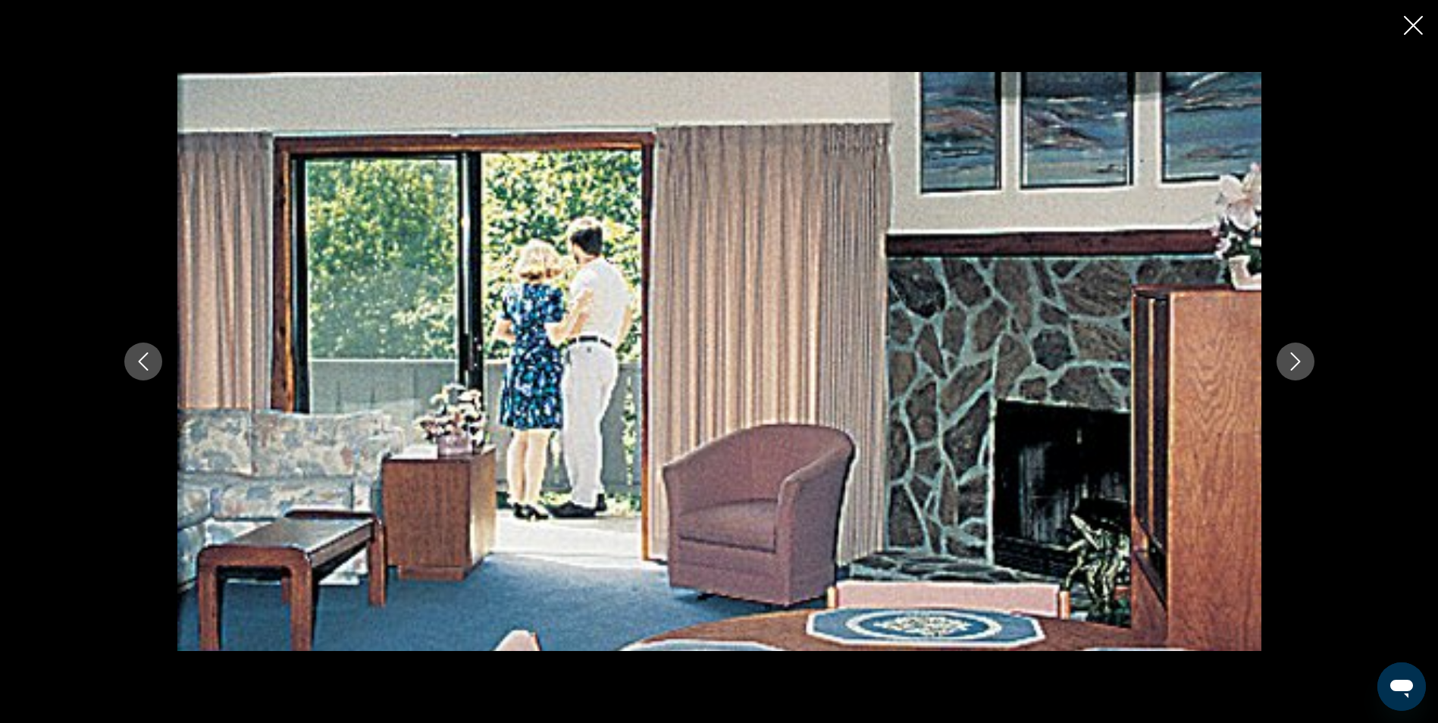
click at [1292, 357] on icon "Next image" at bounding box center [1296, 362] width 18 height 18
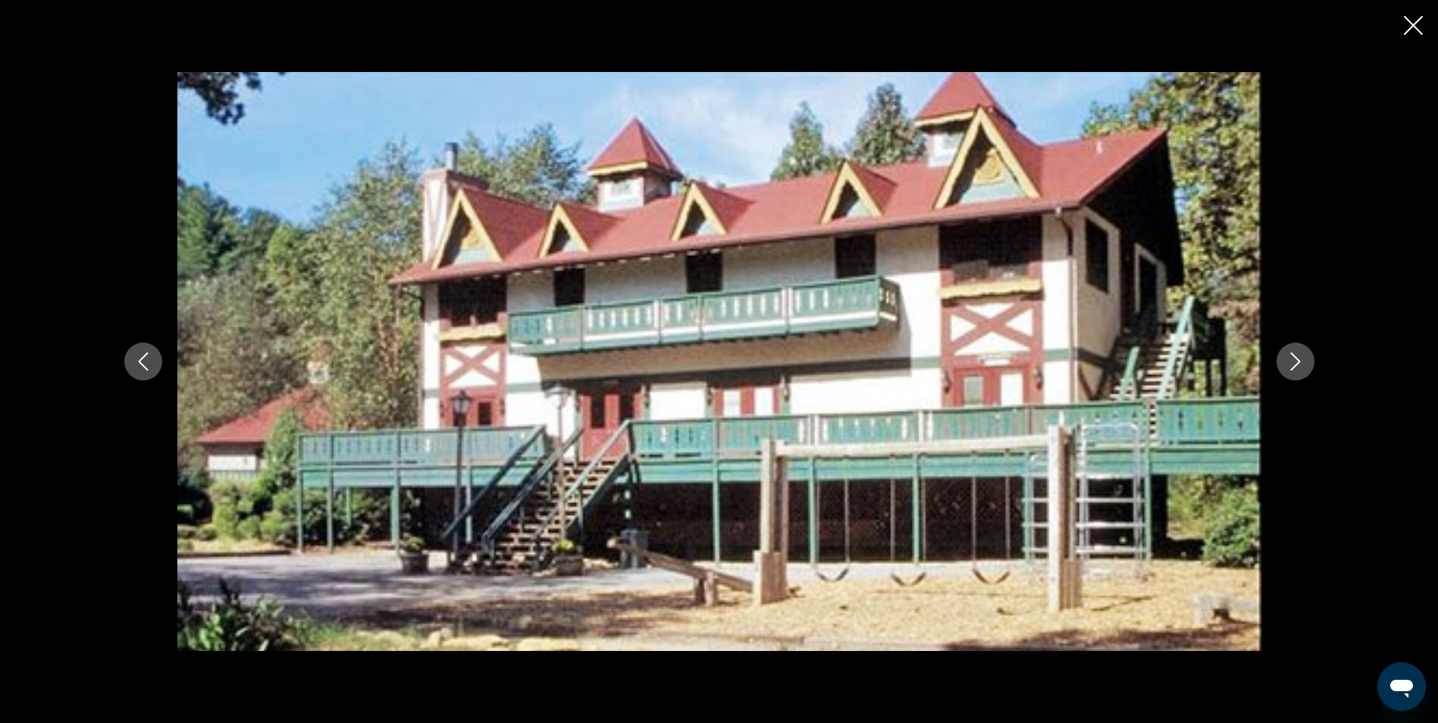
click at [1292, 357] on icon "Next image" at bounding box center [1296, 362] width 18 height 18
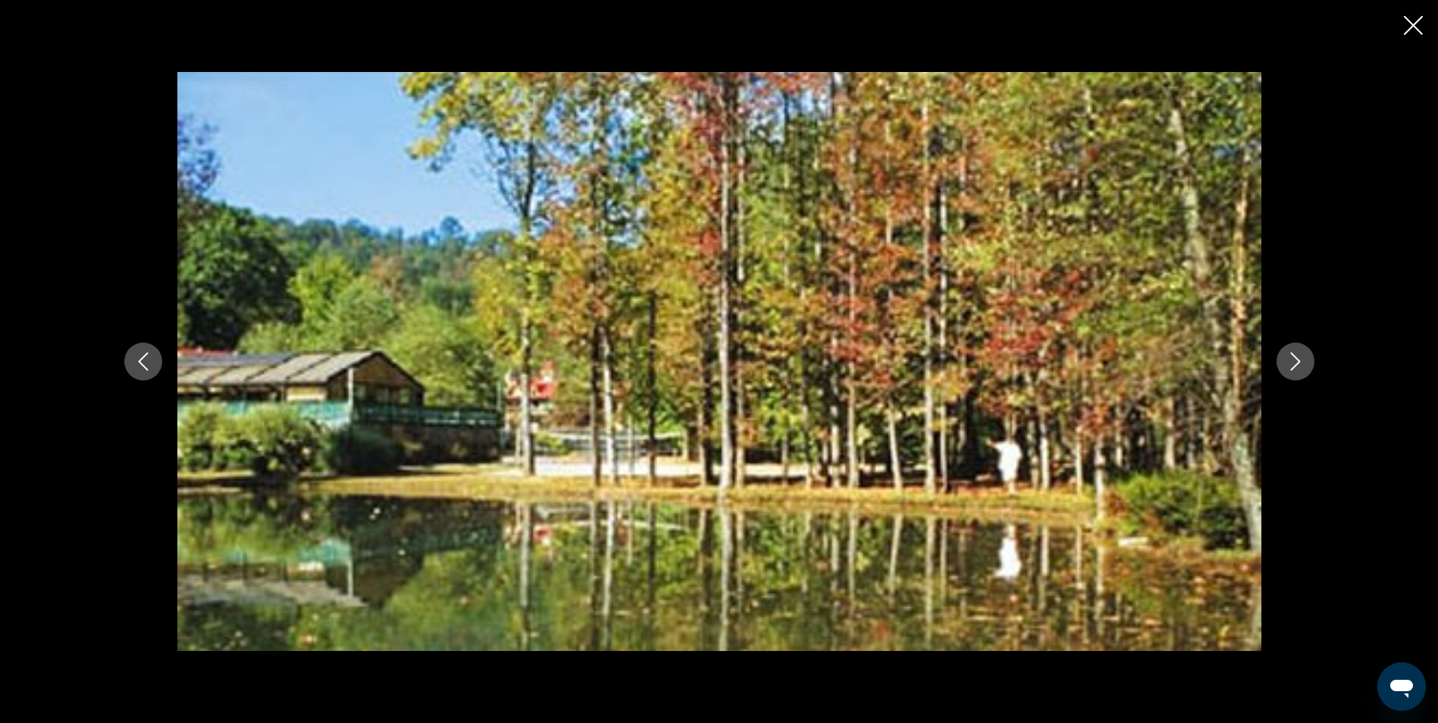
click at [1292, 357] on icon "Next image" at bounding box center [1296, 362] width 18 height 18
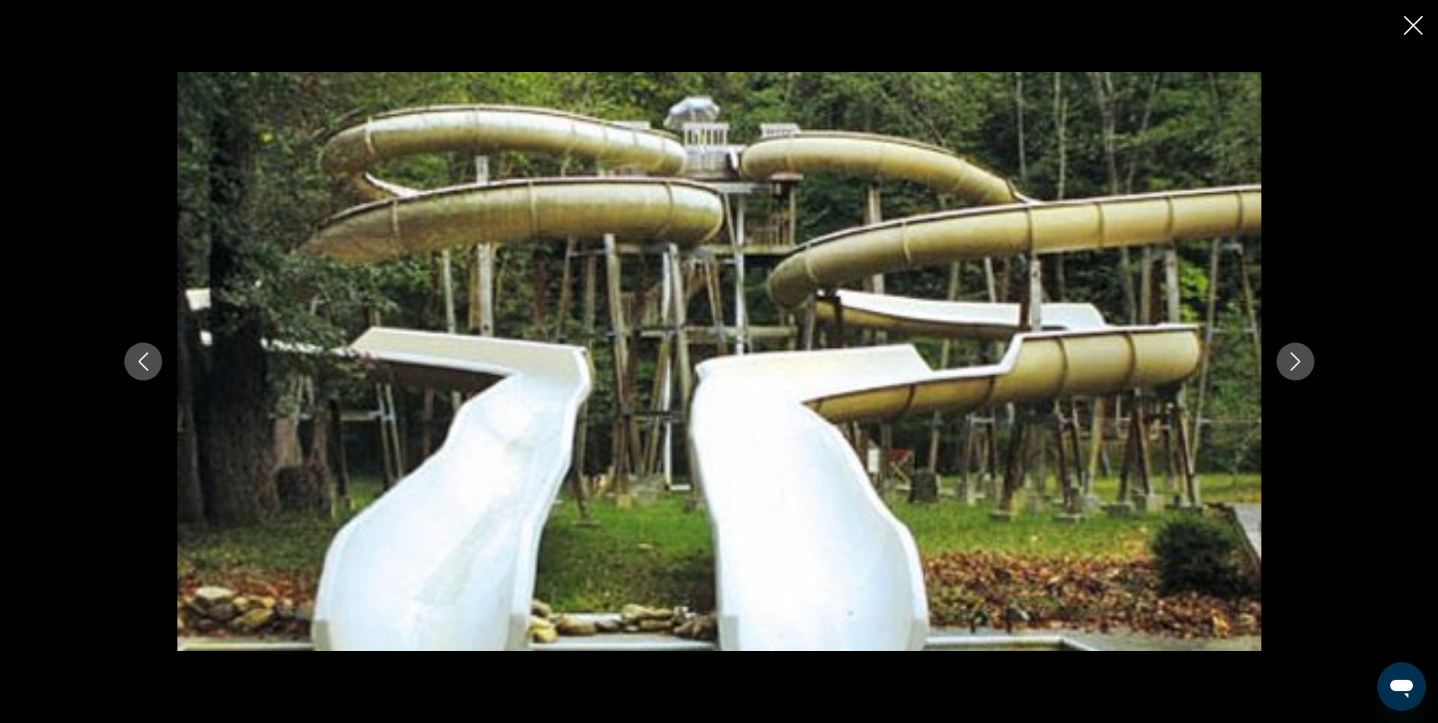
click at [1292, 357] on icon "Next image" at bounding box center [1296, 362] width 18 height 18
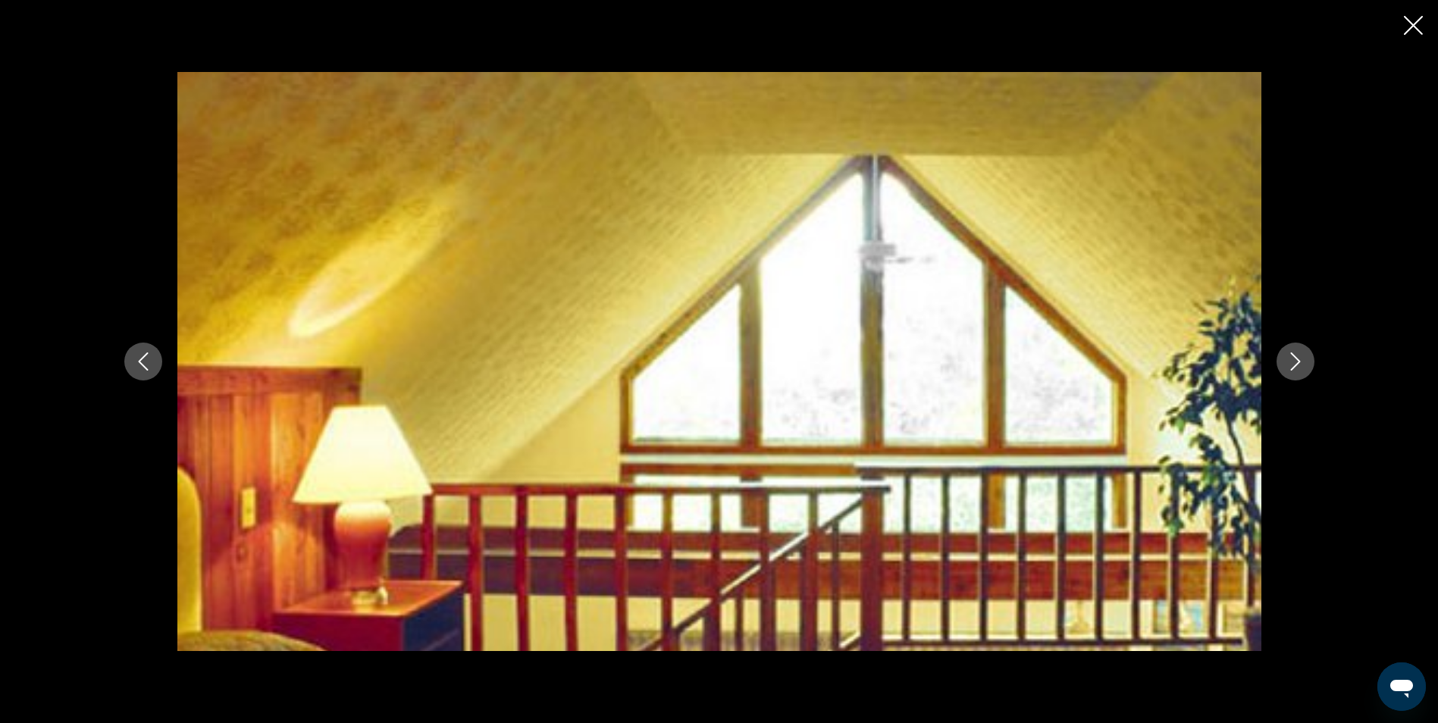
click at [1292, 357] on icon "Next image" at bounding box center [1296, 362] width 18 height 18
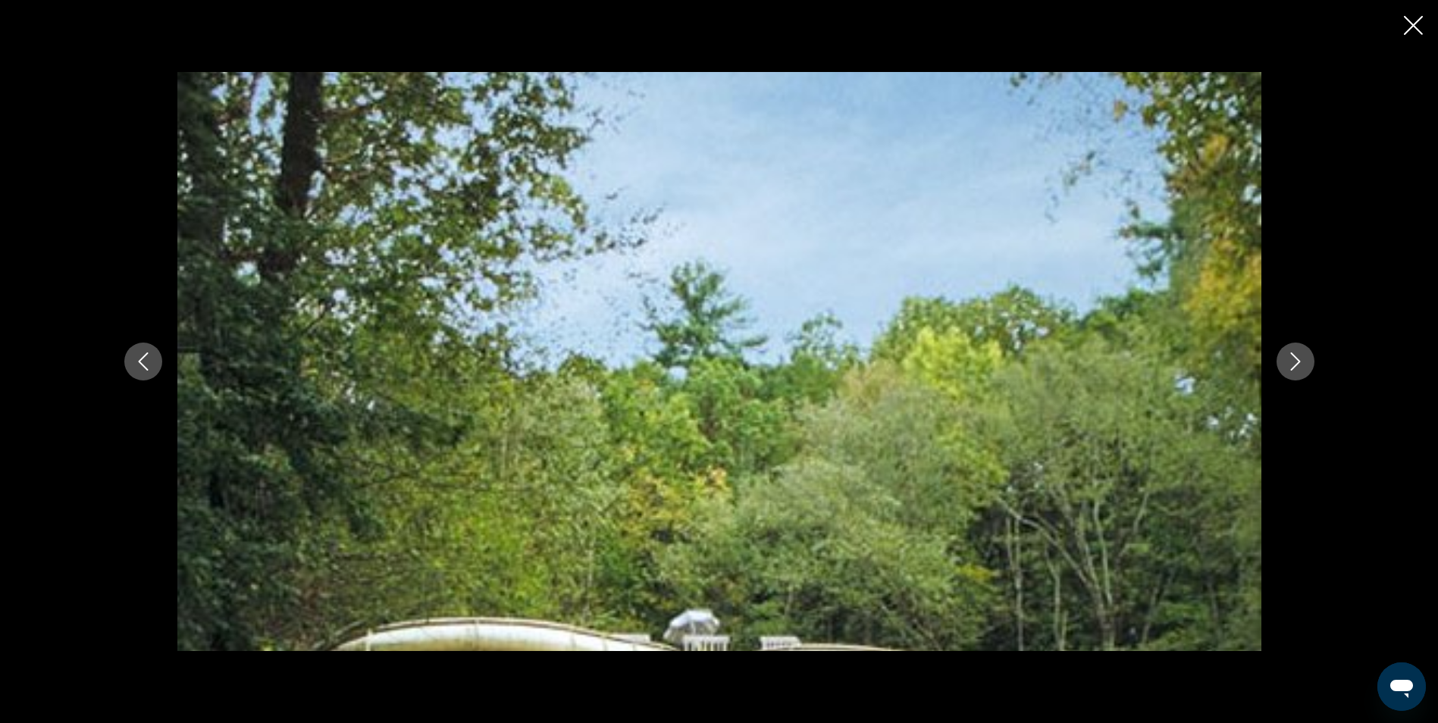
click at [1292, 357] on icon "Next image" at bounding box center [1296, 362] width 18 height 18
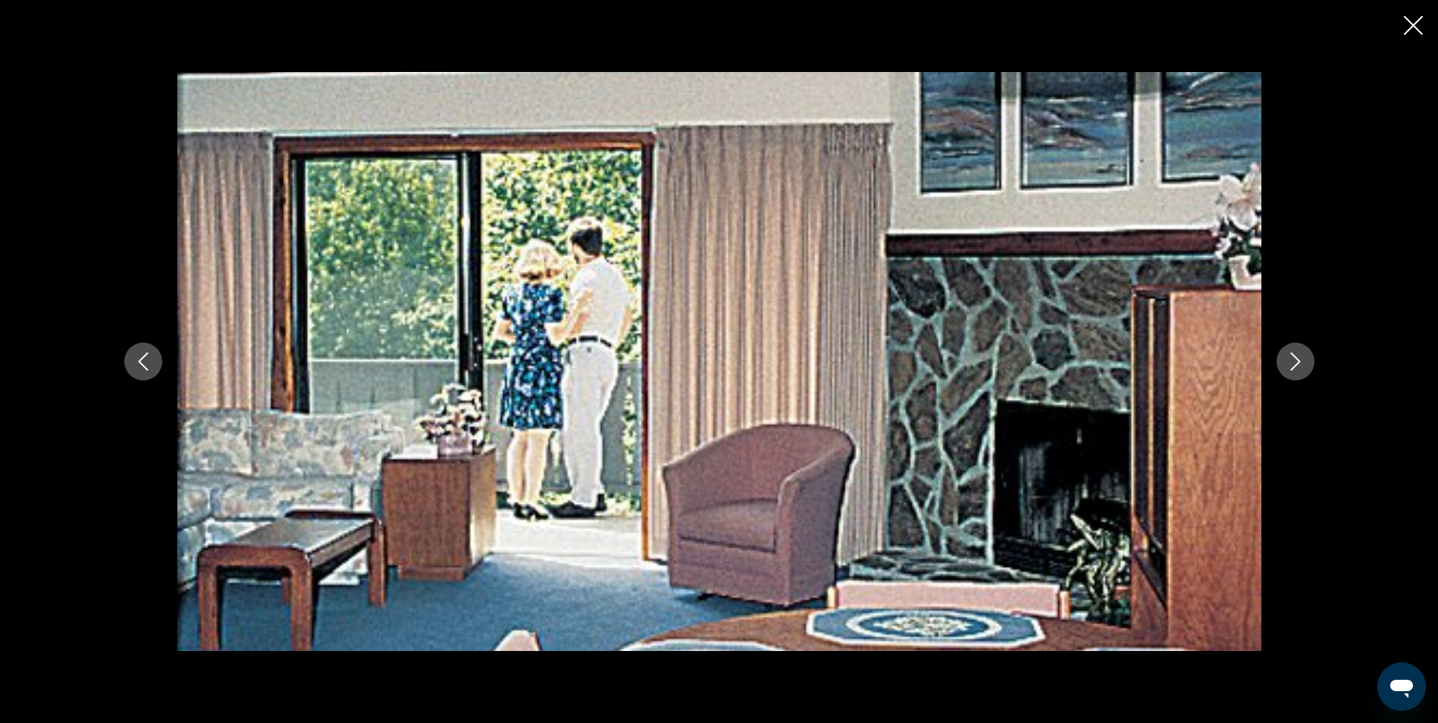
click at [1292, 357] on icon "Next image" at bounding box center [1296, 362] width 18 height 18
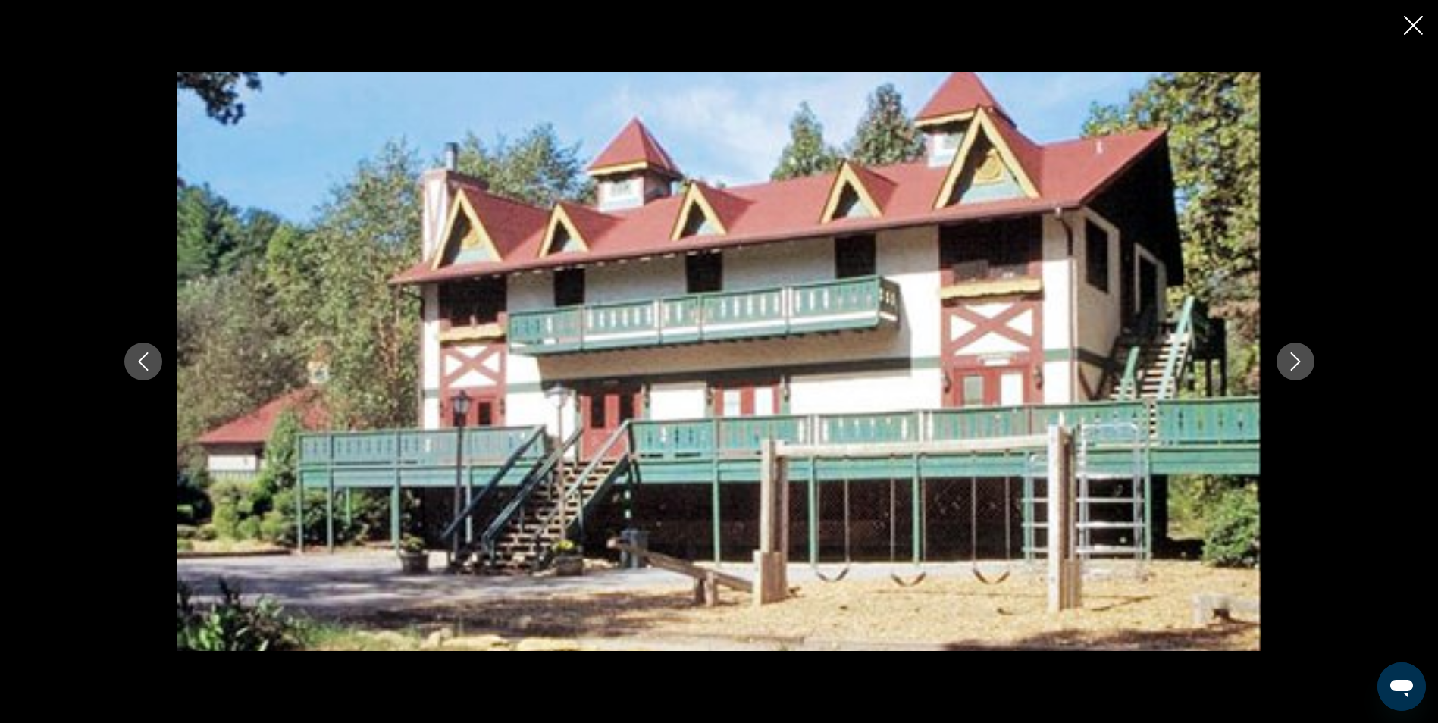
click at [1292, 357] on icon "Next image" at bounding box center [1296, 362] width 18 height 18
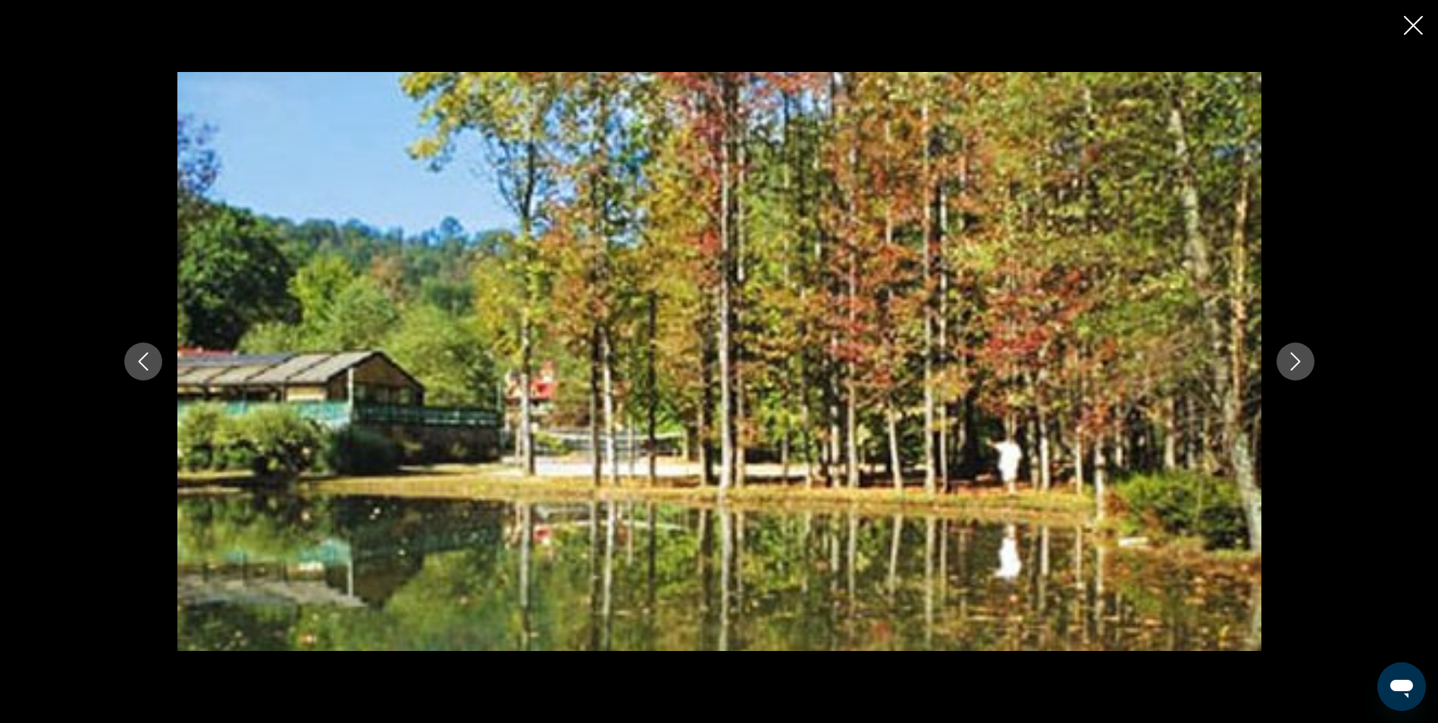
click at [1292, 357] on icon "Next image" at bounding box center [1296, 362] width 18 height 18
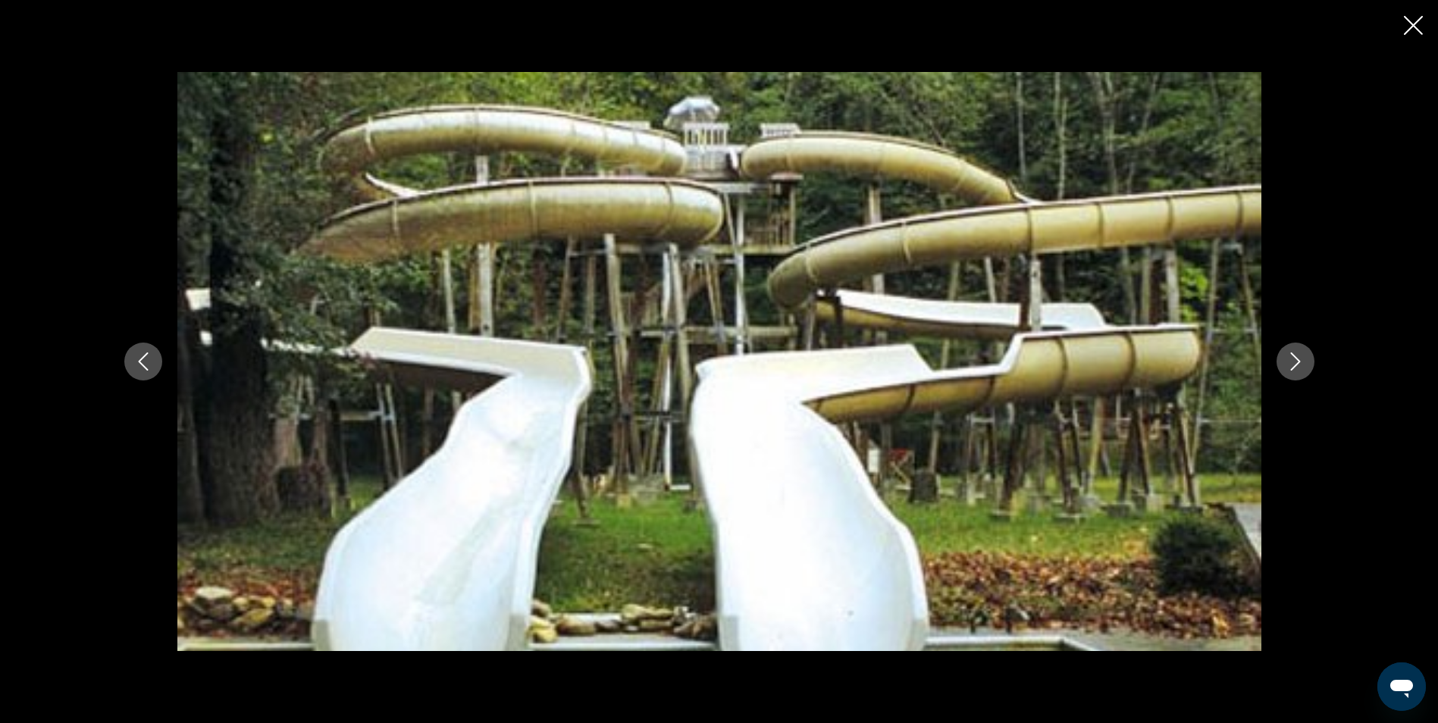
click at [1292, 357] on icon "Next image" at bounding box center [1296, 362] width 18 height 18
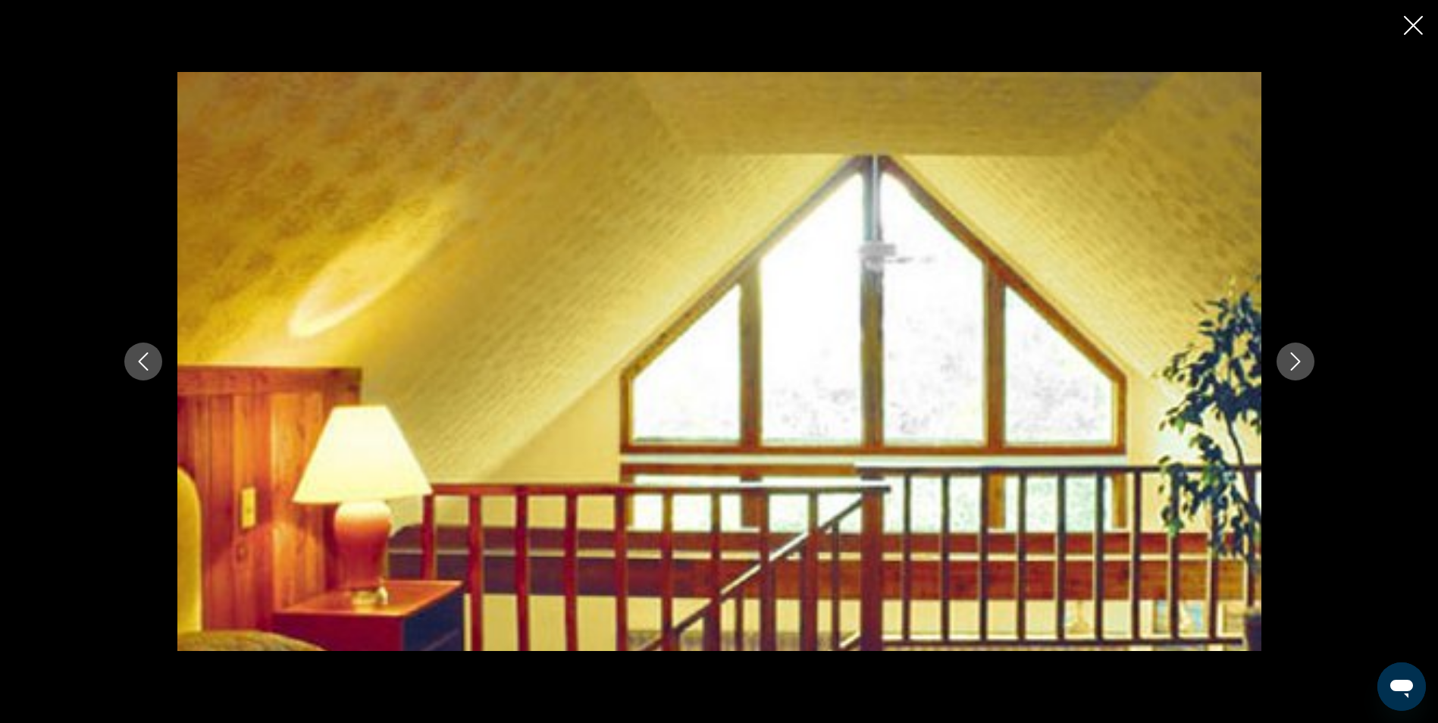
click at [1292, 357] on icon "Next image" at bounding box center [1296, 362] width 18 height 18
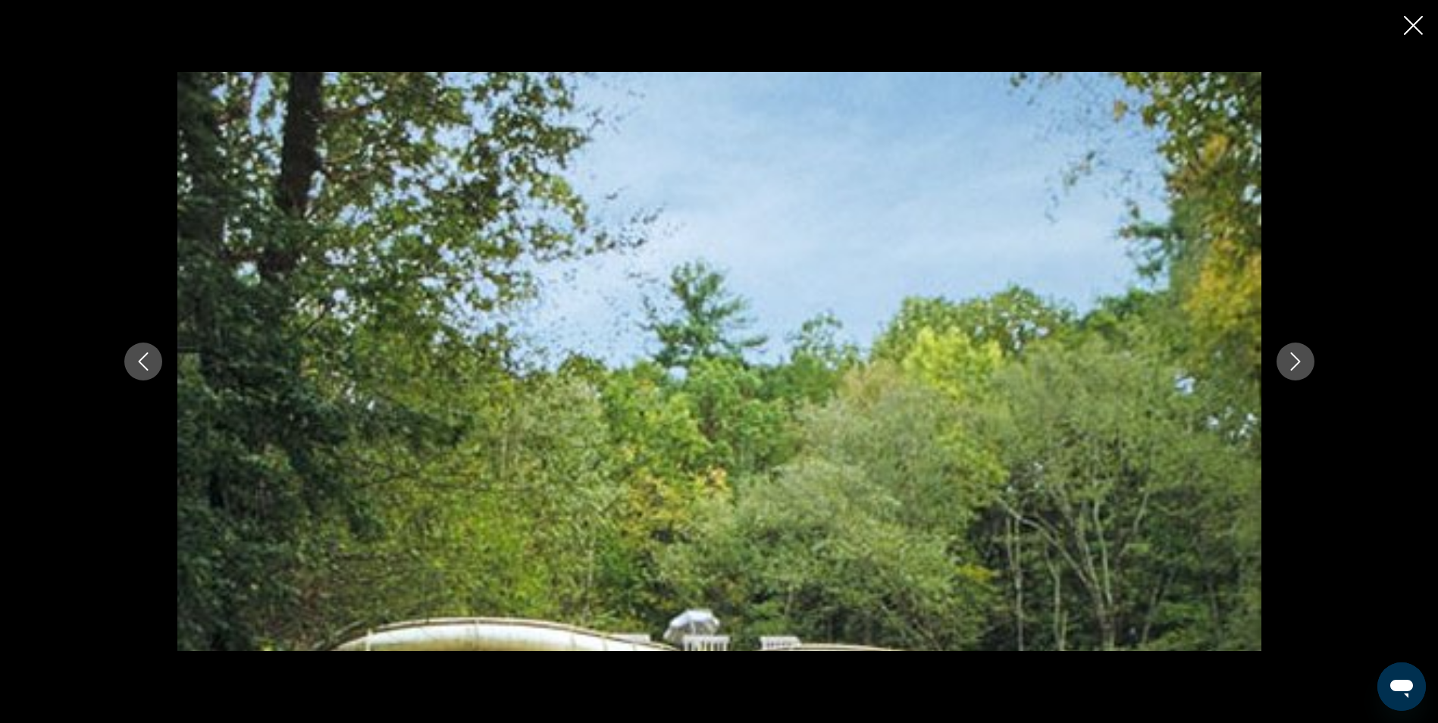
click at [1292, 357] on icon "Next image" at bounding box center [1296, 362] width 18 height 18
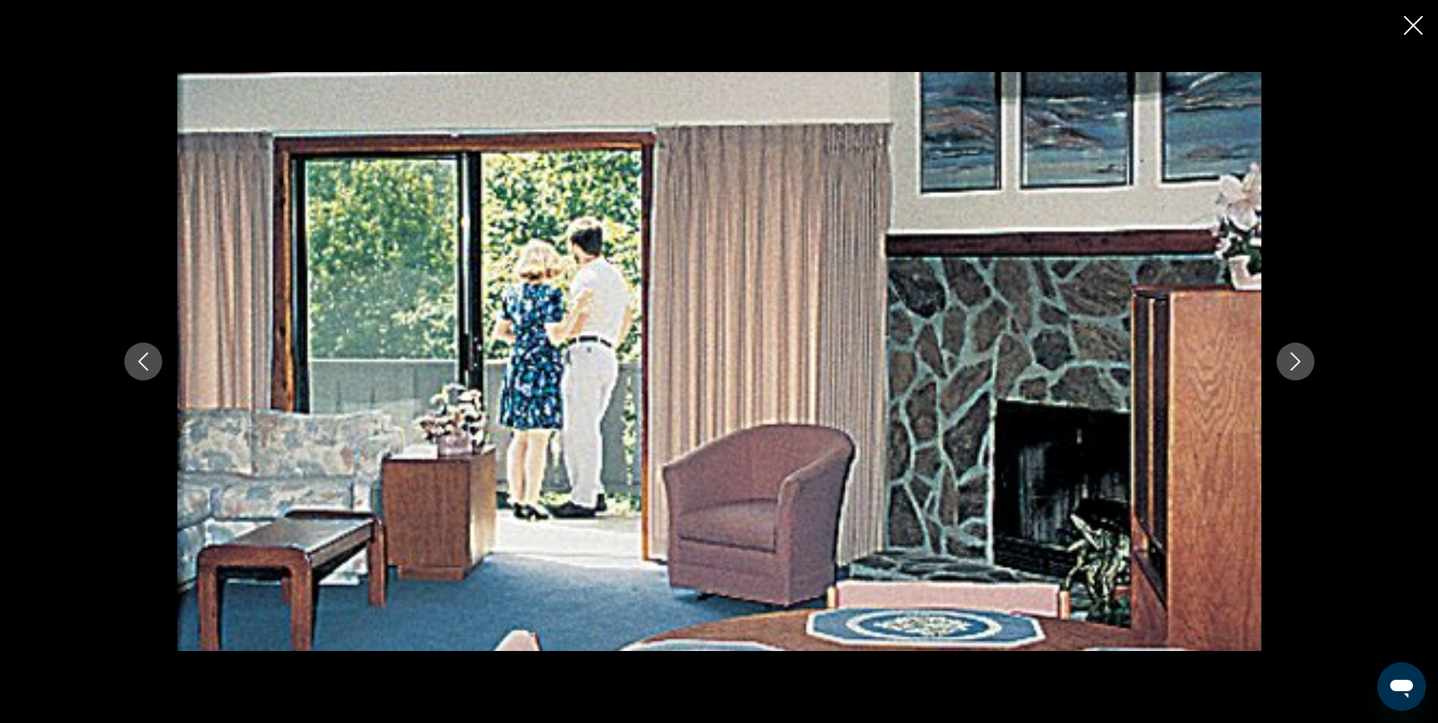
click at [1292, 357] on icon "Next image" at bounding box center [1296, 362] width 18 height 18
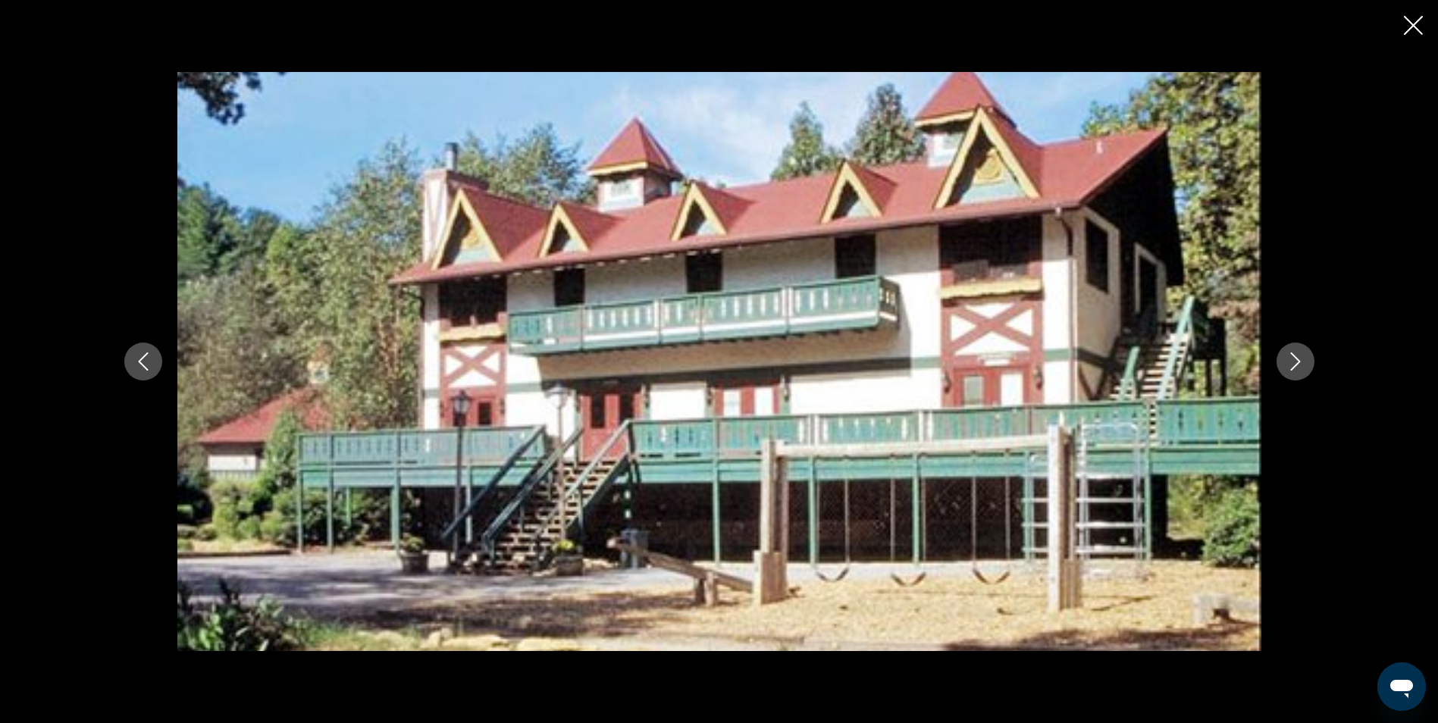
click at [1292, 357] on icon "Next image" at bounding box center [1296, 362] width 18 height 18
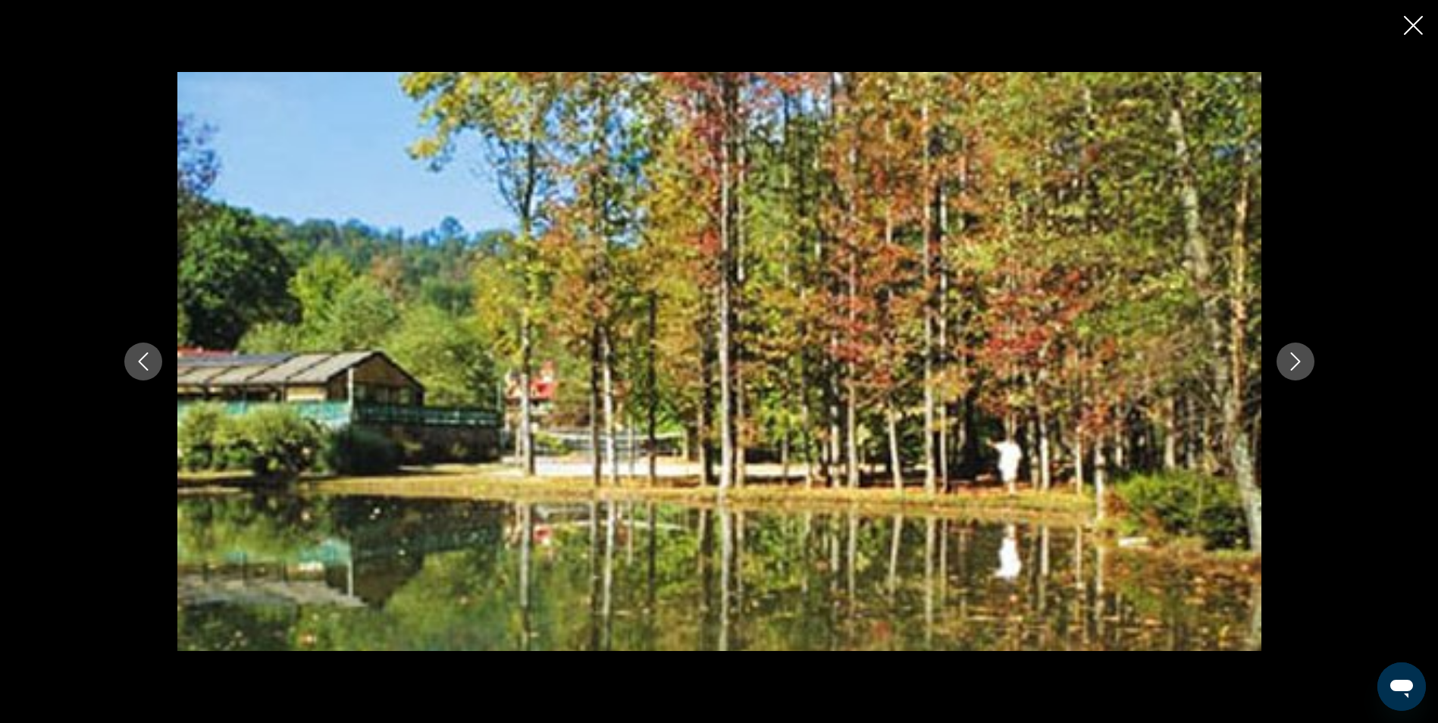
click at [1292, 357] on icon "Next image" at bounding box center [1296, 362] width 18 height 18
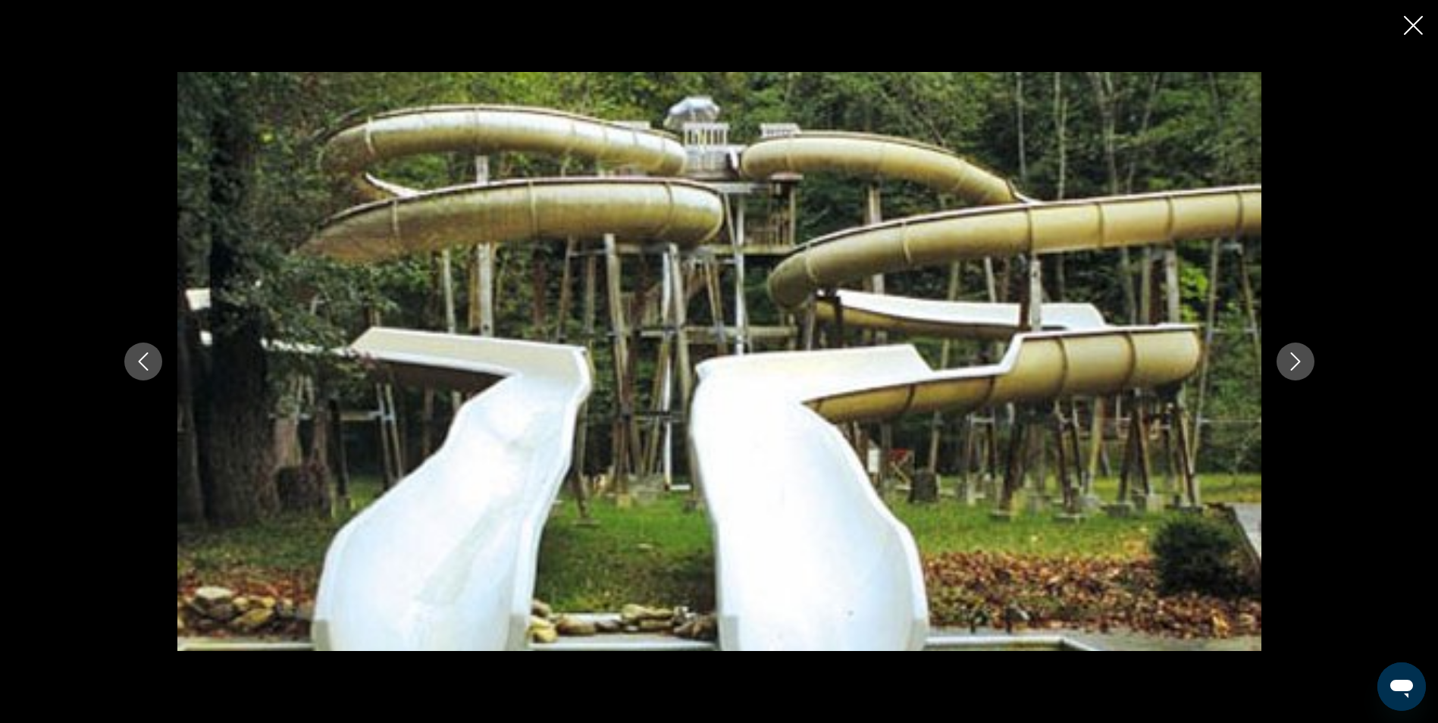
click at [1292, 357] on icon "Next image" at bounding box center [1296, 362] width 18 height 18
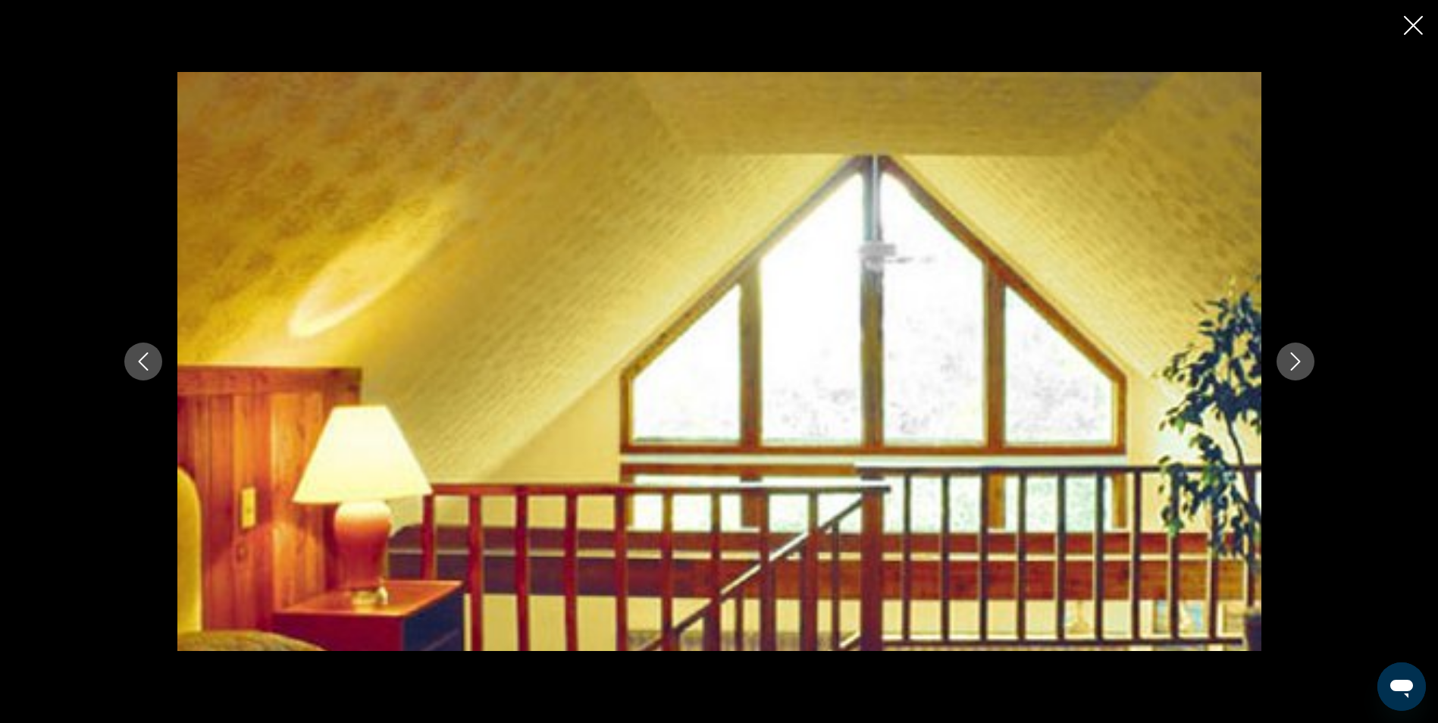
click at [1406, 27] on icon "Close slideshow" at bounding box center [1413, 25] width 19 height 19
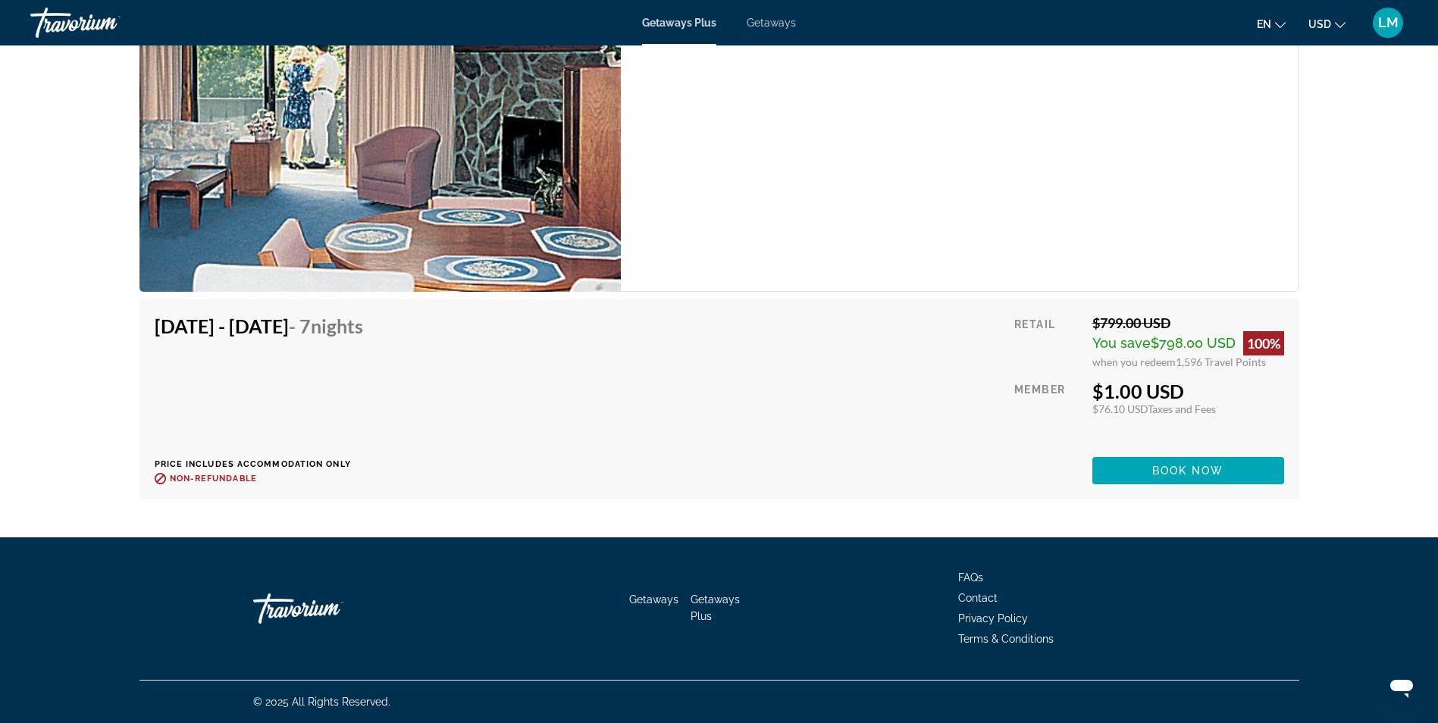
scroll to position [2746, 0]
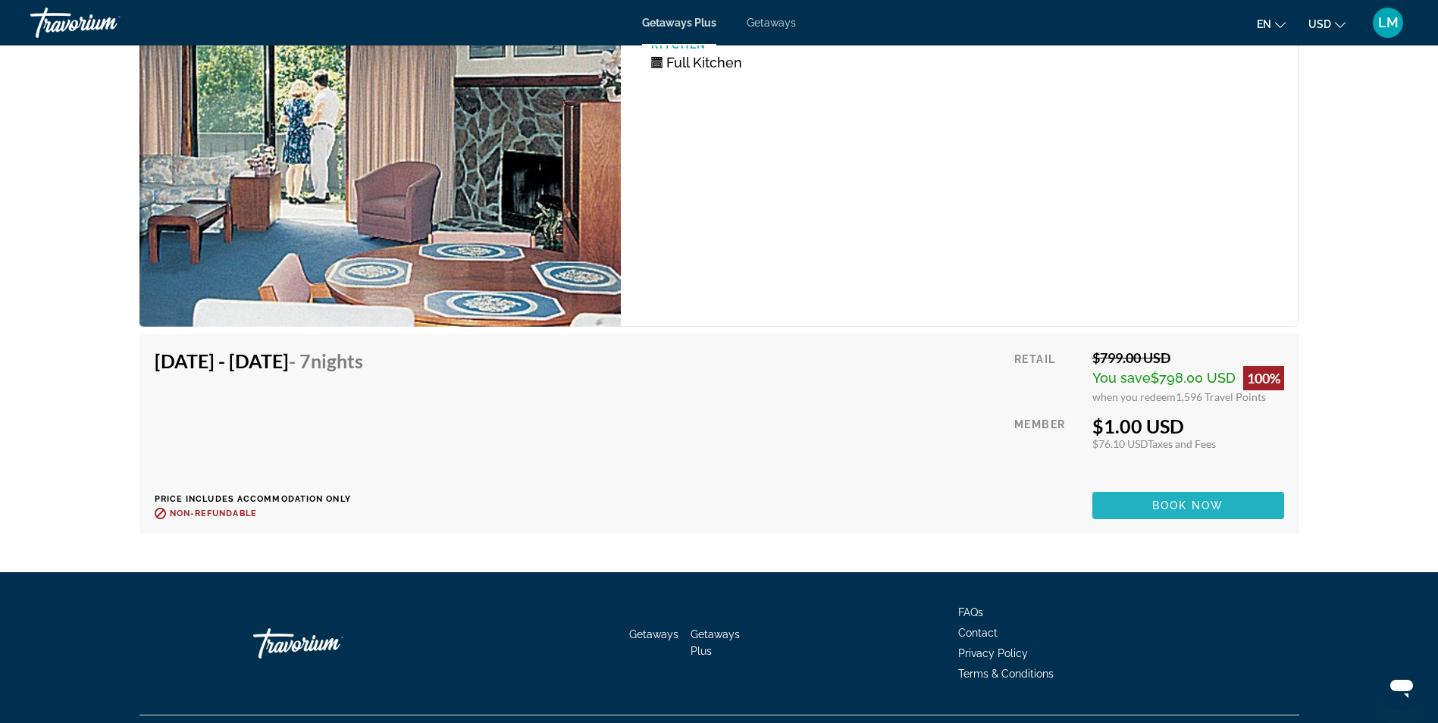
click at [1184, 509] on span "Book now" at bounding box center [1188, 506] width 72 height 12
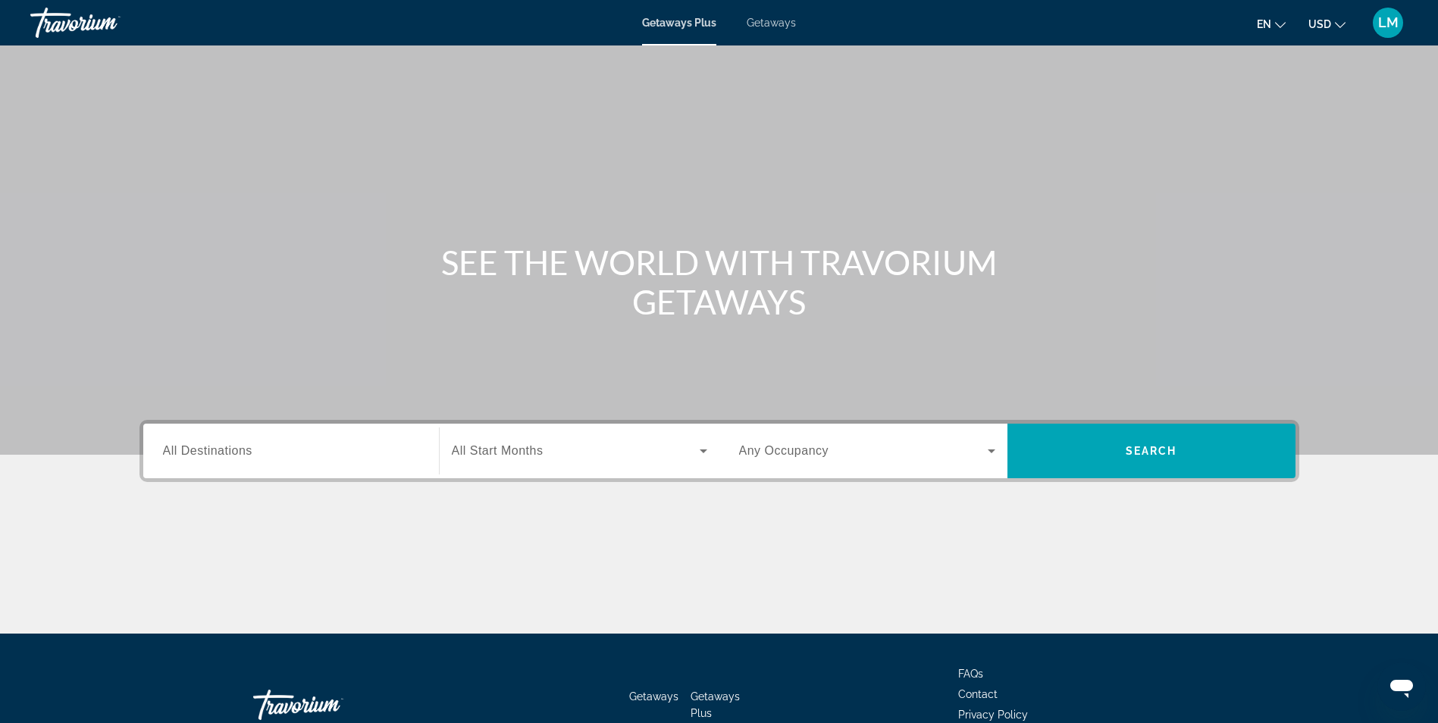
click at [474, 445] on span "All Start Months" at bounding box center [498, 450] width 92 height 13
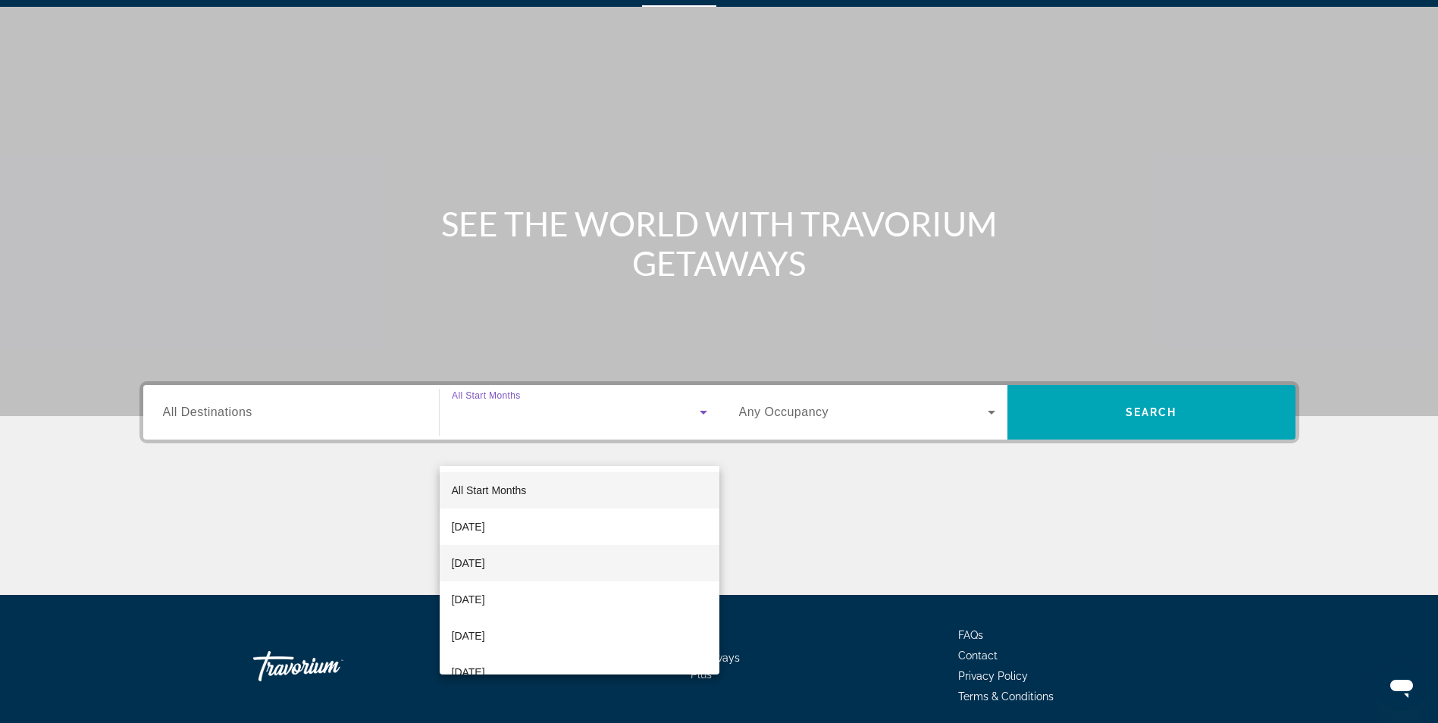
scroll to position [96, 0]
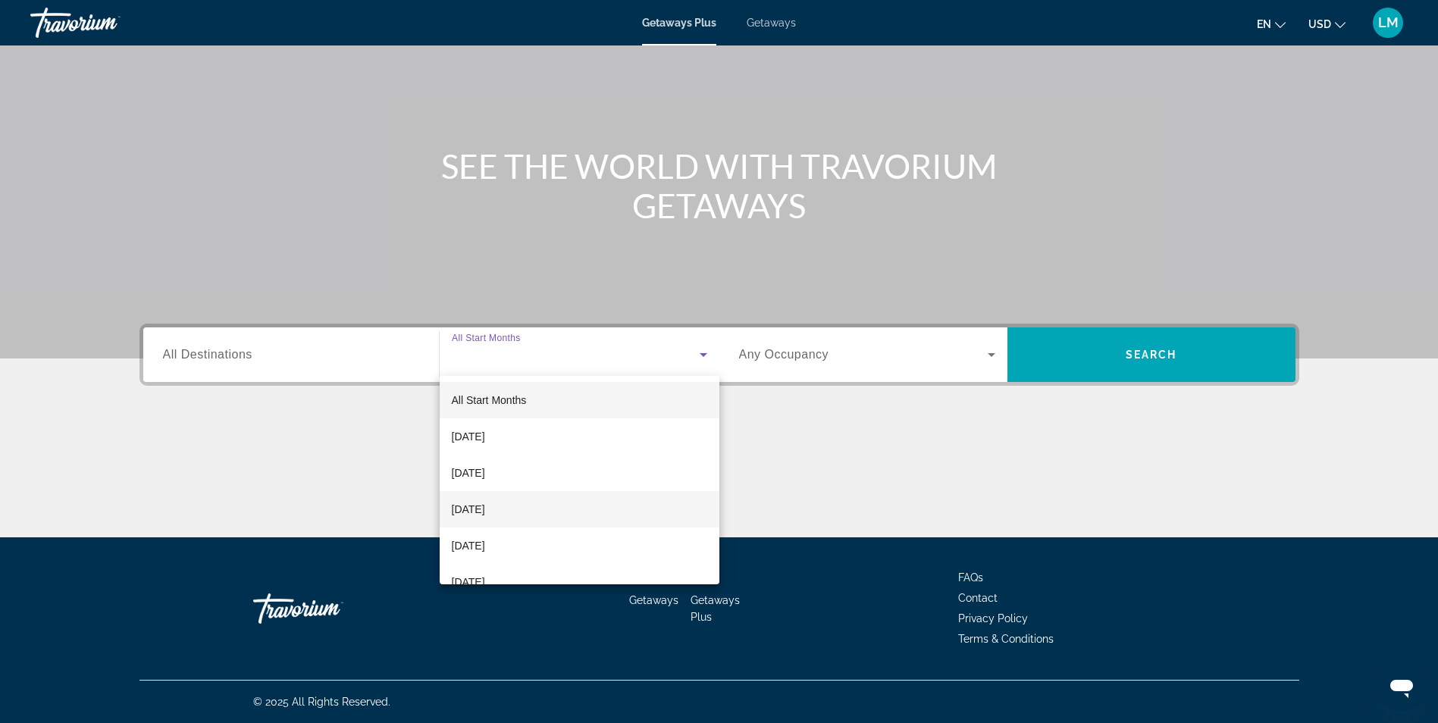
click at [485, 511] on span "[DATE]" at bounding box center [468, 509] width 33 height 18
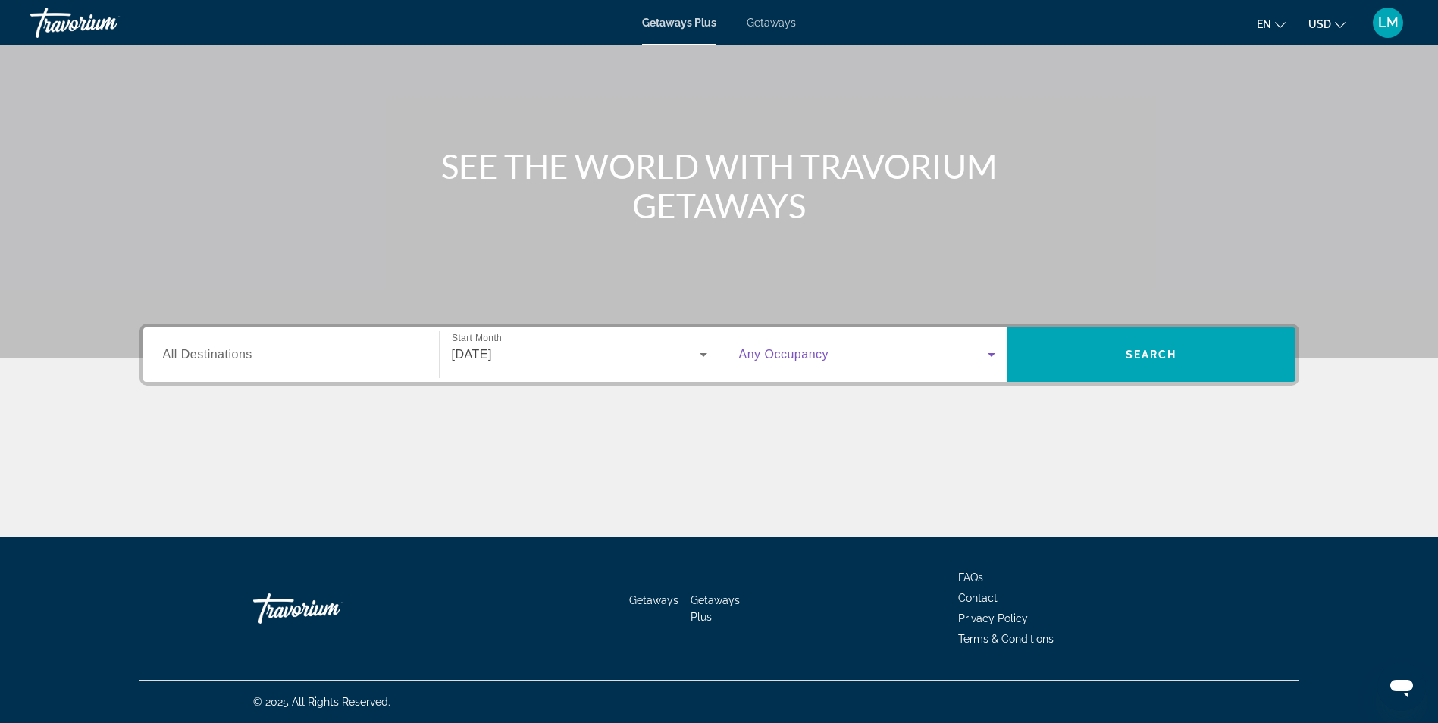
click at [989, 359] on icon "Search widget" at bounding box center [992, 355] width 18 height 18
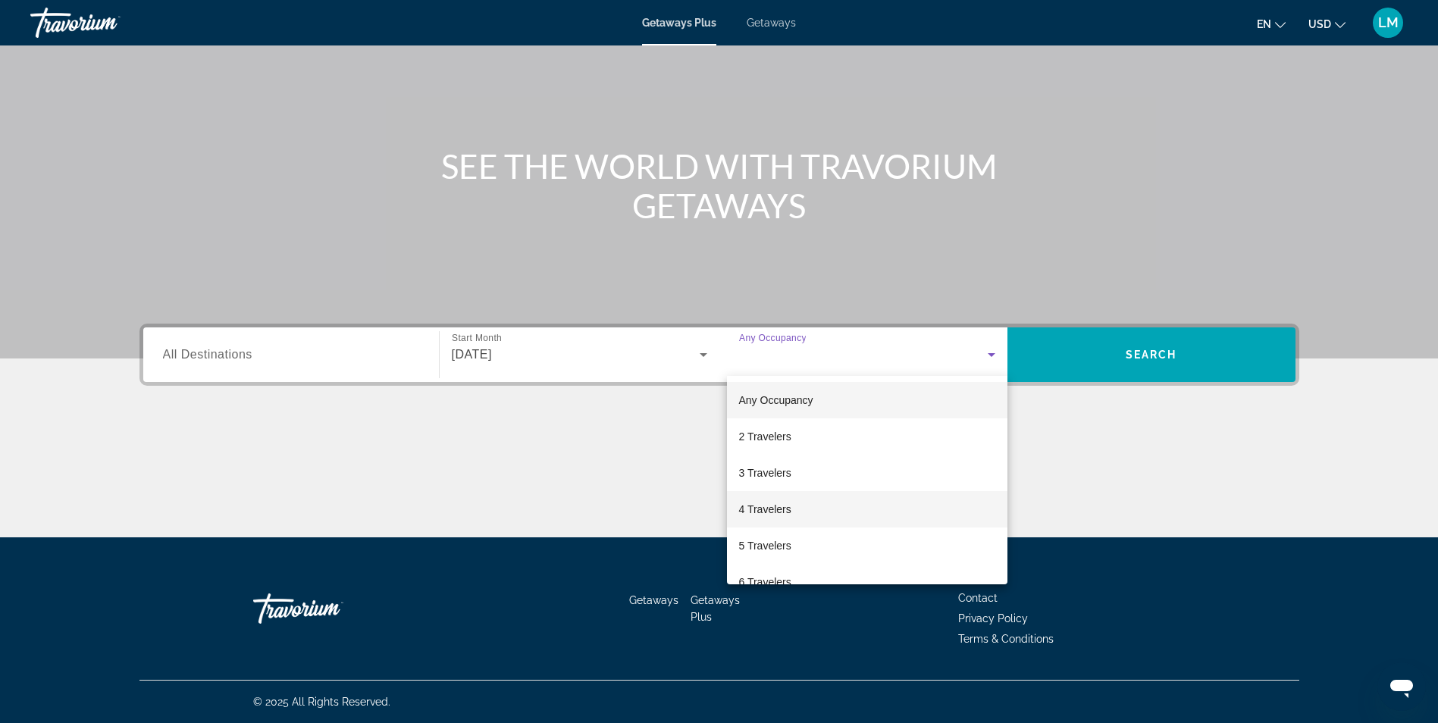
click at [764, 512] on span "4 Travelers" at bounding box center [765, 509] width 52 height 18
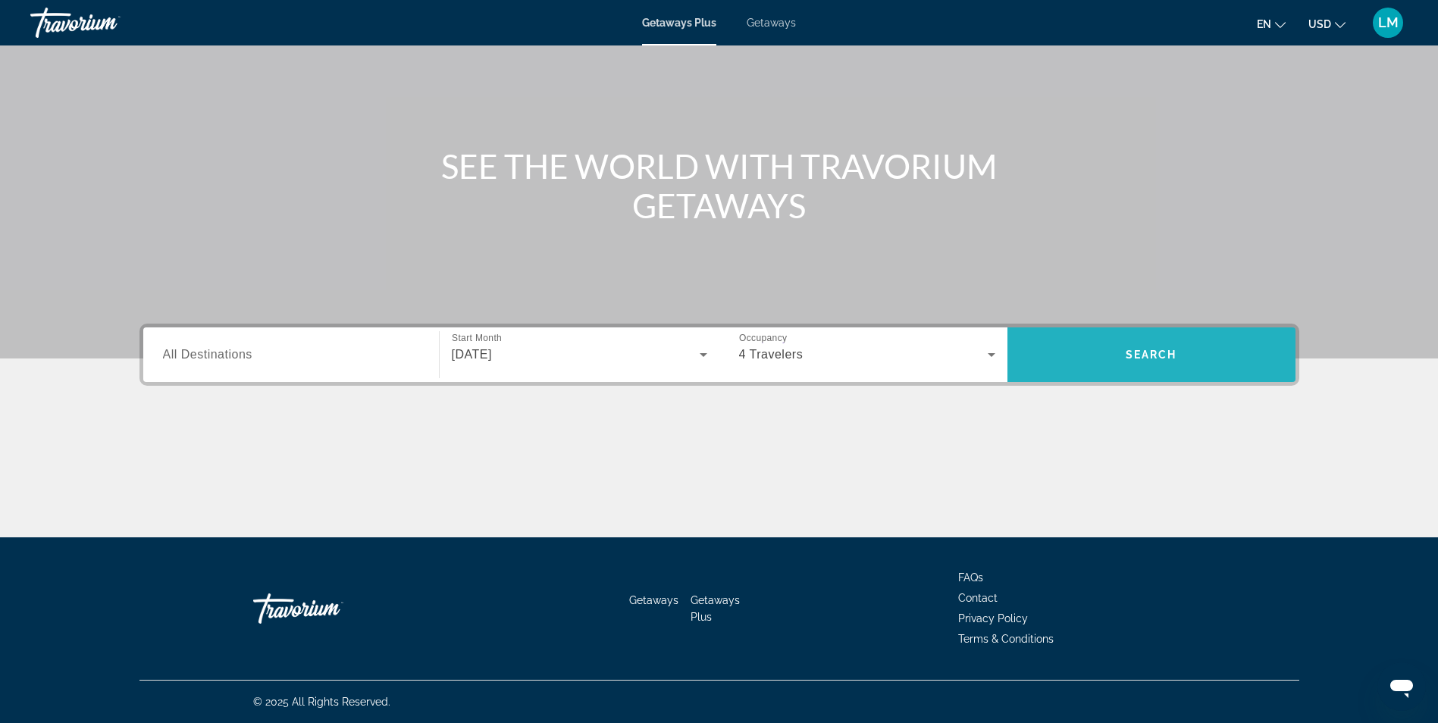
click at [1139, 352] on span "Search" at bounding box center [1152, 355] width 52 height 12
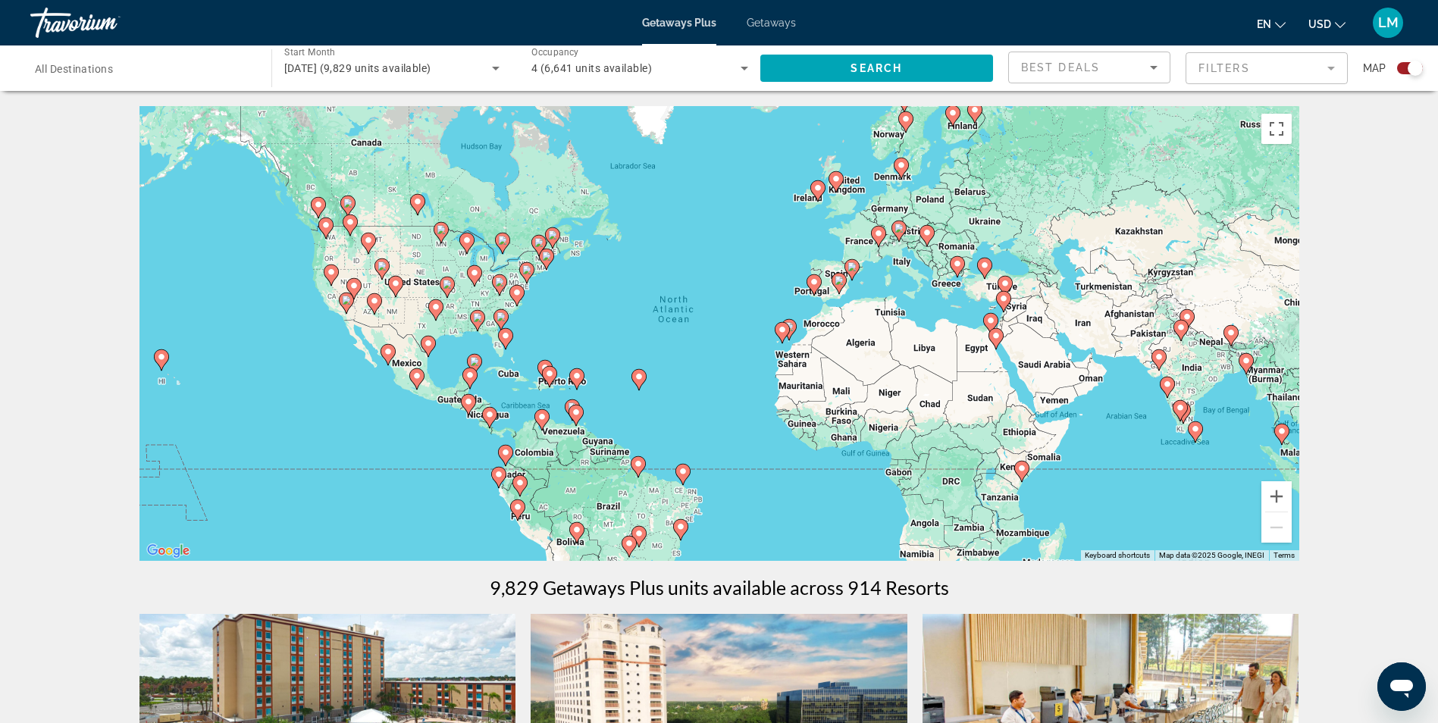
click at [500, 312] on icon "Main content" at bounding box center [501, 320] width 14 height 20
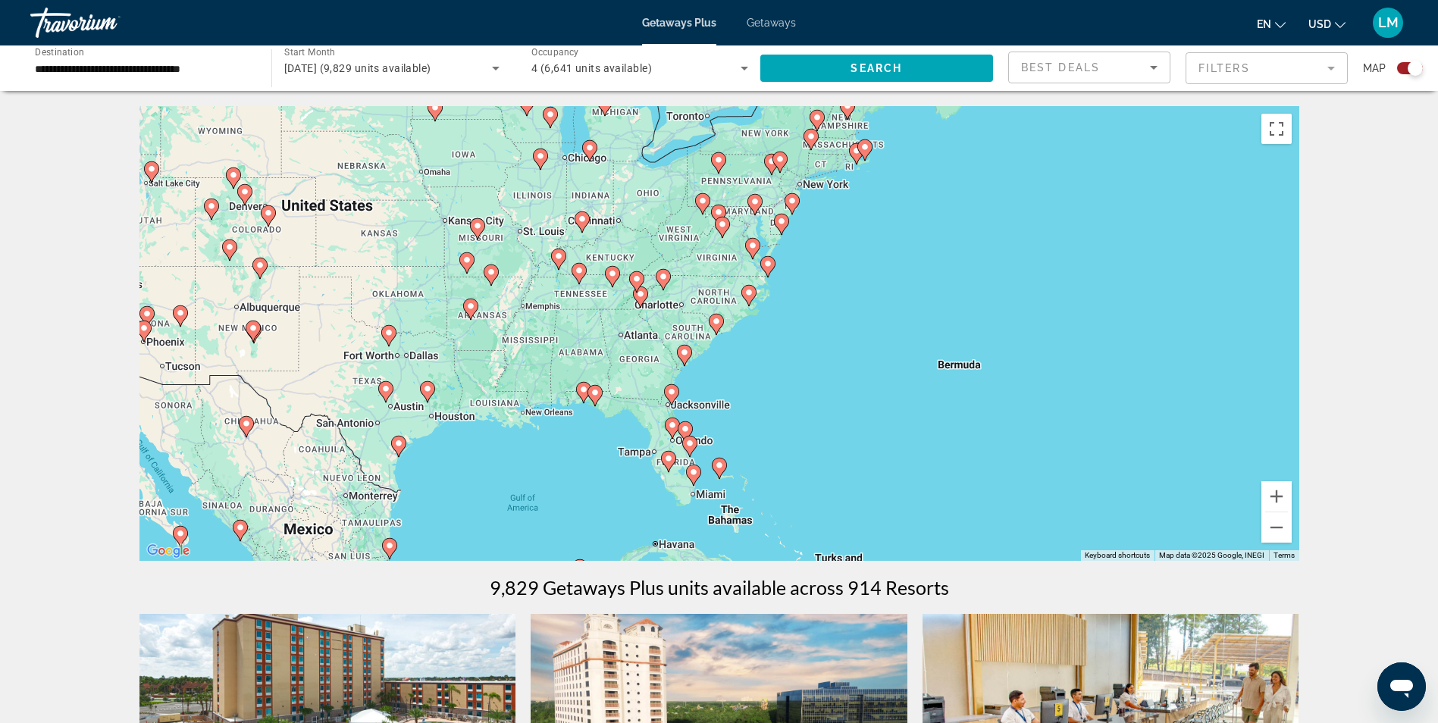
click at [654, 360] on div "To navigate, press the arrow keys. To activate drag with keyboard, press Alt + …" at bounding box center [720, 333] width 1160 height 455
click at [667, 393] on icon "Main content" at bounding box center [671, 395] width 14 height 20
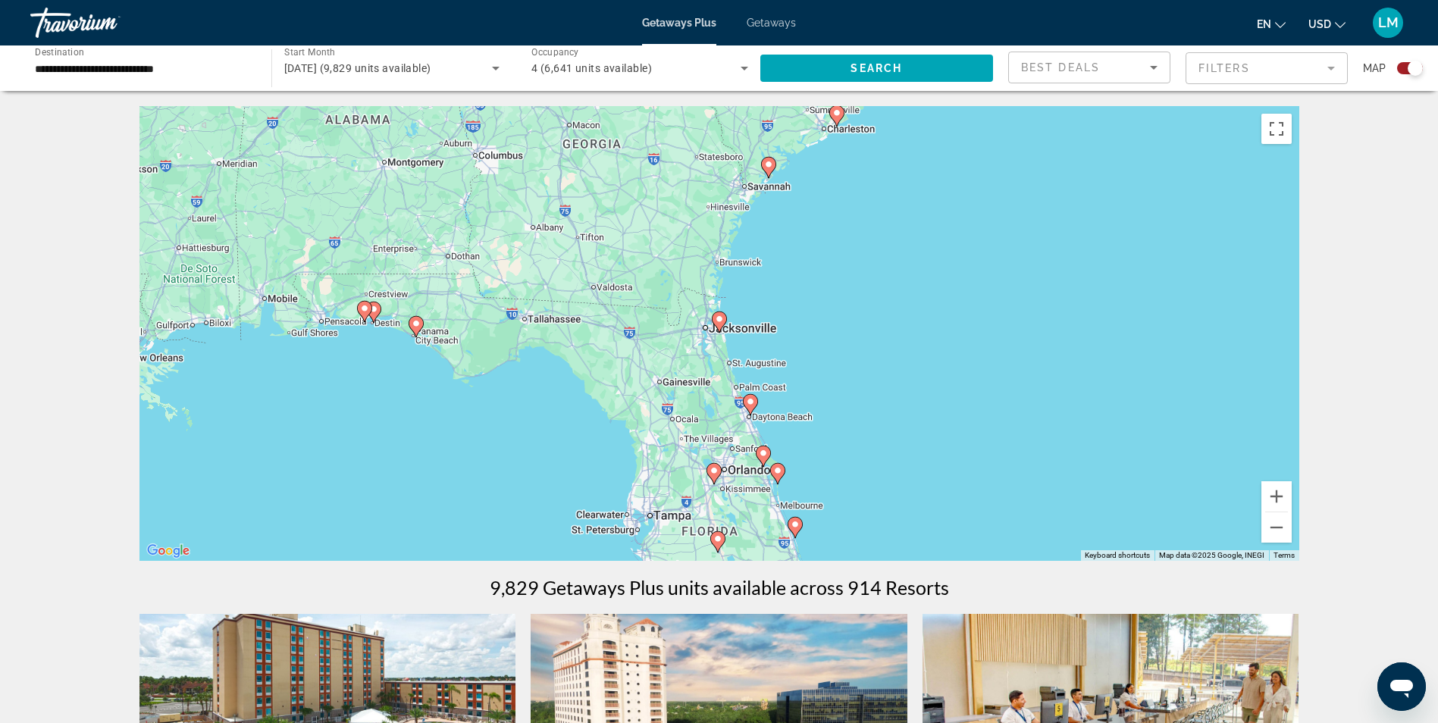
click at [629, 271] on div "To navigate, press the arrow keys. To activate drag with keyboard, press Alt + …" at bounding box center [720, 333] width 1160 height 455
click at [766, 162] on image "Main content" at bounding box center [768, 164] width 9 height 9
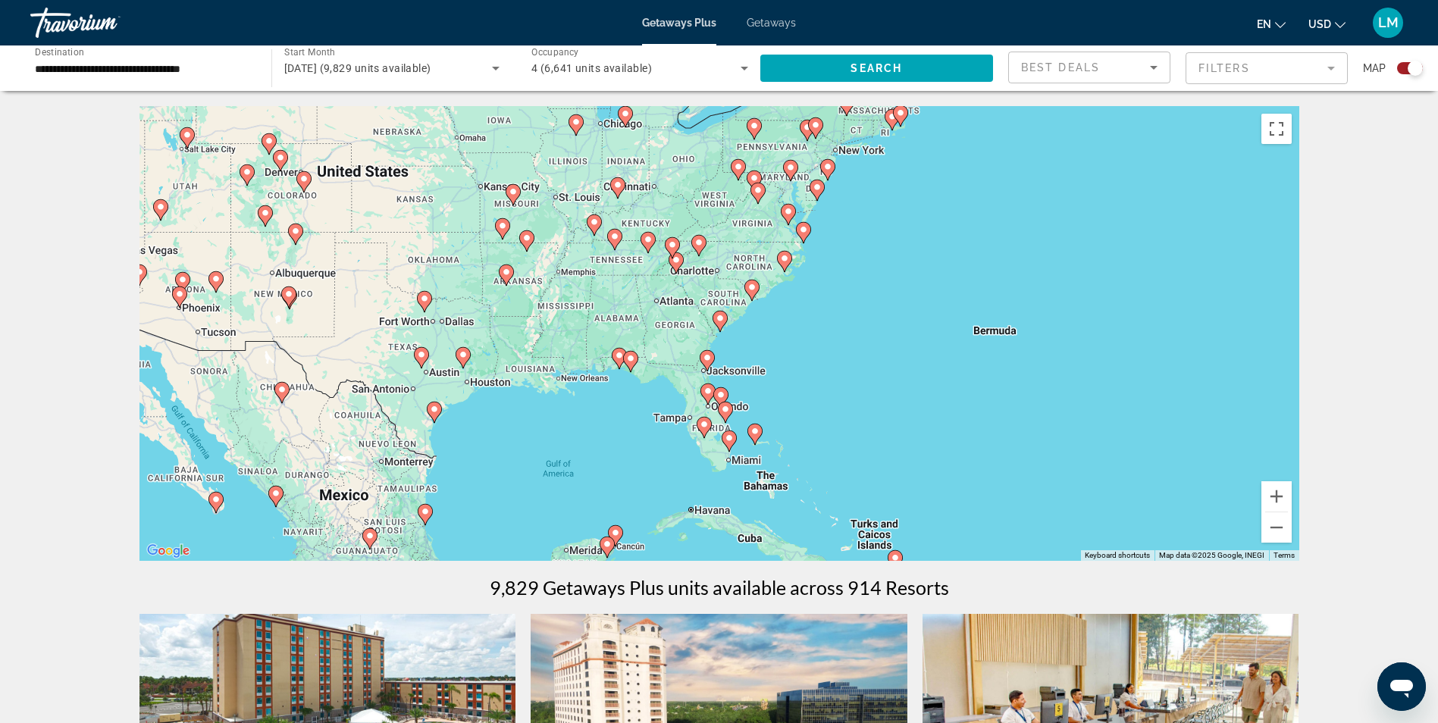
click at [716, 324] on icon "Main content" at bounding box center [720, 321] width 15 height 21
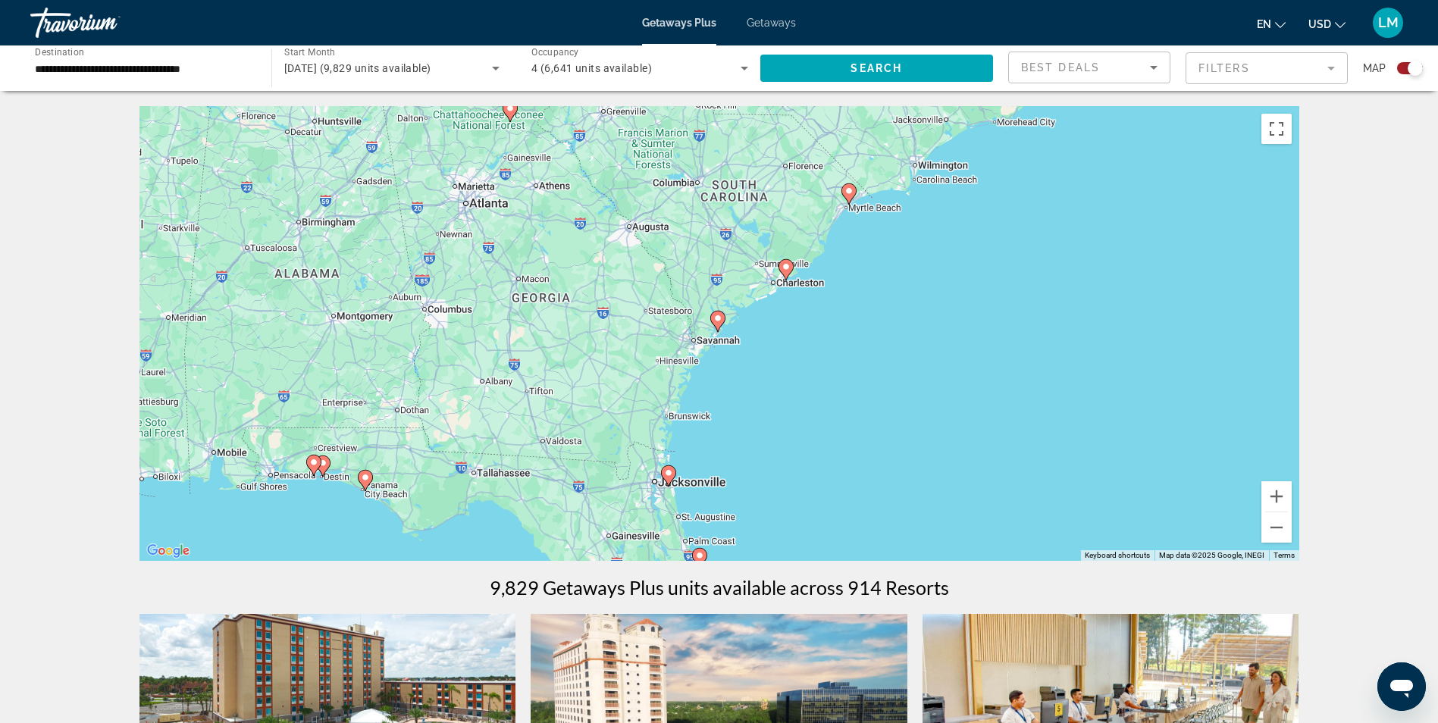
click at [714, 321] on image "Main content" at bounding box center [717, 318] width 9 height 9
type input "**********"
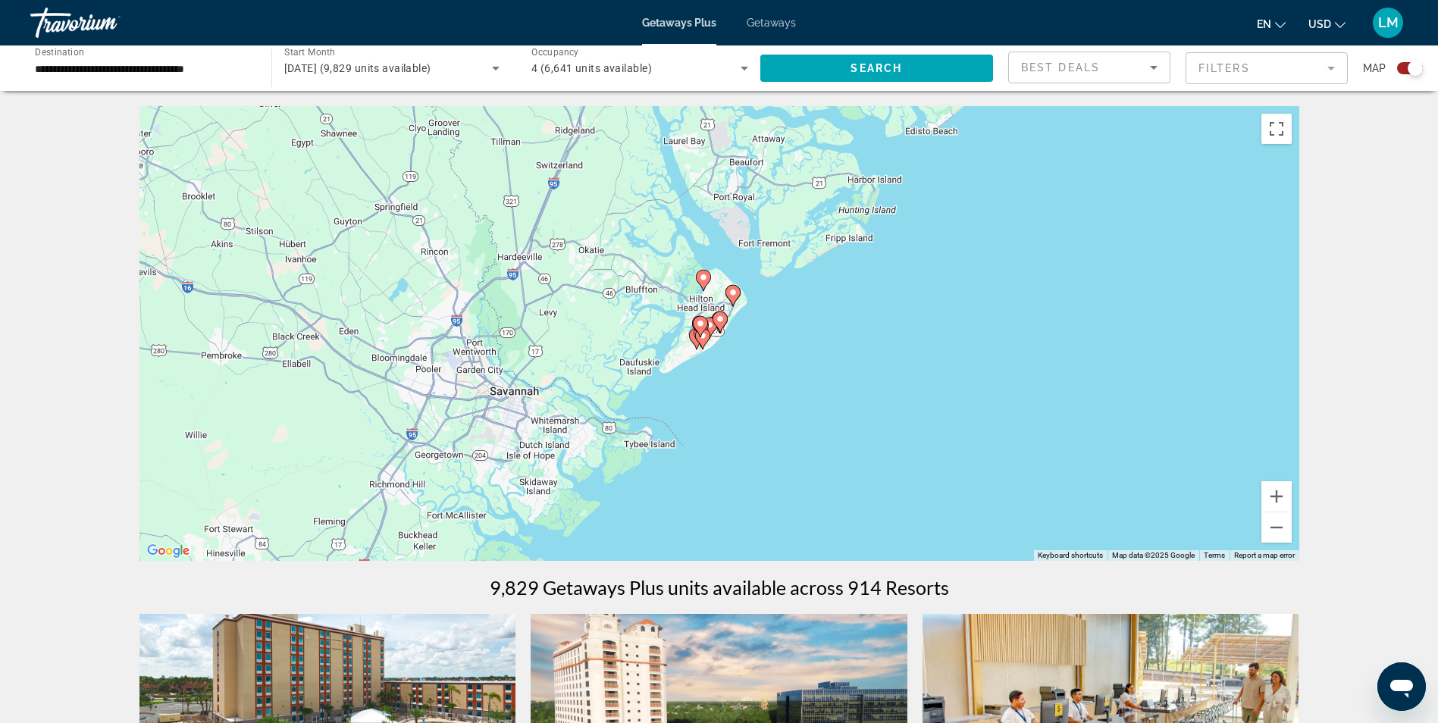
click at [672, 344] on div "To navigate, press the arrow keys. To activate drag with keyboard, press Alt + …" at bounding box center [720, 333] width 1160 height 455
click at [703, 329] on icon "Main content" at bounding box center [700, 327] width 14 height 20
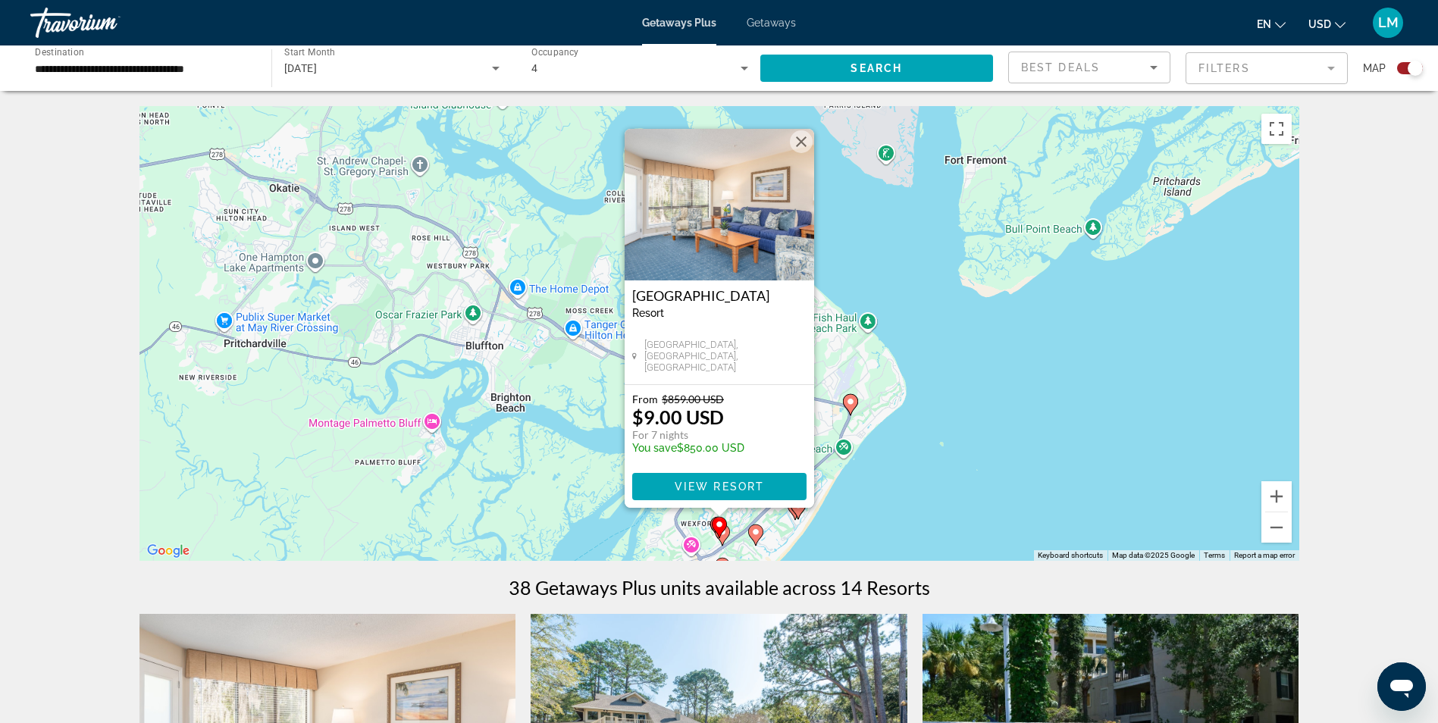
click at [797, 144] on button "Close" at bounding box center [801, 141] width 23 height 23
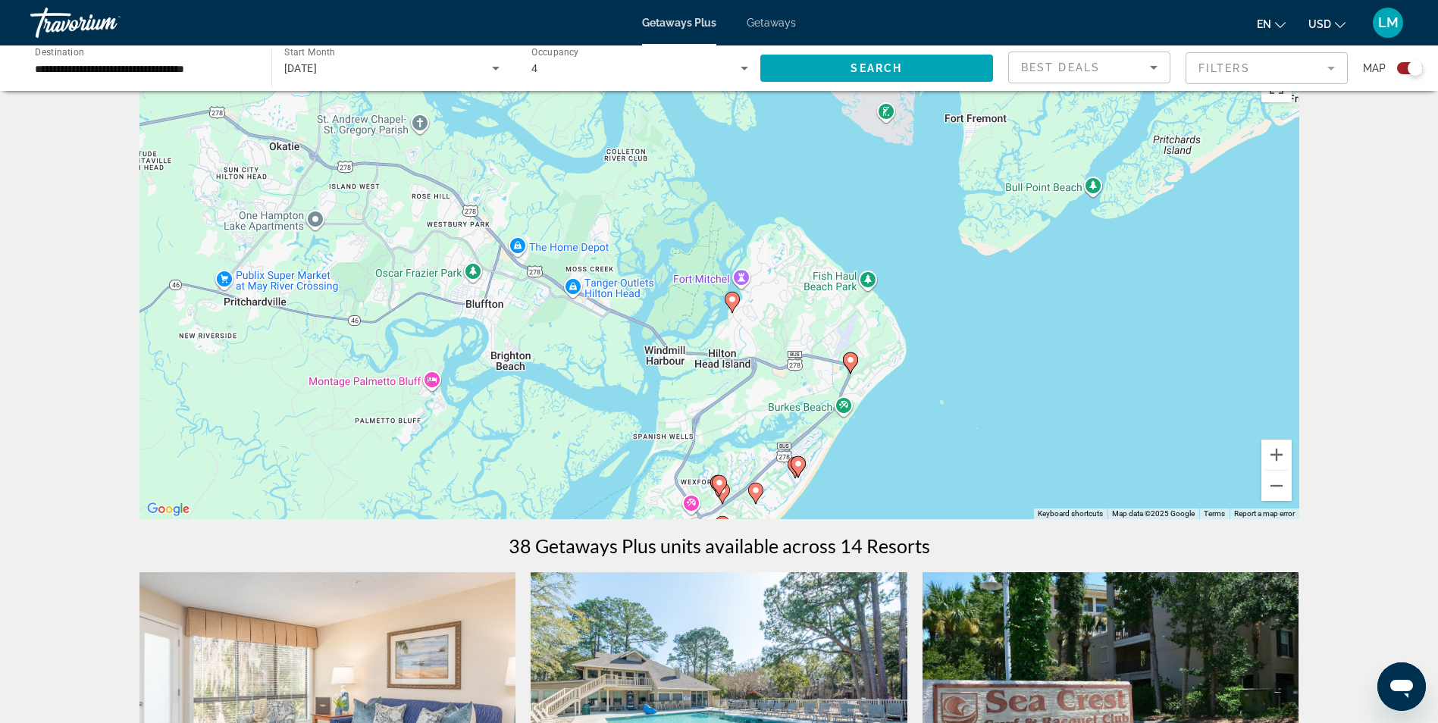
scroll to position [90, 0]
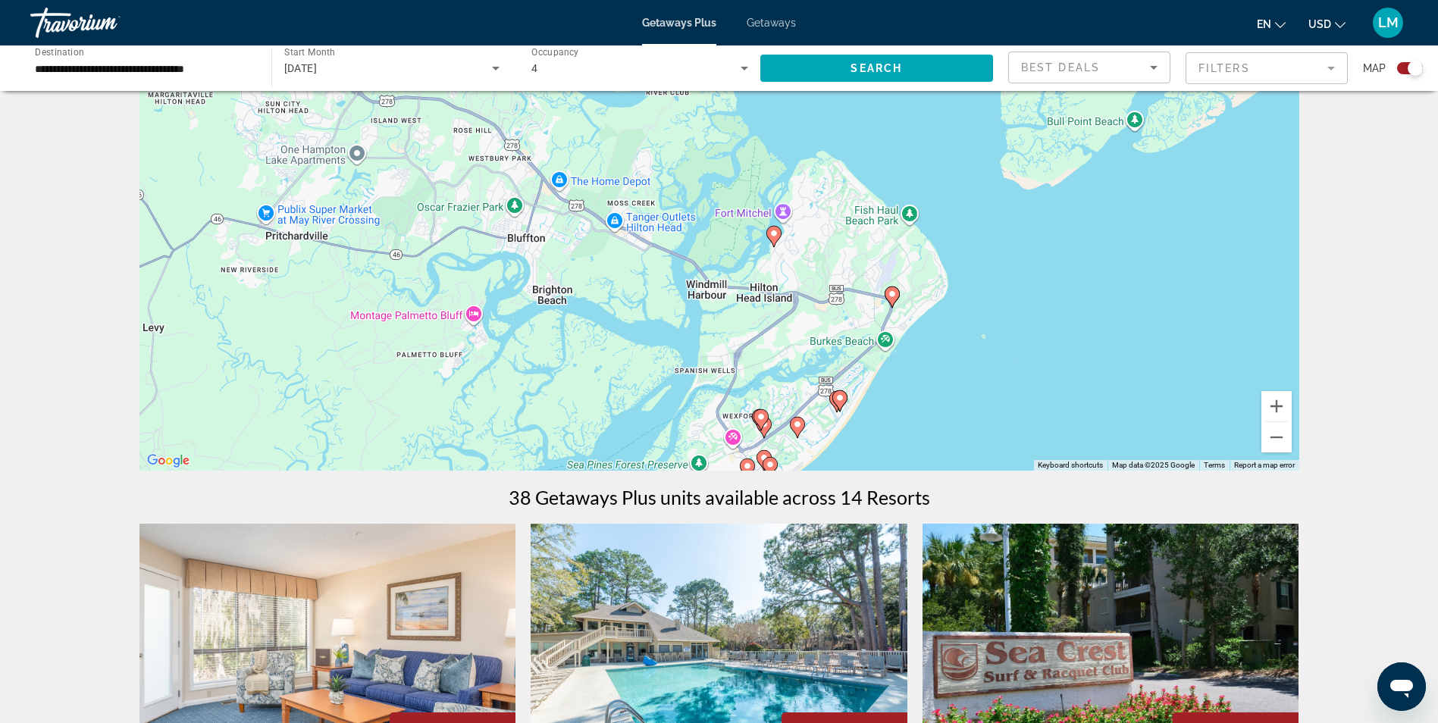
drag, startPoint x: 1131, startPoint y: 331, endPoint x: 1173, endPoint y: 312, distance: 45.8
click at [1173, 312] on div "To activate drag with keyboard, press Alt + Enter. Once in keyboard drag state,…" at bounding box center [720, 243] width 1160 height 455
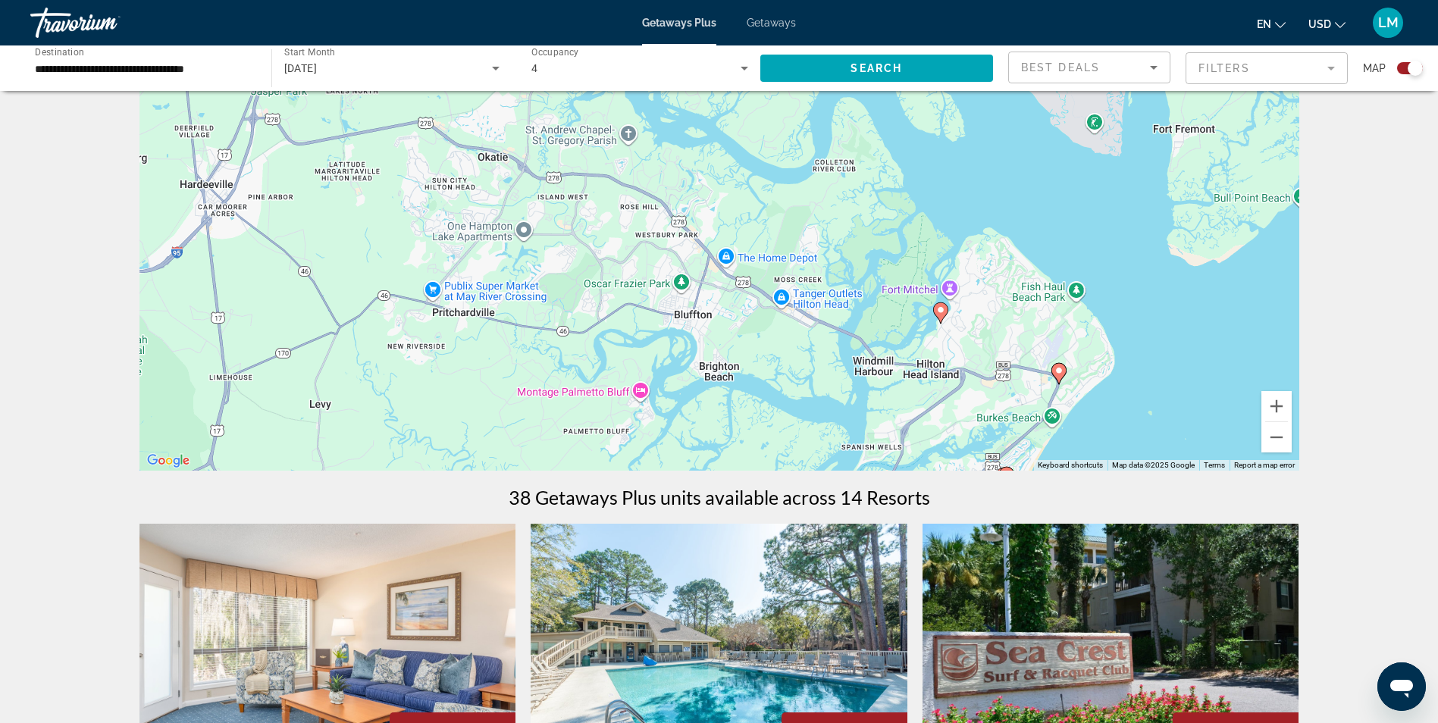
drag, startPoint x: 989, startPoint y: 312, endPoint x: 1148, endPoint y: 403, distance: 182.3
click at [1148, 403] on div "To activate drag with keyboard, press Alt + Enter. Once in keyboard drag state,…" at bounding box center [720, 243] width 1160 height 455
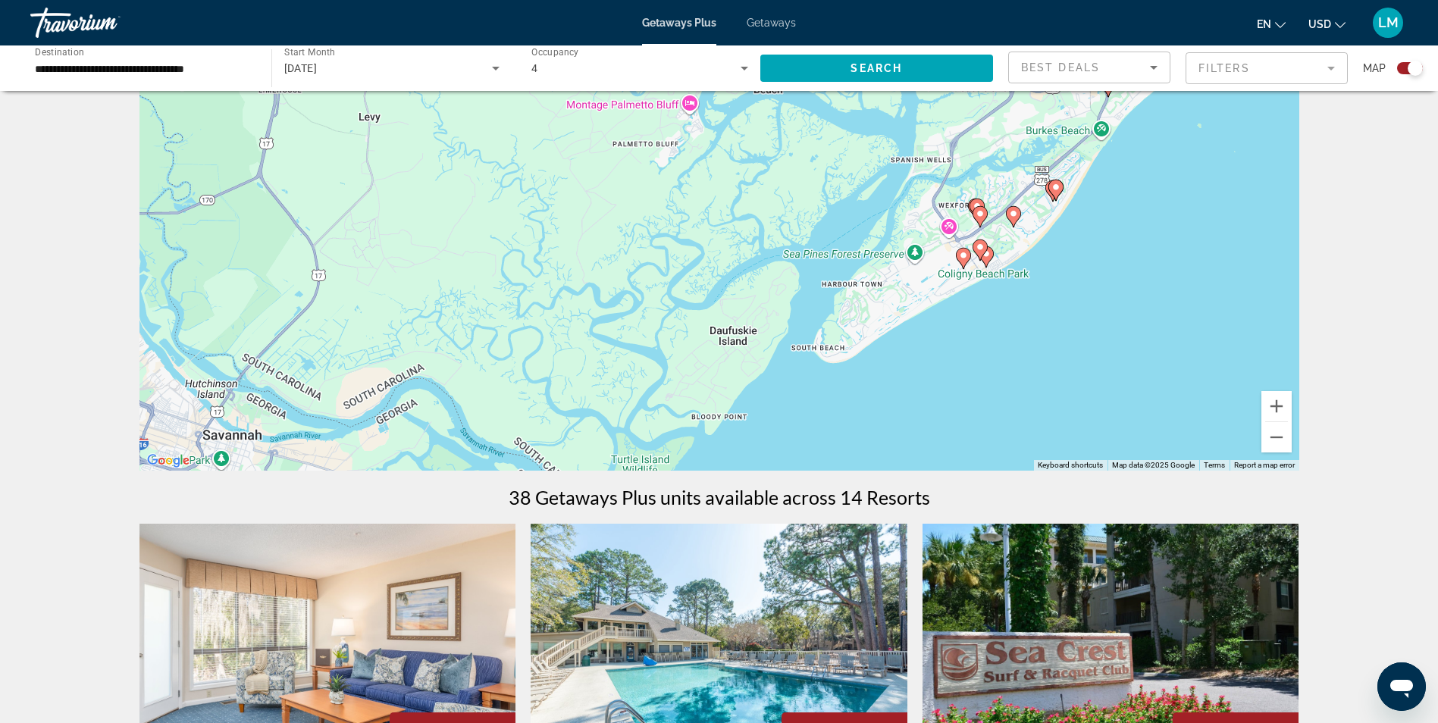
drag, startPoint x: 648, startPoint y: 228, endPoint x: 699, endPoint y: -56, distance: 288.8
click at [699, 0] on html "**********" at bounding box center [719, 271] width 1438 height 723
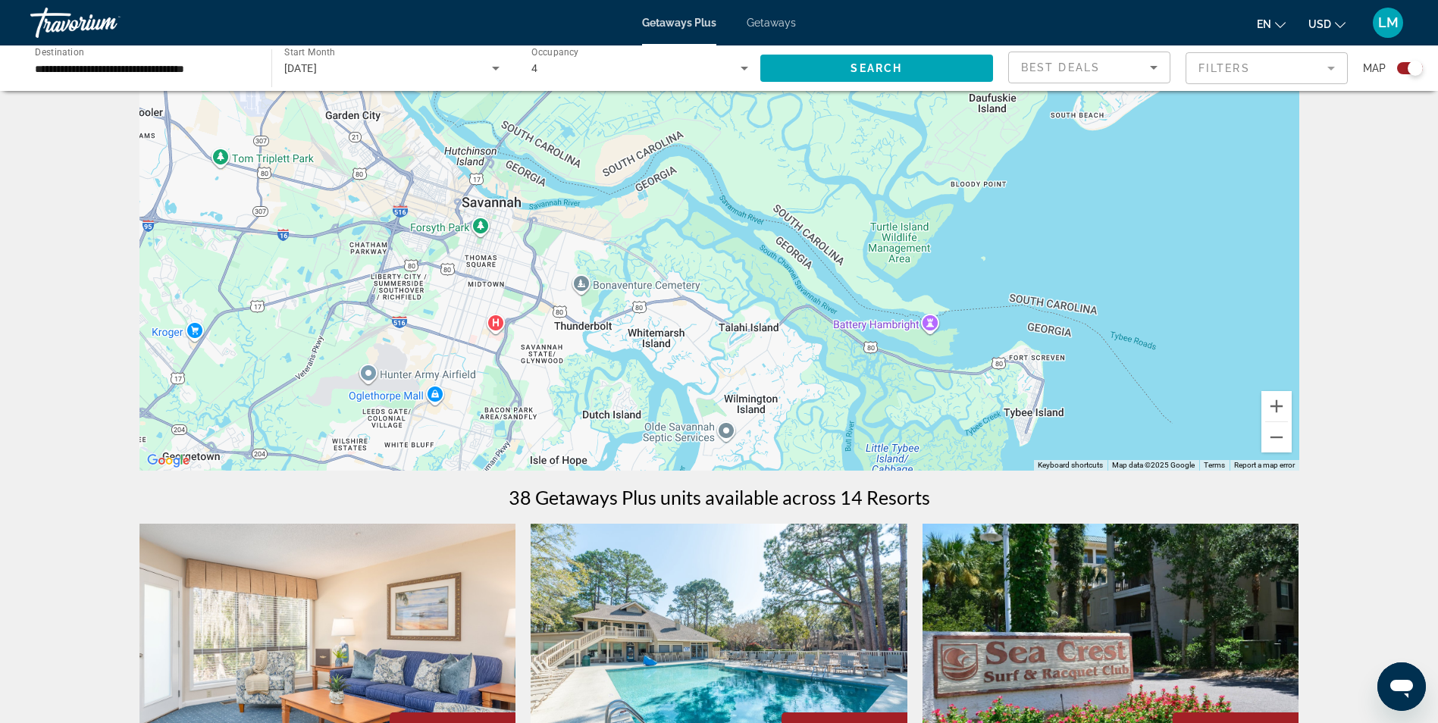
drag, startPoint x: 785, startPoint y: 390, endPoint x: 1041, endPoint y: 167, distance: 339.6
click at [1041, 167] on div "To activate drag with keyboard, press Alt + Enter. Once in keyboard drag state,…" at bounding box center [720, 243] width 1160 height 455
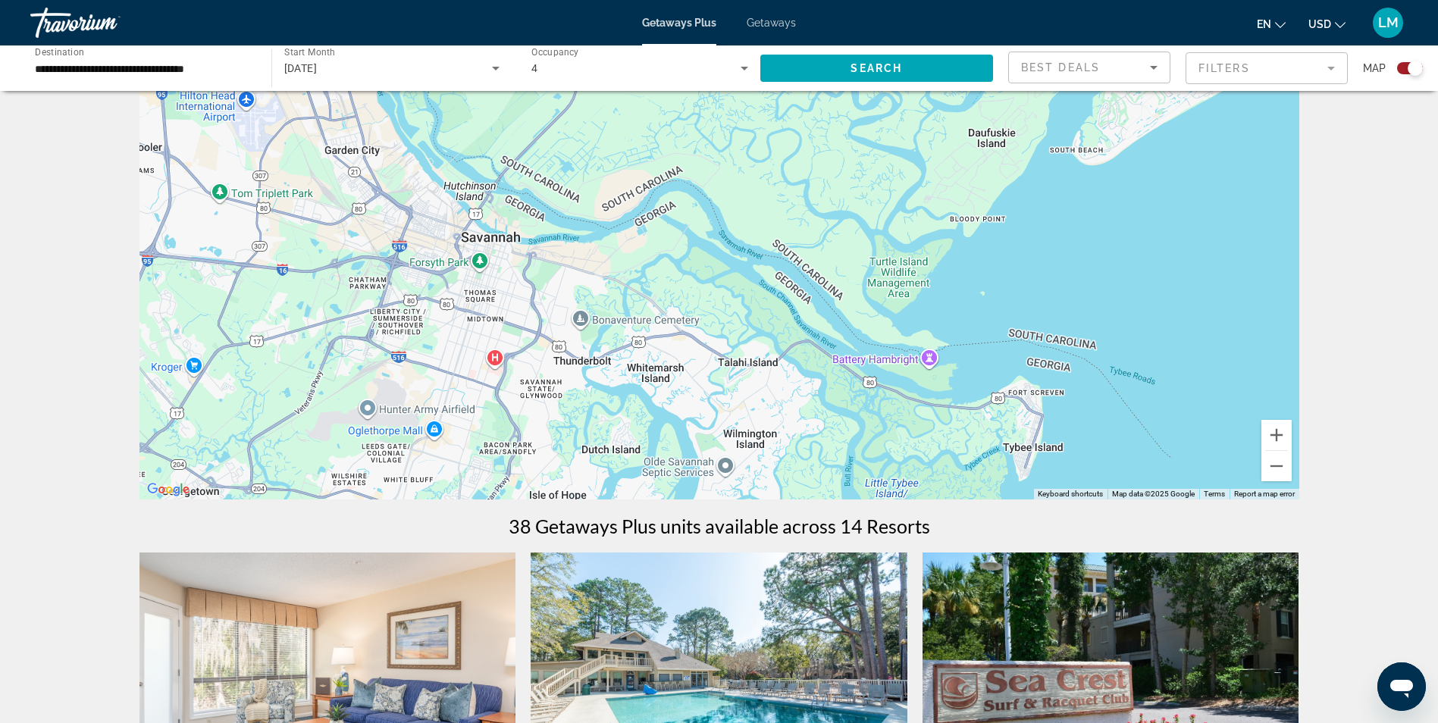
scroll to position [0, 0]
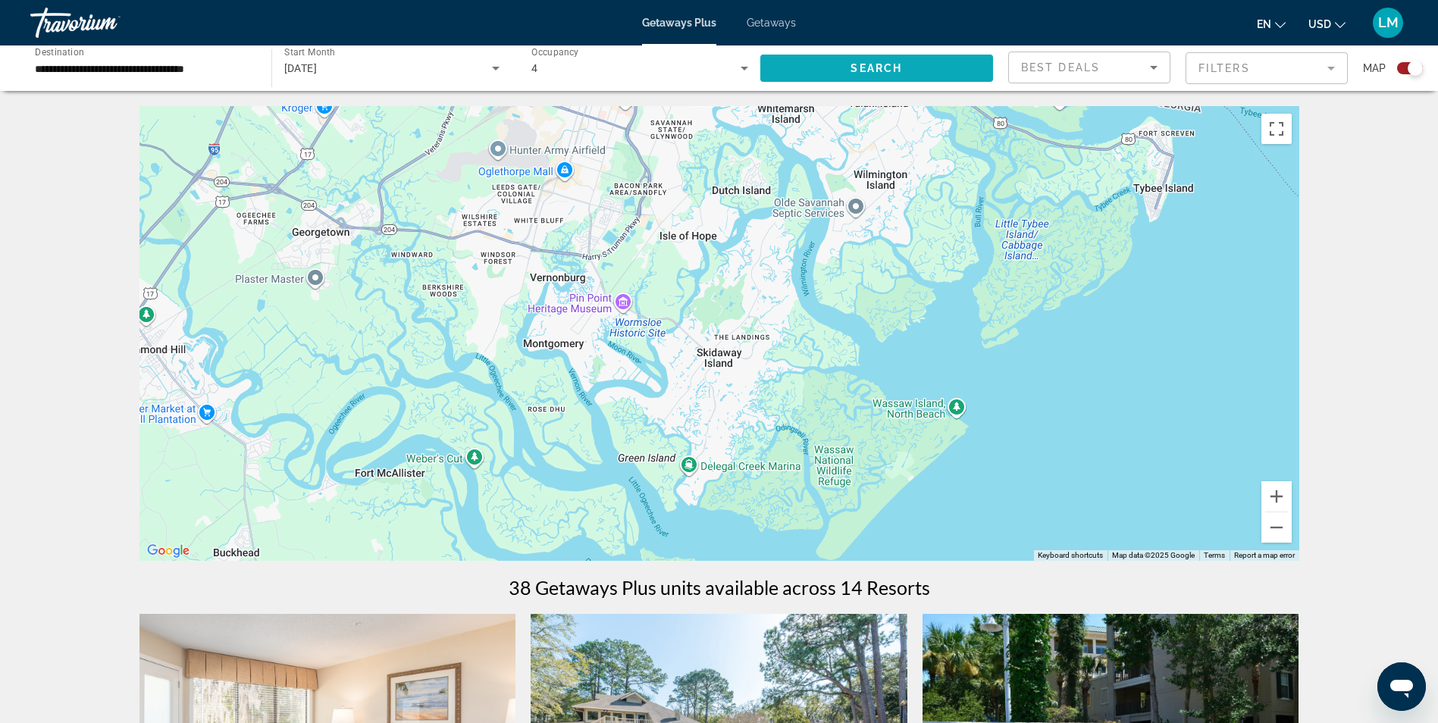
drag, startPoint x: 839, startPoint y: 381, endPoint x: 958, endPoint y: 79, distance: 324.8
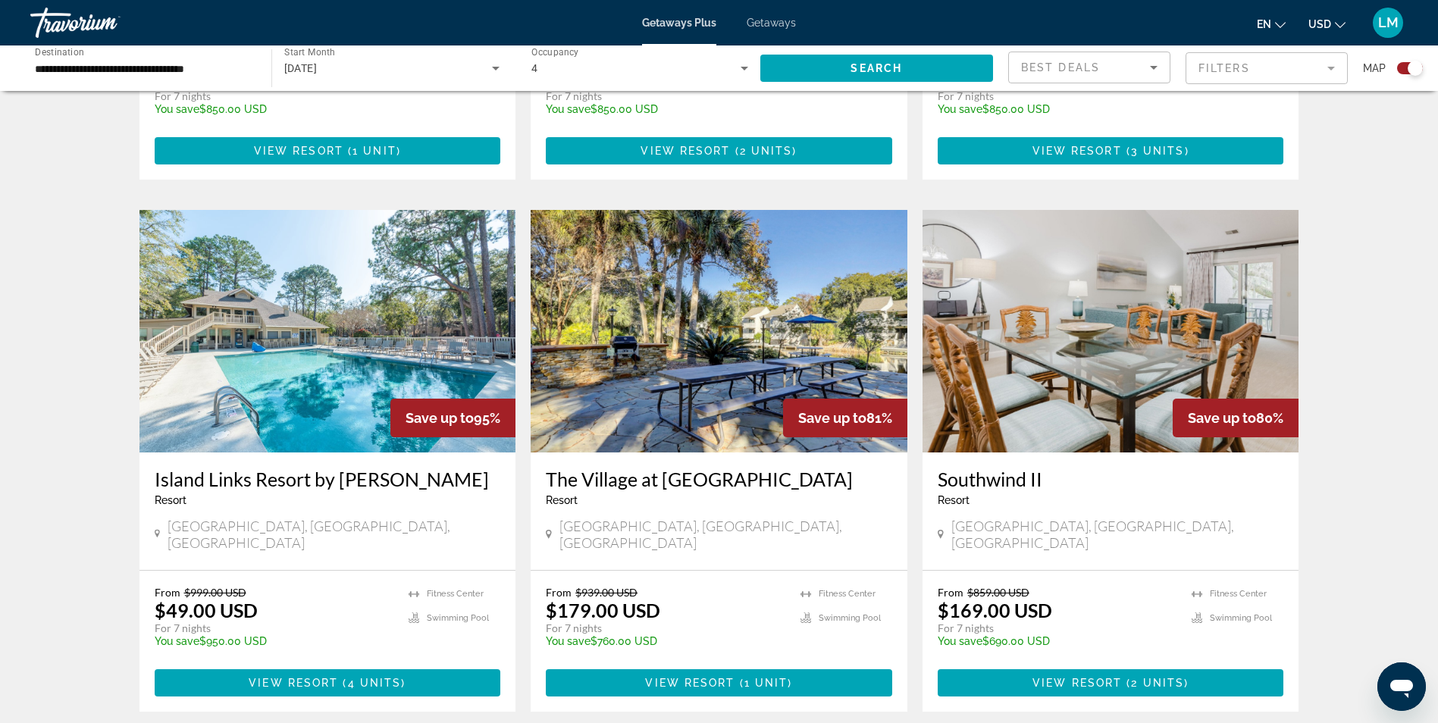
scroll to position [1488, 0]
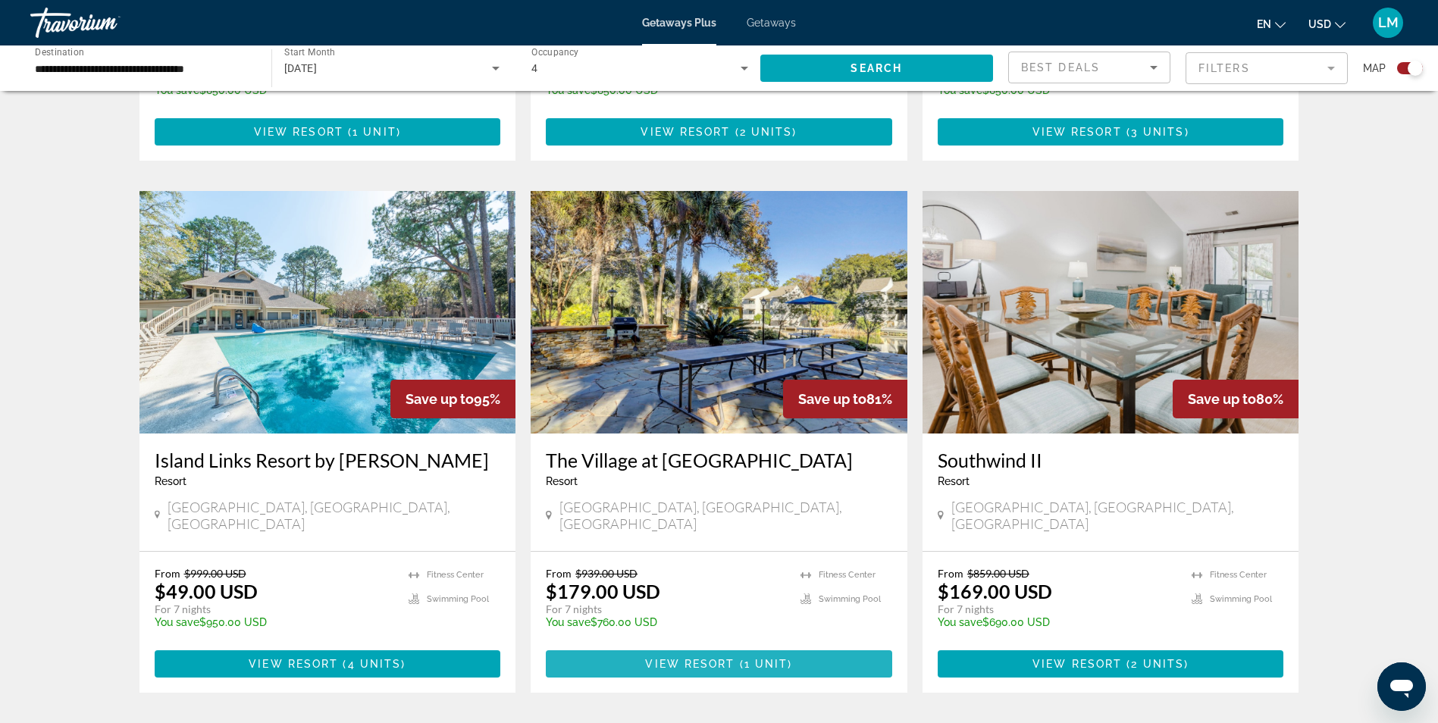
click at [699, 658] on span "View Resort" at bounding box center [689, 664] width 89 height 12
